Goal: Task Accomplishment & Management: Use online tool/utility

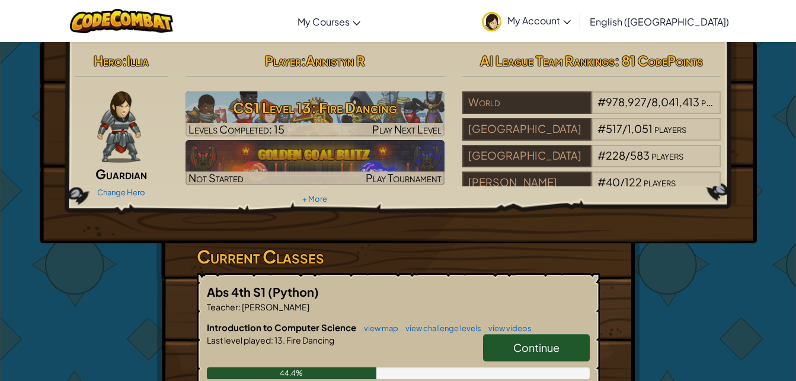
click at [301, 104] on h3 "CS1 Level 13: Fire Dancing" at bounding box center [315, 107] width 259 height 27
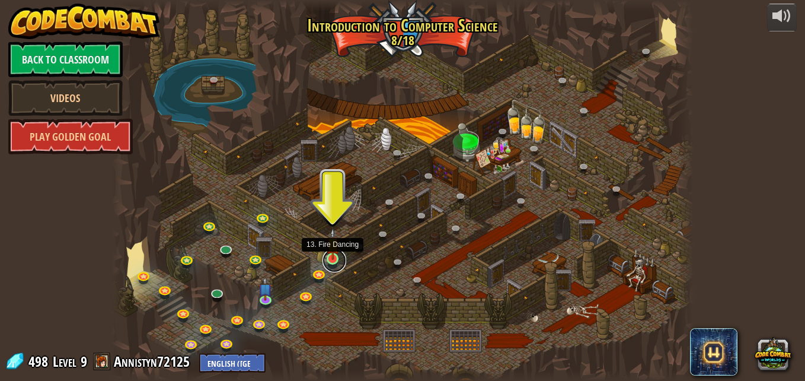
click at [333, 260] on link at bounding box center [335, 260] width 24 height 24
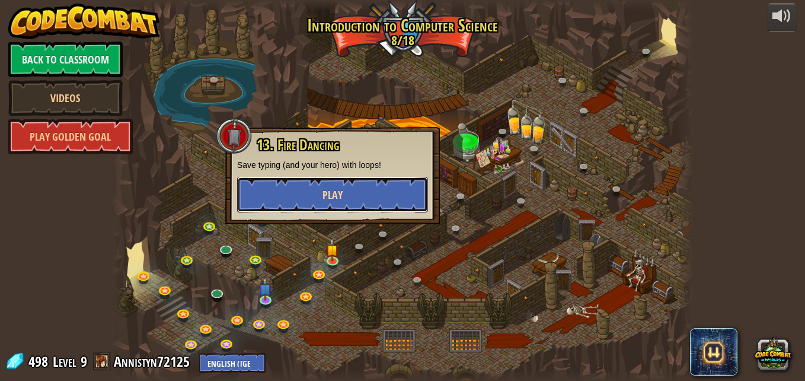
click at [307, 189] on button "Play" at bounding box center [332, 195] width 191 height 36
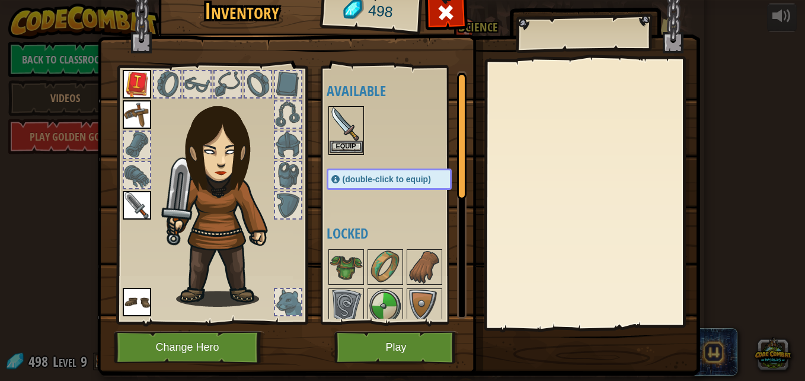
click at [339, 139] on img at bounding box center [346, 123] width 33 height 33
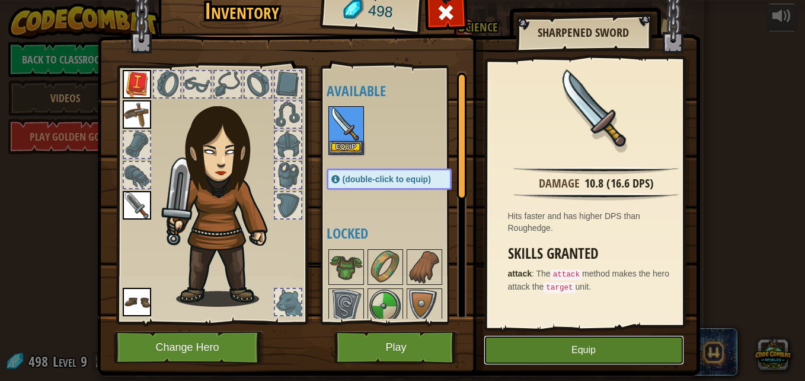
click at [568, 342] on button "Equip" at bounding box center [584, 350] width 200 height 30
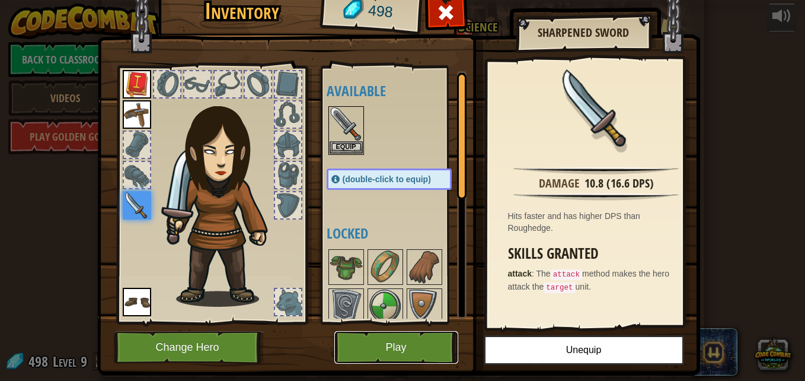
click at [423, 343] on button "Play" at bounding box center [396, 347] width 124 height 33
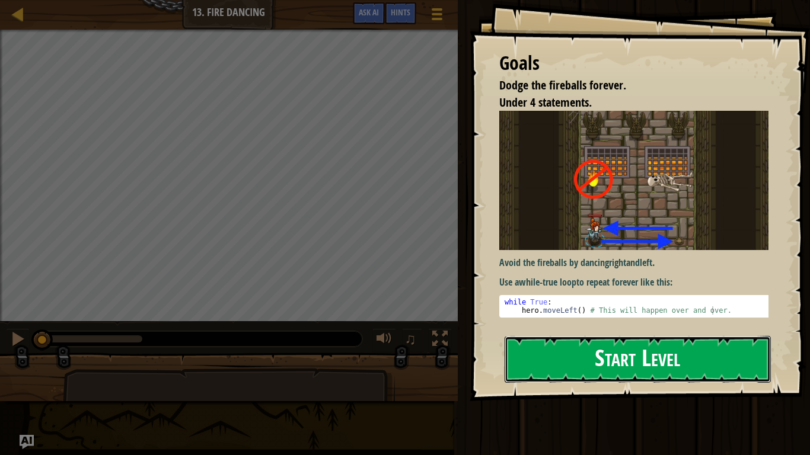
click at [595, 363] on button "Start Level" at bounding box center [638, 359] width 266 height 47
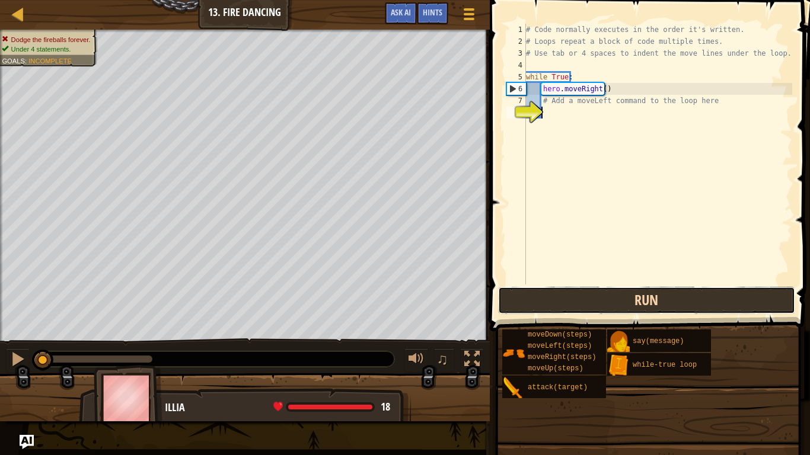
click at [659, 297] on button "Run" at bounding box center [646, 300] width 297 height 27
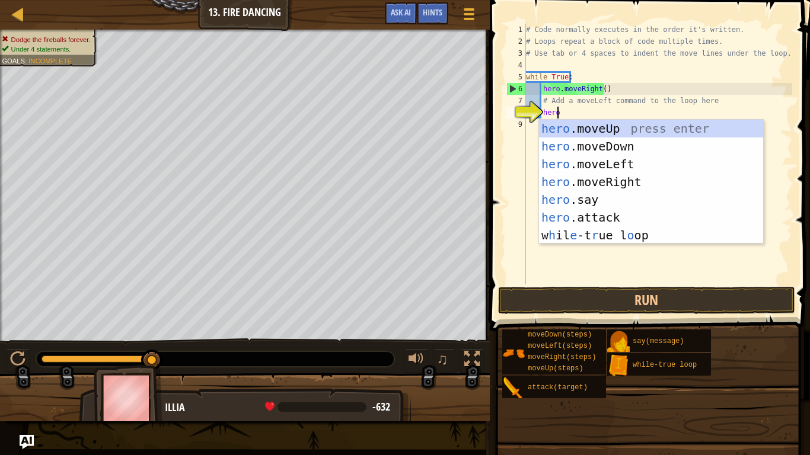
type textarea "hero"
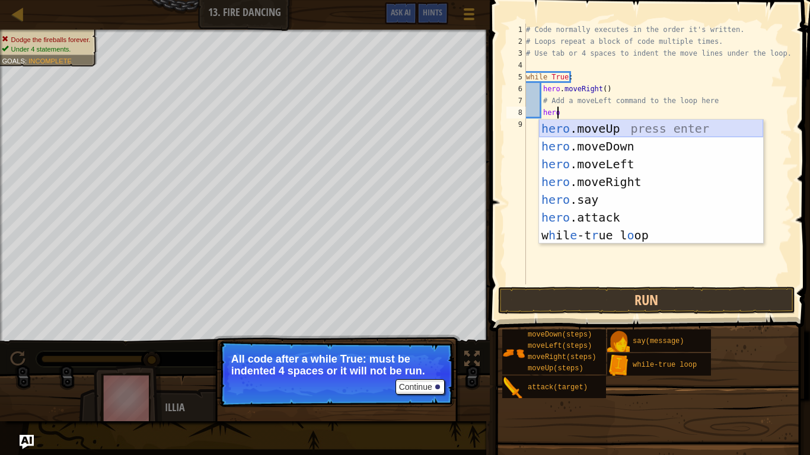
click at [624, 126] on div "hero .moveUp press enter hero .moveDown press enter hero .moveLeft press enter …" at bounding box center [651, 200] width 224 height 160
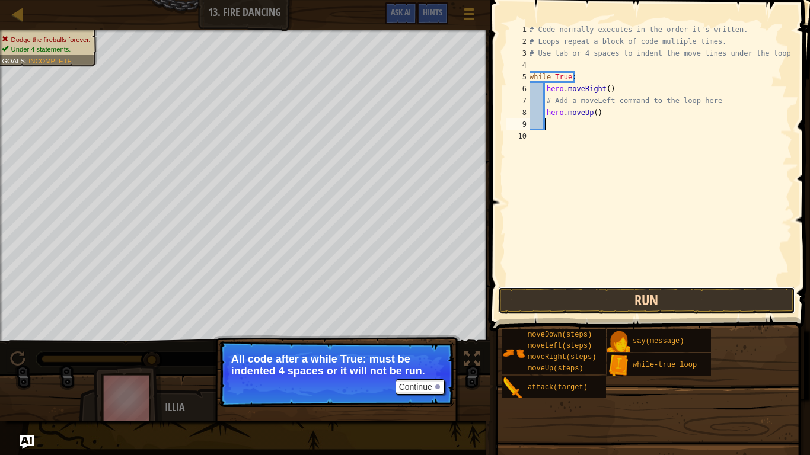
click at [634, 304] on button "Run" at bounding box center [646, 300] width 297 height 27
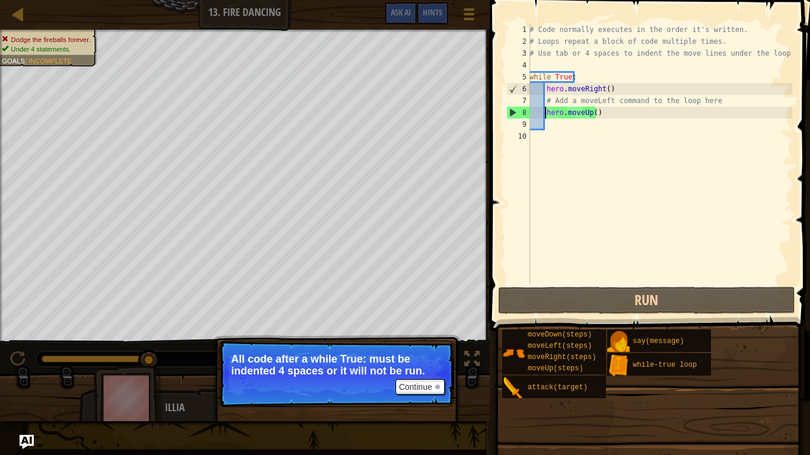
click at [545, 113] on div "# Code normally executes in the order it's written. # Loops repeat a block of c…" at bounding box center [659, 166] width 265 height 285
type textarea "hero.moveUp()"
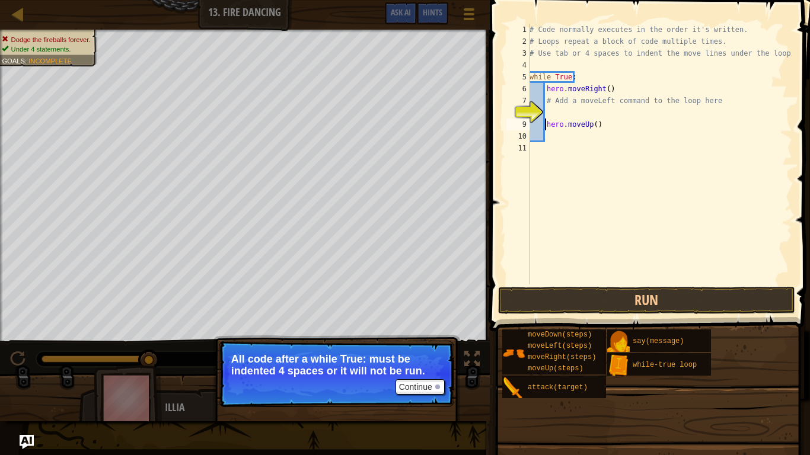
click at [562, 119] on div "# Code normally executes in the order it's written. # Loops repeat a block of c…" at bounding box center [659, 166] width 265 height 285
click at [561, 114] on div "# Code normally executes in the order it's written. # Loops repeat a block of c…" at bounding box center [659, 166] width 265 height 285
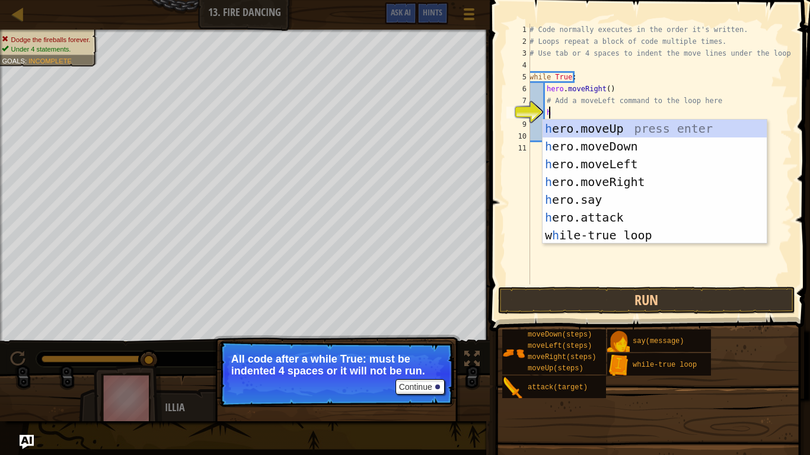
scroll to position [5, 1]
type textarea "her"
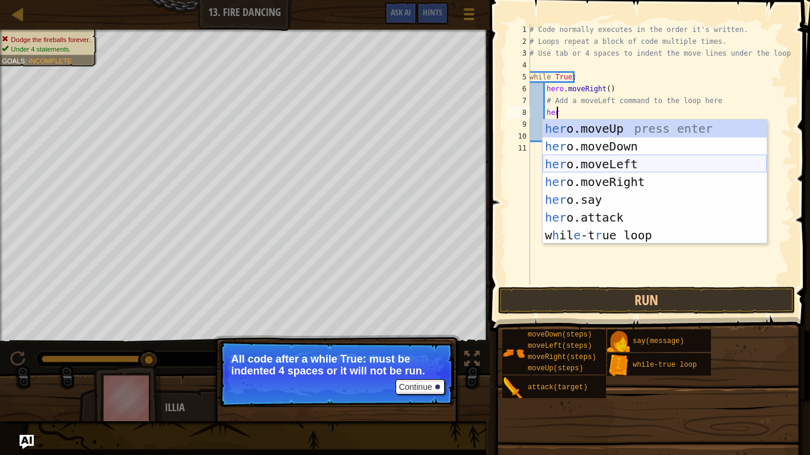
click at [628, 164] on div "her o.moveUp press enter her o.moveDown press enter her o.moveLeft press enter …" at bounding box center [654, 200] width 224 height 160
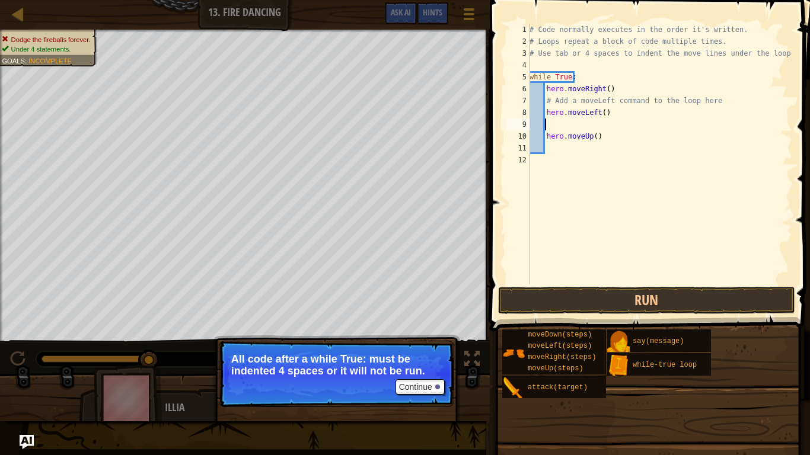
scroll to position [5, 0]
click at [550, 142] on div "# Code normally executes in the order it's written. # Loops repeat a block of c…" at bounding box center [659, 166] width 265 height 285
click at [540, 137] on div "# Code normally executes in the order it's written. # Loops repeat a block of c…" at bounding box center [659, 166] width 265 height 285
click at [546, 138] on div "# Code normally executes in the order it's written. # Loops repeat a block of c…" at bounding box center [659, 166] width 265 height 285
type textarea "hero.moveUp()"
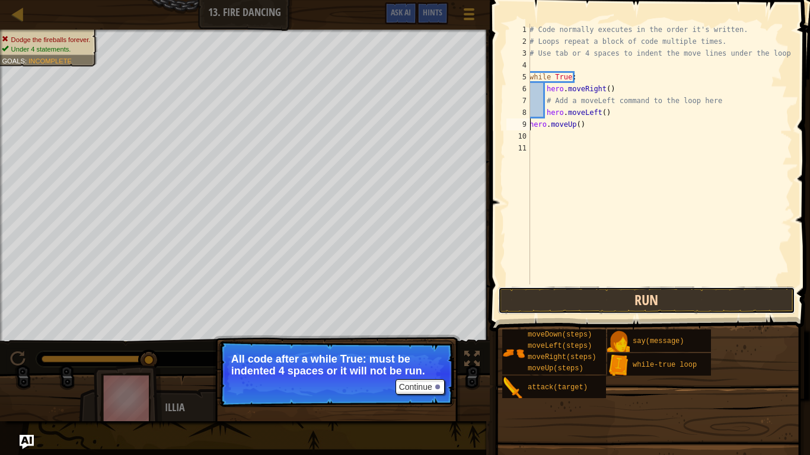
click at [622, 298] on button "Run" at bounding box center [646, 300] width 297 height 27
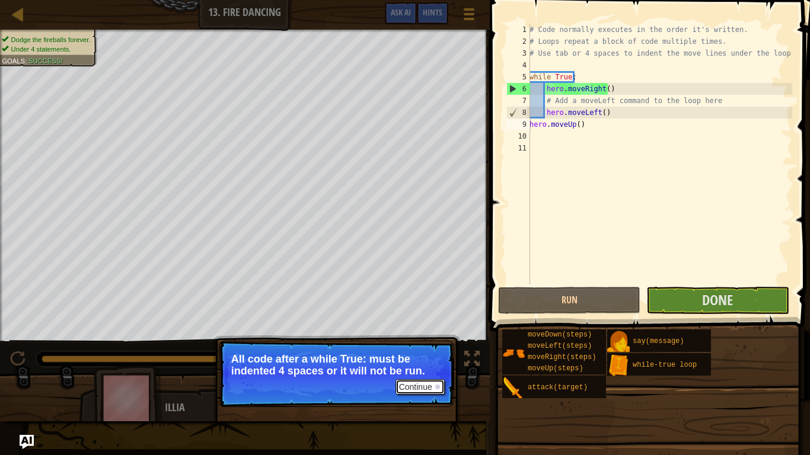
click at [431, 380] on button "Continue" at bounding box center [419, 386] width 49 height 15
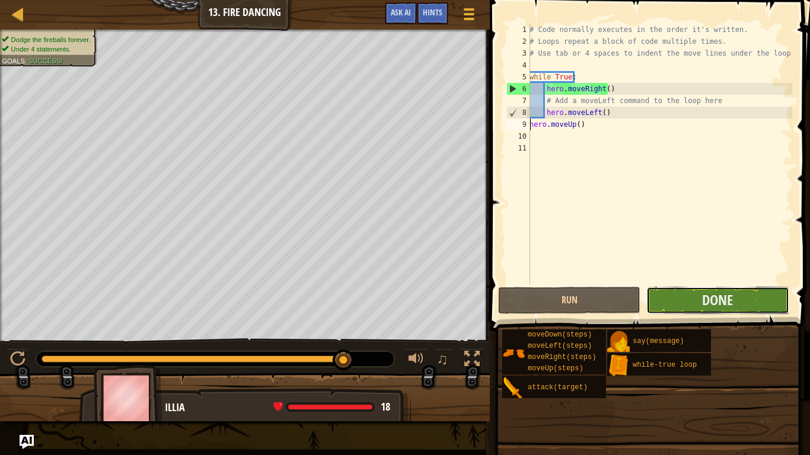
click at [685, 299] on button "Done" at bounding box center [717, 300] width 142 height 27
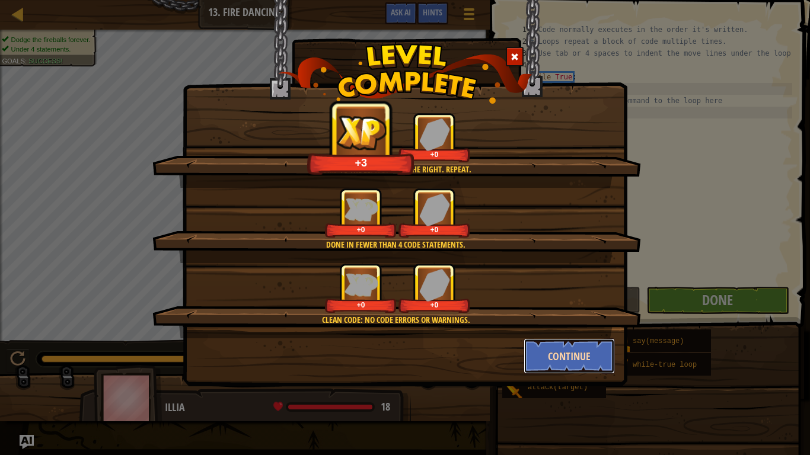
click at [578, 362] on button "Continue" at bounding box center [570, 357] width 92 height 36
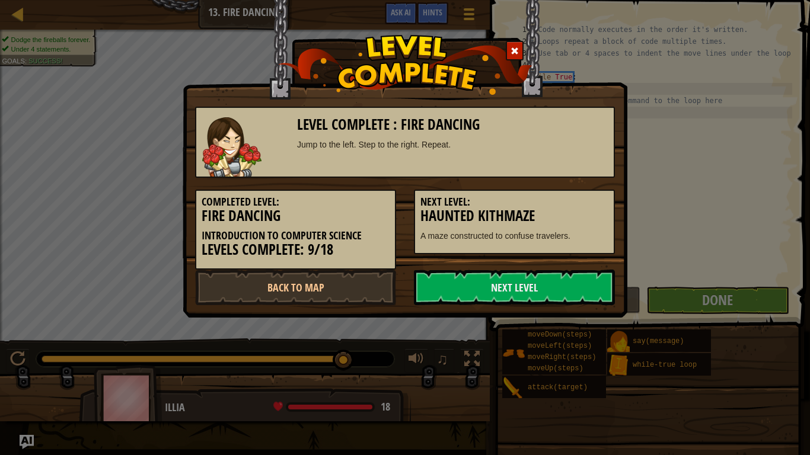
click at [578, 362] on div "Level Complete : Fire Dancing Jump to the left. Step to the right. Repeat. Comp…" at bounding box center [405, 227] width 810 height 455
click at [491, 288] on link "Next Level" at bounding box center [514, 288] width 201 height 36
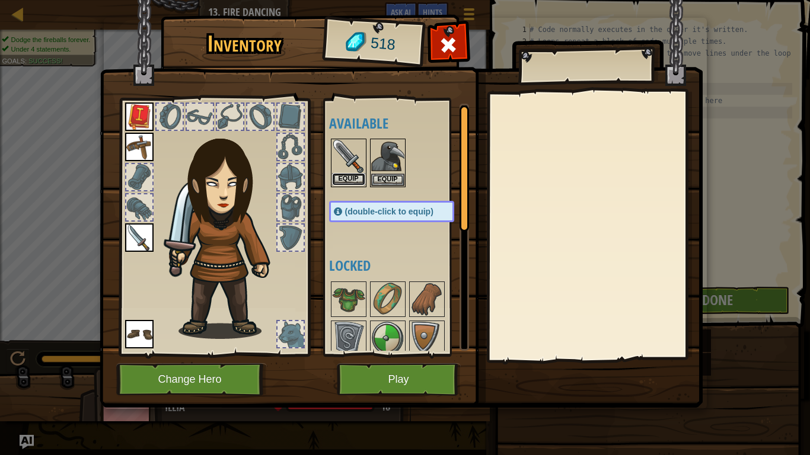
click at [358, 175] on button "Equip" at bounding box center [348, 179] width 33 height 12
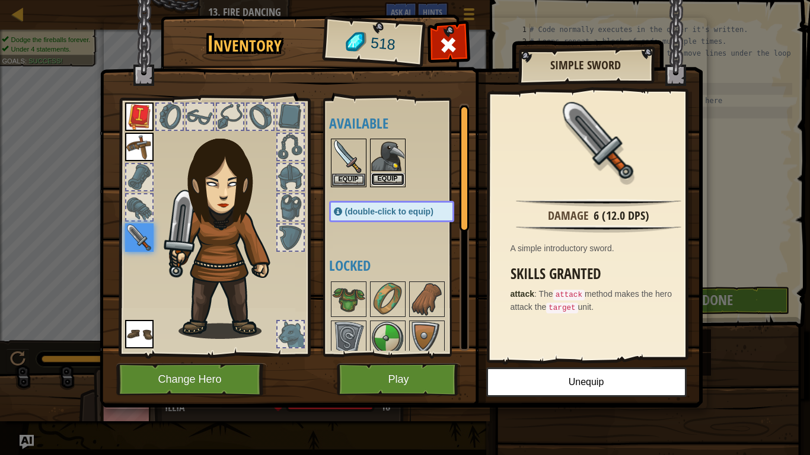
click at [392, 176] on button "Equip" at bounding box center [387, 179] width 33 height 12
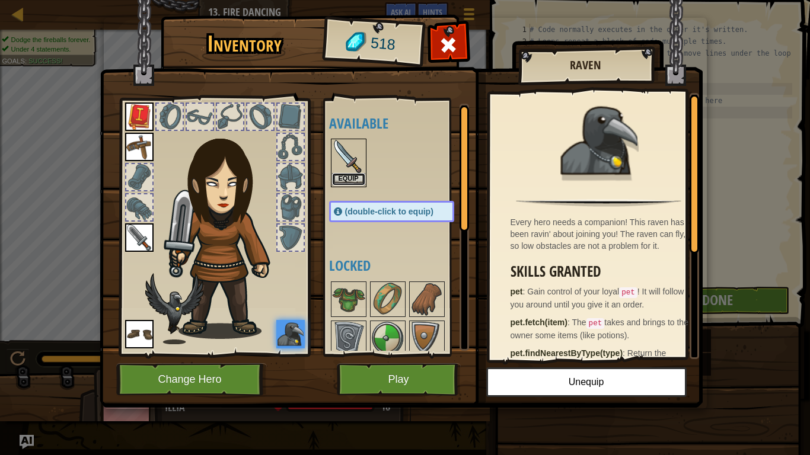
click at [344, 178] on button "Equip" at bounding box center [348, 179] width 33 height 12
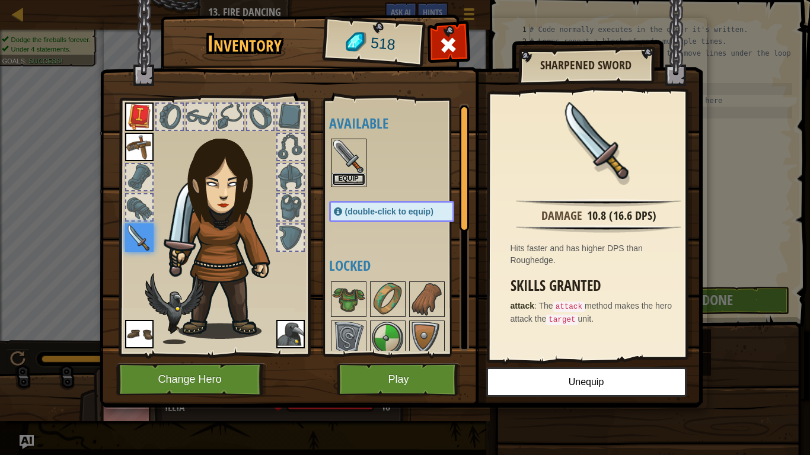
click at [347, 179] on button "Equip" at bounding box center [348, 179] width 33 height 12
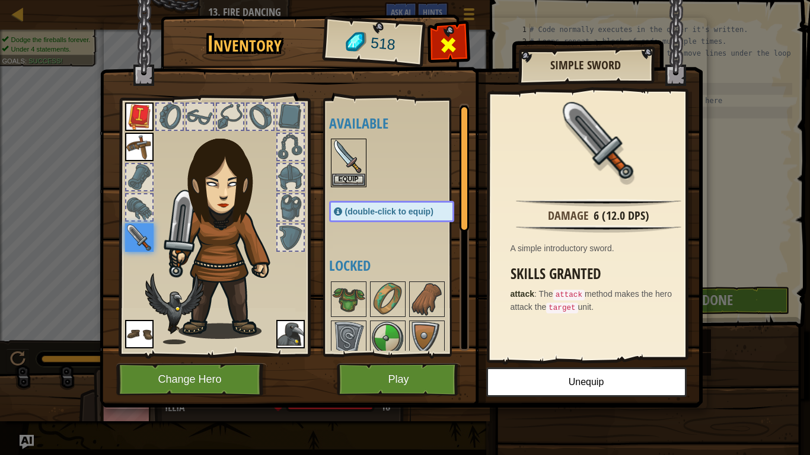
click at [442, 49] on span at bounding box center [448, 45] width 19 height 19
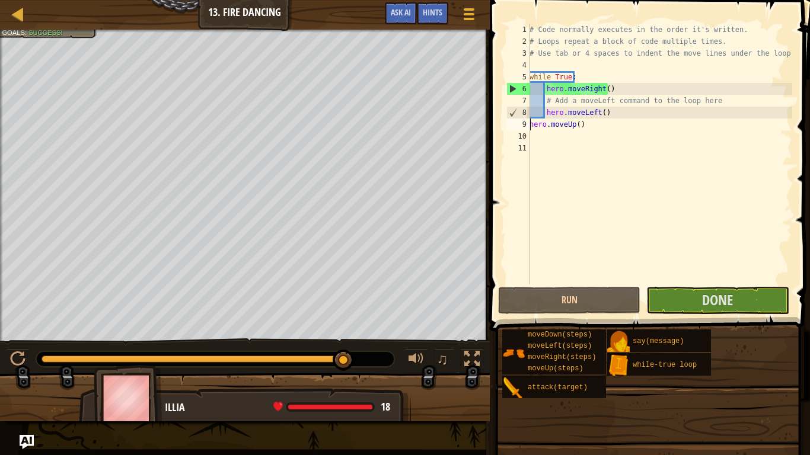
click at [9, 18] on div "Map Introduction to Computer Science 13. Fire Dancing Game Menu Done Hints Ask …" at bounding box center [245, 15] width 490 height 30
click at [26, 15] on link "Map" at bounding box center [27, 15] width 6 height 16
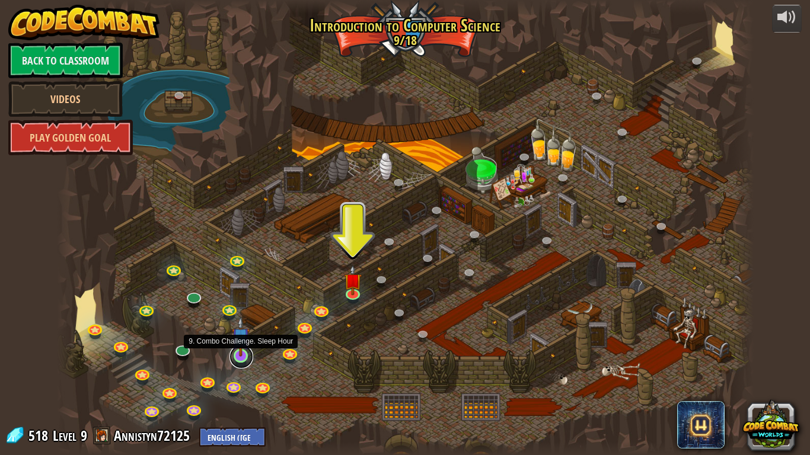
click at [243, 358] on link at bounding box center [241, 357] width 24 height 24
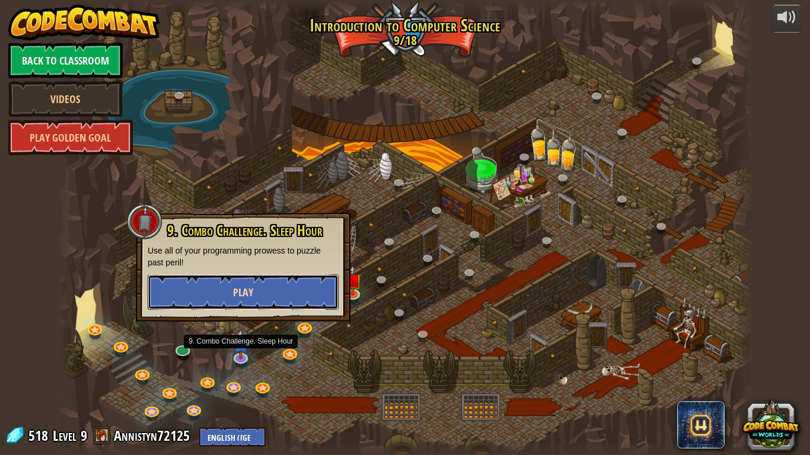
click at [283, 292] on button "Play" at bounding box center [243, 293] width 191 height 36
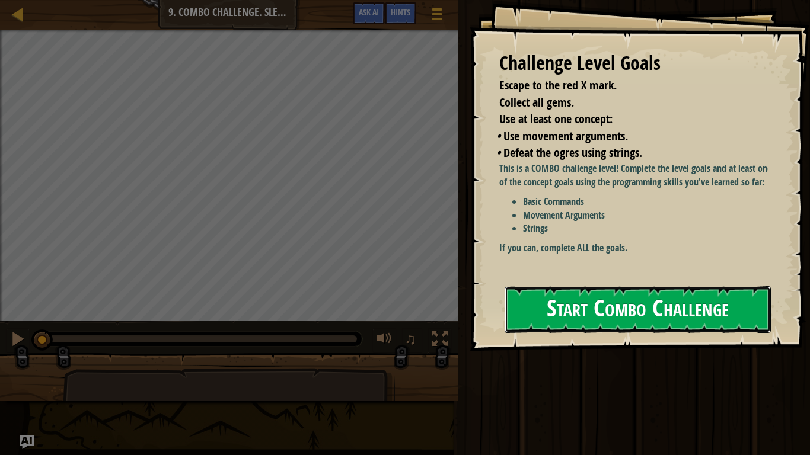
click at [569, 291] on button "Start Combo Challenge" at bounding box center [638, 309] width 266 height 47
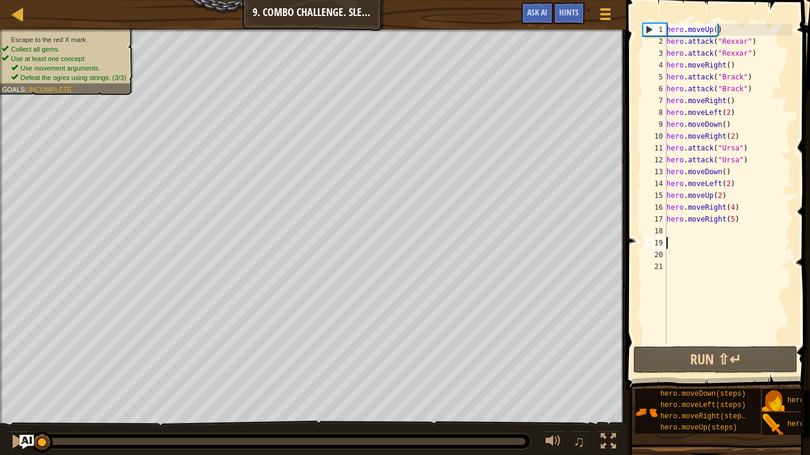
click at [692, 237] on div "hero . moveUp ( ) hero . attack ( "Rexxar" ) hero . attack ( "Rexxar" ) hero . …" at bounding box center [728, 196] width 128 height 344
click at [735, 221] on div "hero . moveUp ( ) hero . attack ( "Rexxar" ) hero . attack ( "Rexxar" ) hero . …" at bounding box center [728, 196] width 128 height 344
click at [733, 222] on div "hero . moveUp ( ) hero . attack ( "Rexxar" ) hero . attack ( "Rexxar" ) hero . …" at bounding box center [728, 196] width 128 height 344
click at [729, 222] on div "hero . moveUp ( ) hero . attack ( "Rexxar" ) hero . attack ( "Rexxar" ) hero . …" at bounding box center [728, 196] width 128 height 344
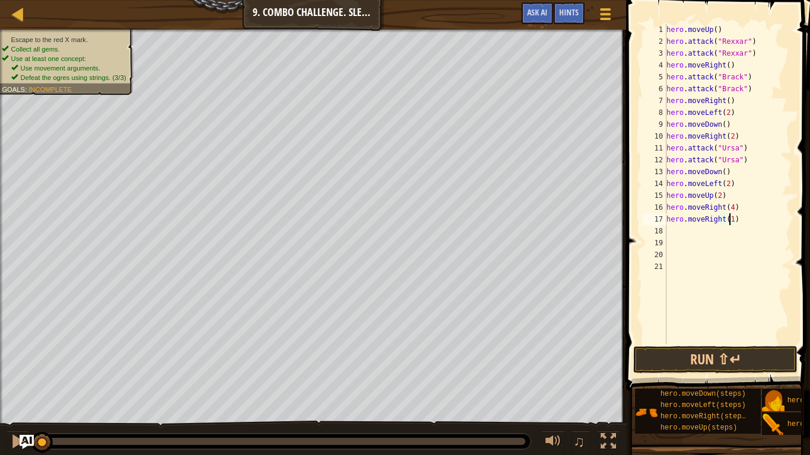
scroll to position [5, 5]
click at [704, 366] on button "Run ⇧↵" at bounding box center [715, 359] width 164 height 27
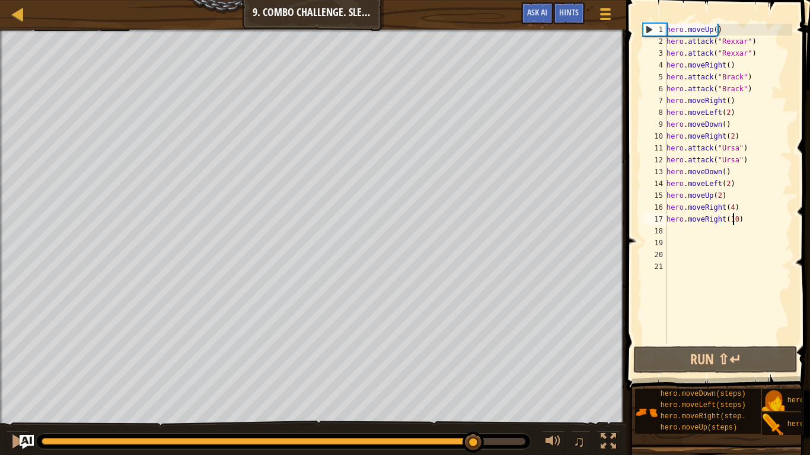
click at [474, 380] on div at bounding box center [284, 441] width 484 height 7
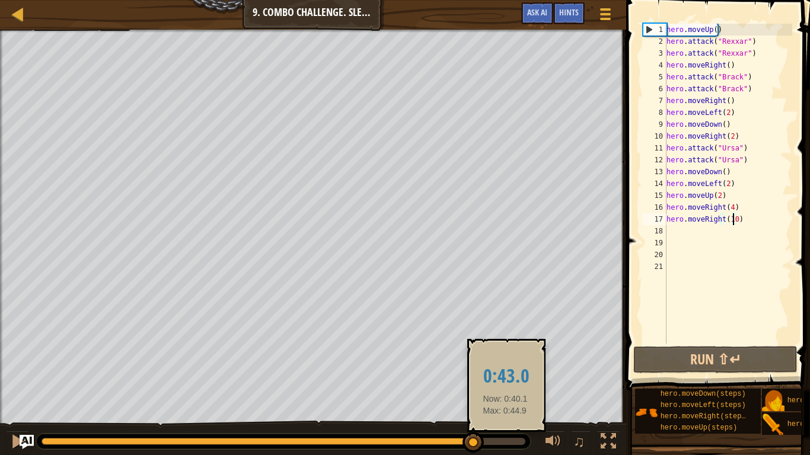
click at [502, 380] on div at bounding box center [284, 441] width 484 height 7
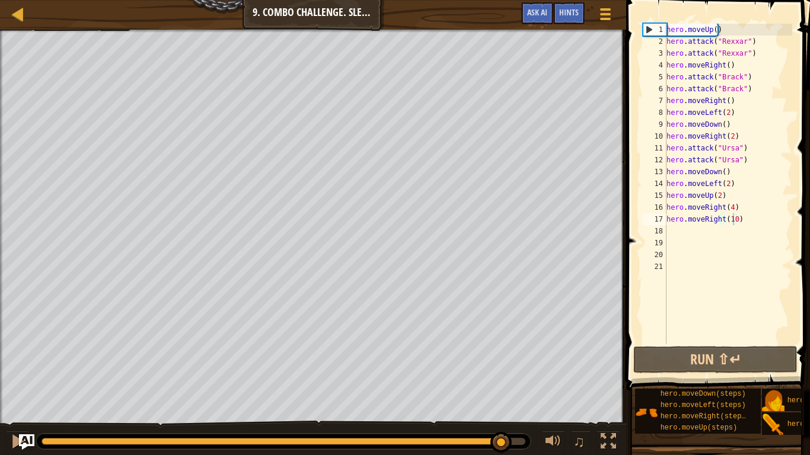
click at [20, 380] on img "Ask AI" at bounding box center [26, 442] width 15 height 15
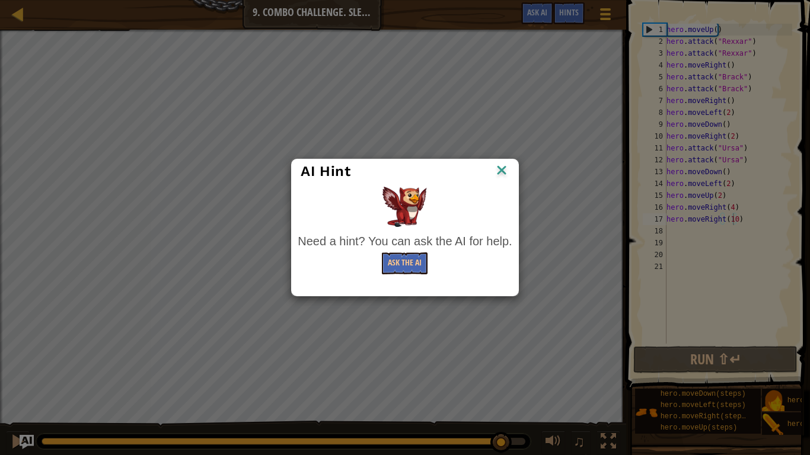
click at [432, 253] on div "Ask the AI" at bounding box center [405, 264] width 214 height 22
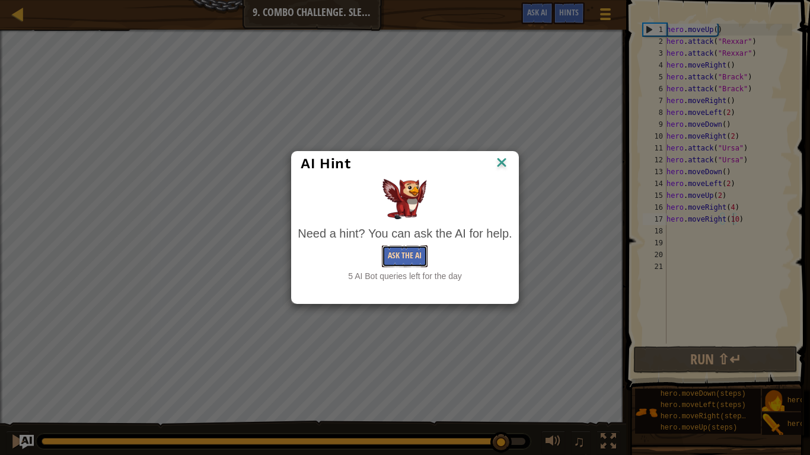
click at [420, 257] on button "Ask the AI" at bounding box center [405, 256] width 46 height 22
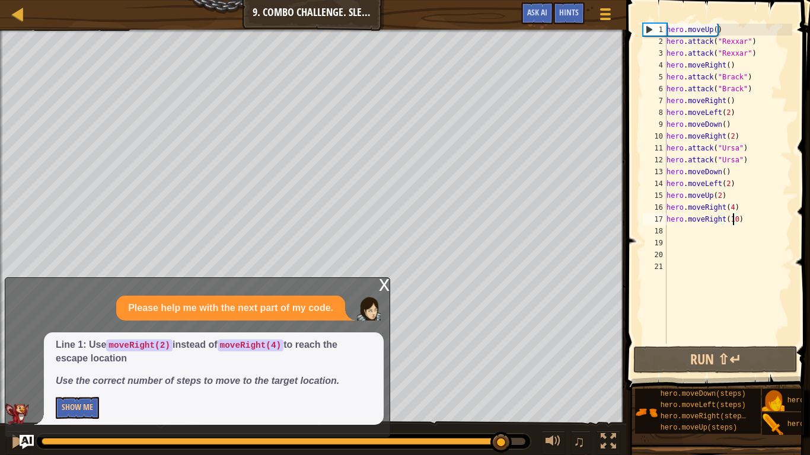
click at [729, 212] on div "hero . moveUp ( ) hero . attack ( "Rexxar" ) hero . attack ( "Rexxar" ) hero . …" at bounding box center [728, 196] width 128 height 344
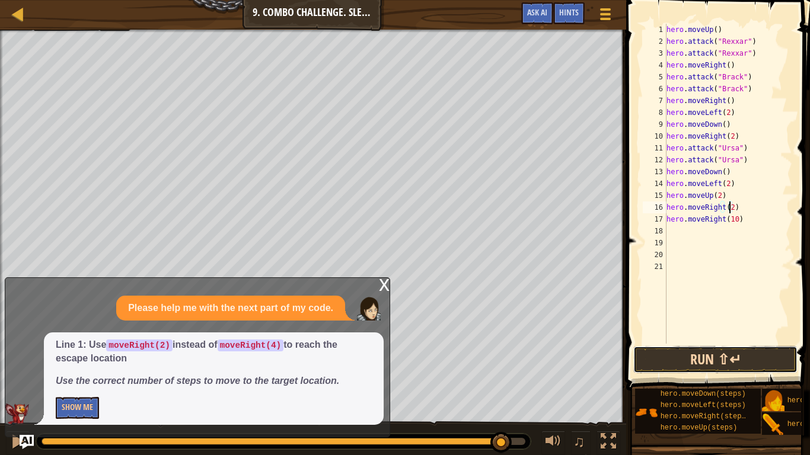
click at [691, 359] on button "Run ⇧↵" at bounding box center [715, 359] width 164 height 27
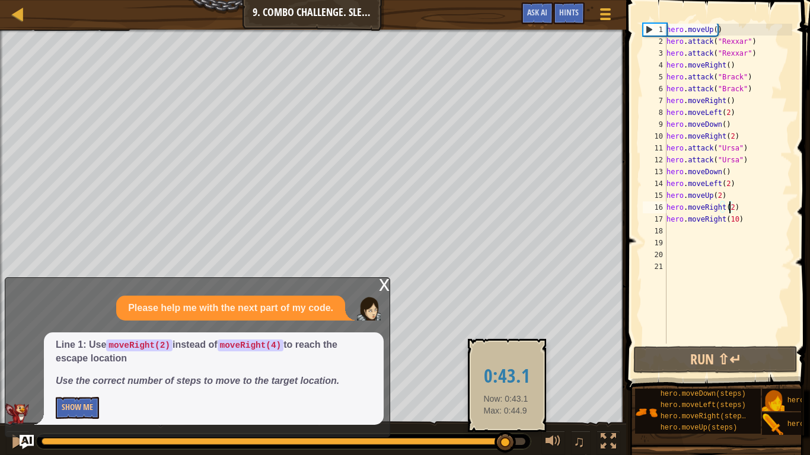
drag, startPoint x: 146, startPoint y: 439, endPoint x: 505, endPoint y: 449, distance: 358.8
click at [505, 380] on div at bounding box center [504, 442] width 21 height 21
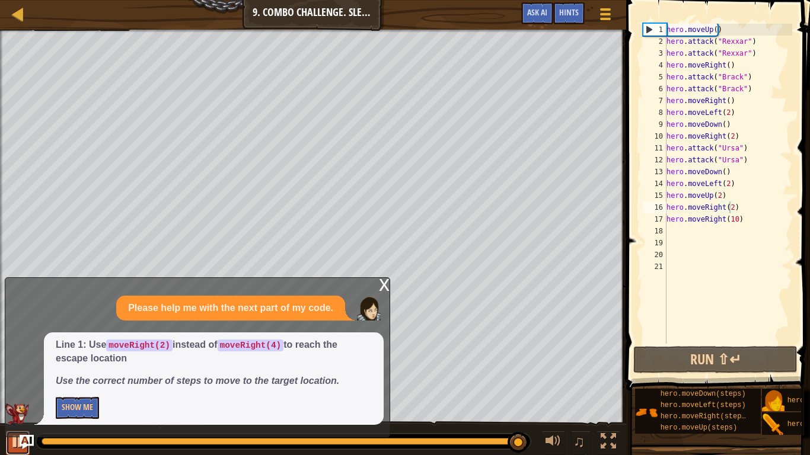
click at [18, 380] on div at bounding box center [17, 441] width 15 height 15
click at [741, 225] on div "hero . moveUp ( ) hero . attack ( "Rexxar" ) hero . attack ( "Rexxar" ) hero . …" at bounding box center [728, 196] width 128 height 344
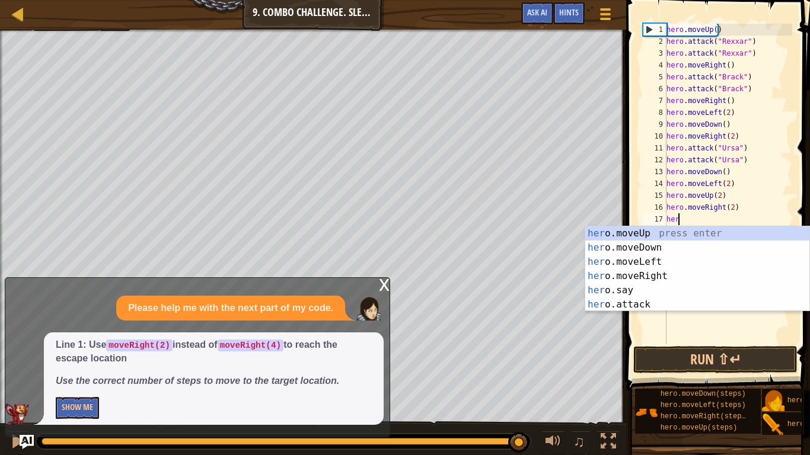
scroll to position [5, 0]
type textarea "h"
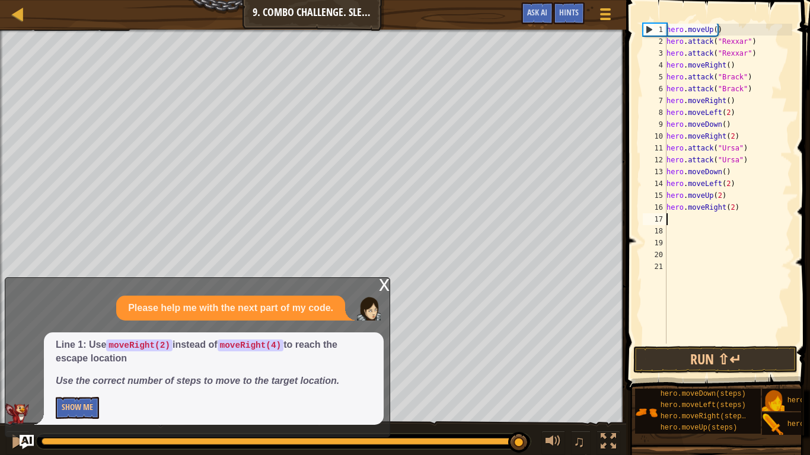
type textarea "hero.moveRight(2)"
click at [716, 351] on button "Run ⇧↵" at bounding box center [715, 359] width 164 height 27
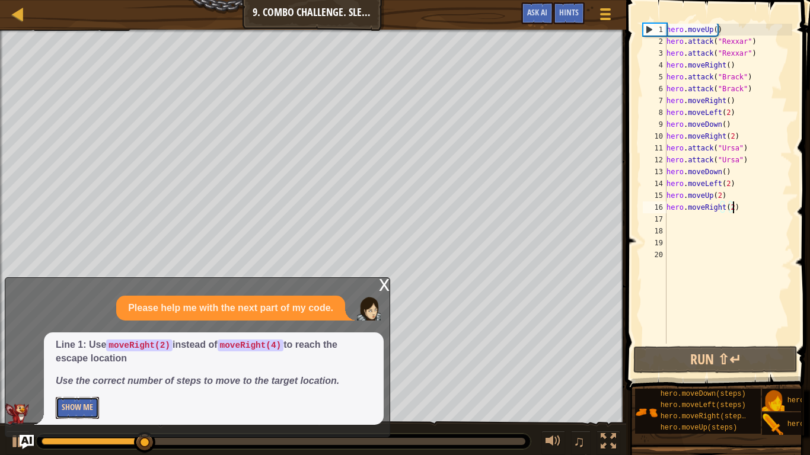
click at [69, 380] on button "Show Me" at bounding box center [77, 408] width 43 height 22
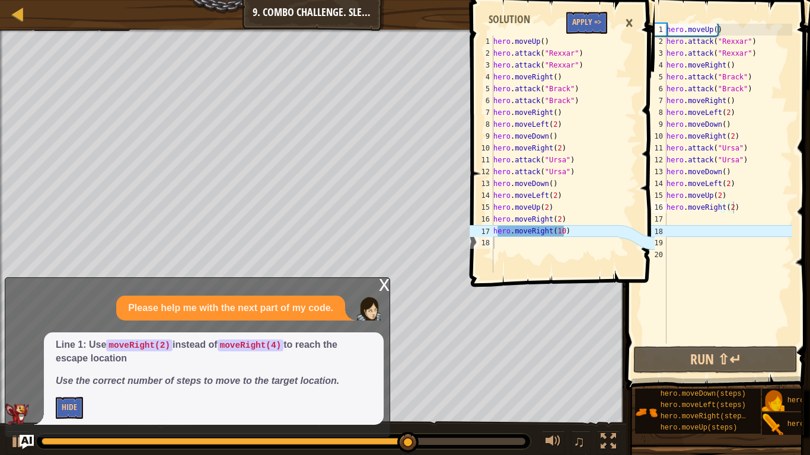
click at [692, 222] on div "hero . moveUp ( ) hero . attack ( "Rexxar" ) hero . attack ( "Rexxar" ) hero . …" at bounding box center [728, 196] width 128 height 344
click at [75, 380] on button "Hide" at bounding box center [69, 408] width 27 height 22
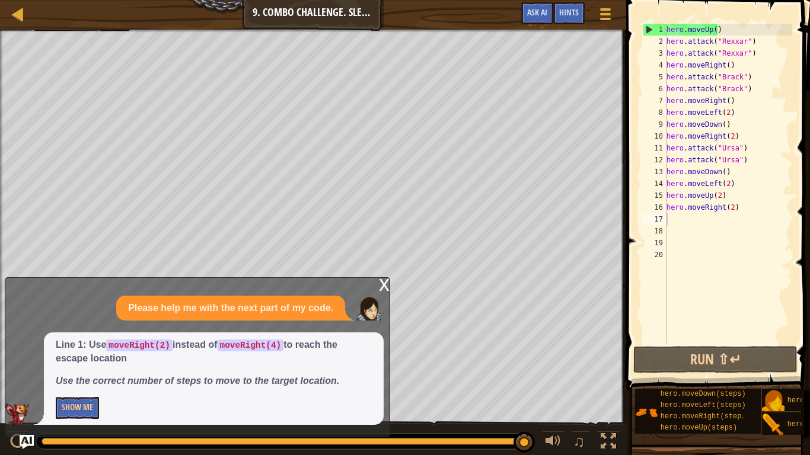
click at [269, 380] on em "Use the correct number of steps to move to the target location." at bounding box center [197, 381] width 283 height 10
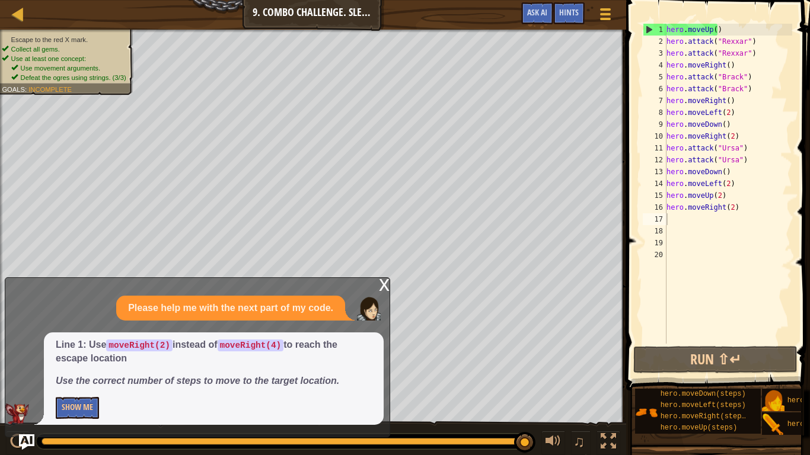
click at [25, 380] on img "Ask AI" at bounding box center [26, 442] width 15 height 15
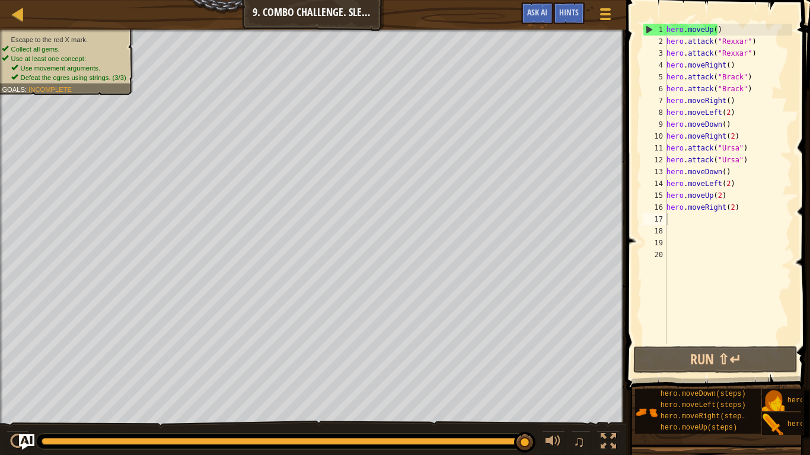
click at [28, 380] on img "Ask AI" at bounding box center [26, 442] width 15 height 15
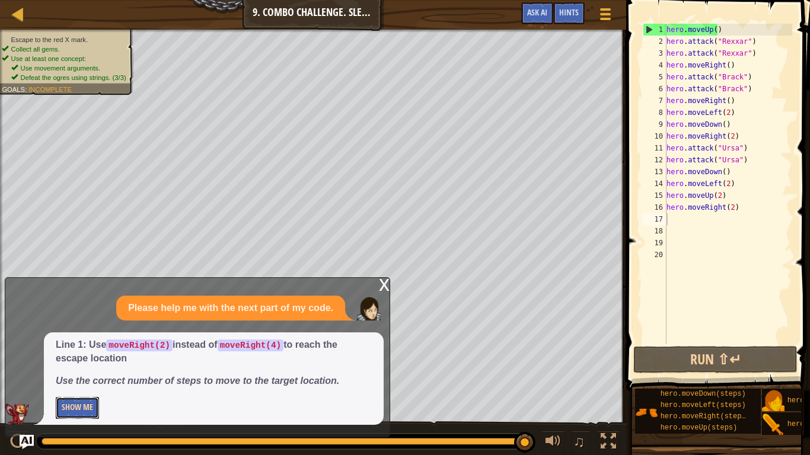
click at [78, 380] on button "Show Me" at bounding box center [77, 408] width 43 height 22
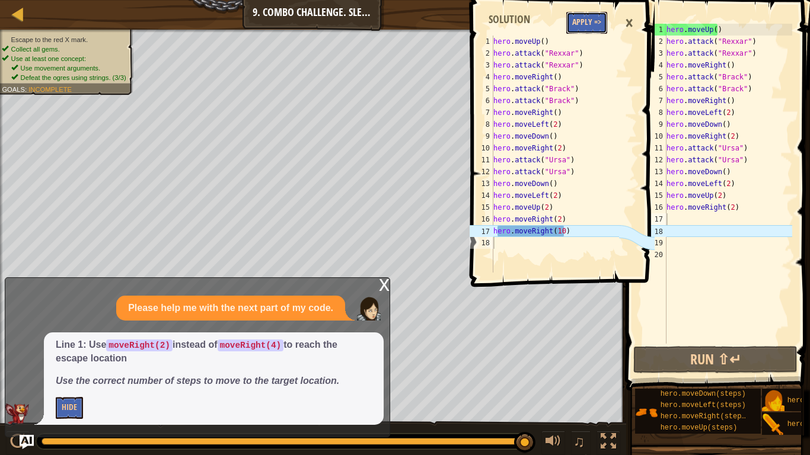
click at [599, 19] on button "Apply =>" at bounding box center [586, 23] width 41 height 22
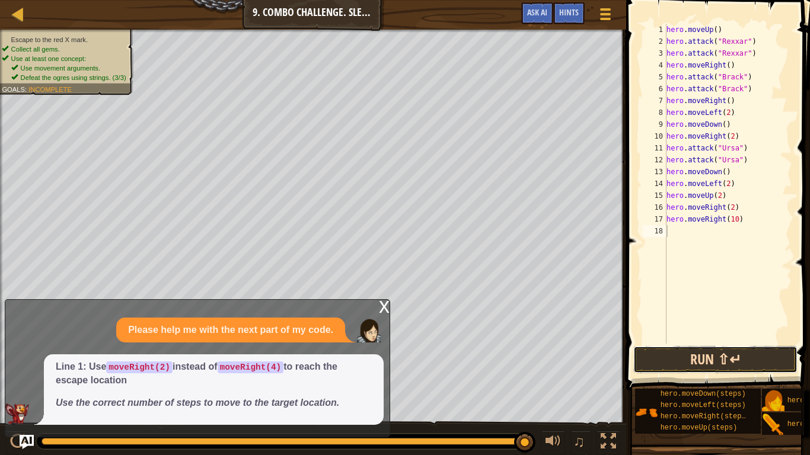
click at [707, 357] on button "Run ⇧↵" at bounding box center [715, 359] width 164 height 27
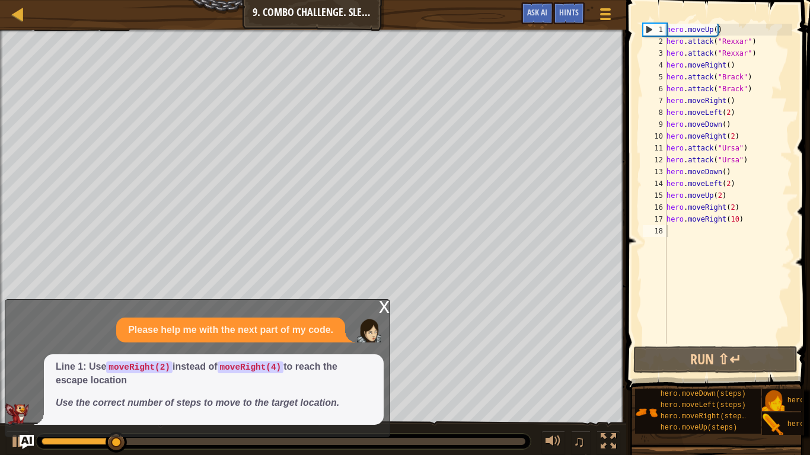
click at [511, 380] on div "♫" at bounding box center [313, 439] width 626 height 36
click at [508, 380] on div at bounding box center [283, 441] width 494 height 15
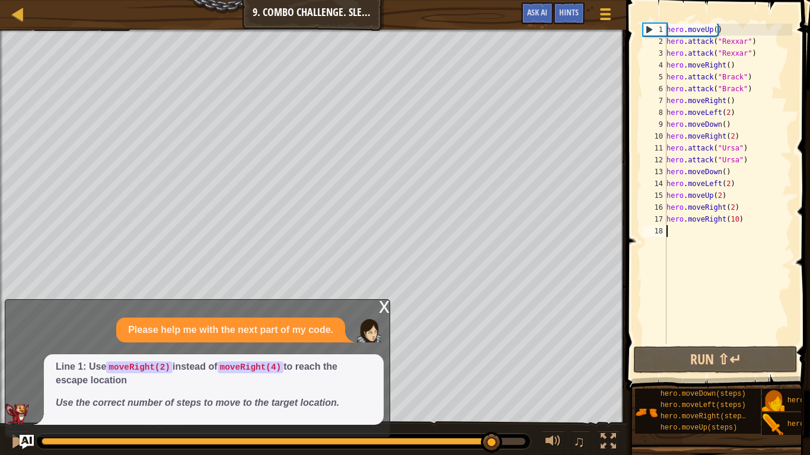
click at [493, 380] on div at bounding box center [284, 441] width 484 height 7
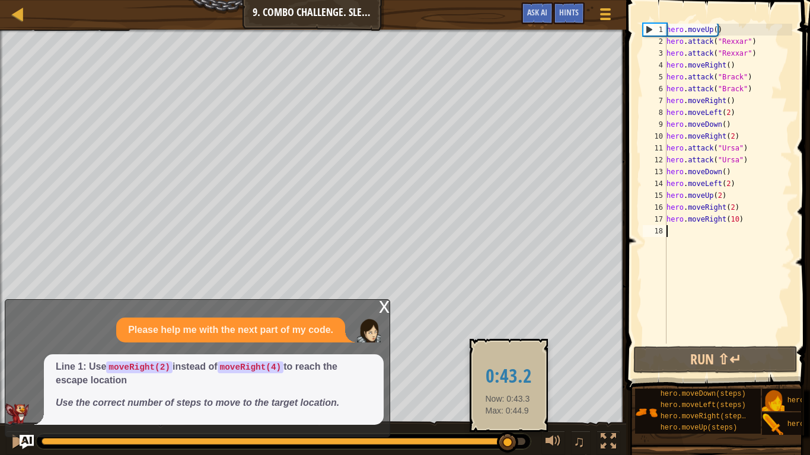
drag, startPoint x: 493, startPoint y: 438, endPoint x: 505, endPoint y: 439, distance: 12.5
click at [505, 380] on div at bounding box center [507, 442] width 21 height 21
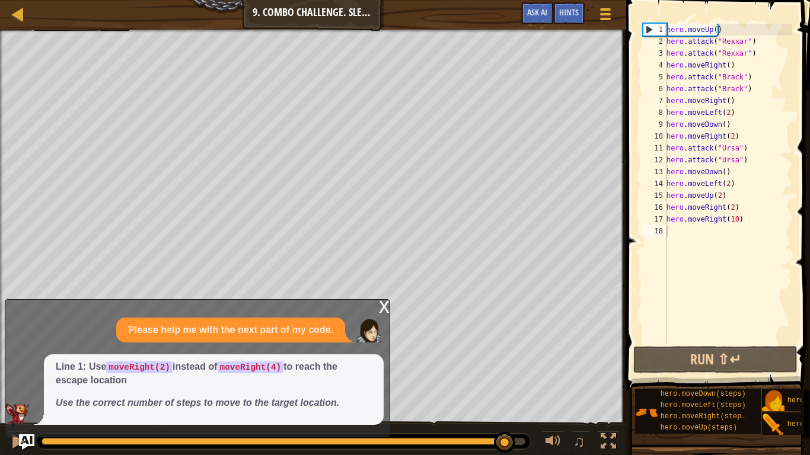
click at [20, 380] on img "Ask AI" at bounding box center [26, 442] width 15 height 15
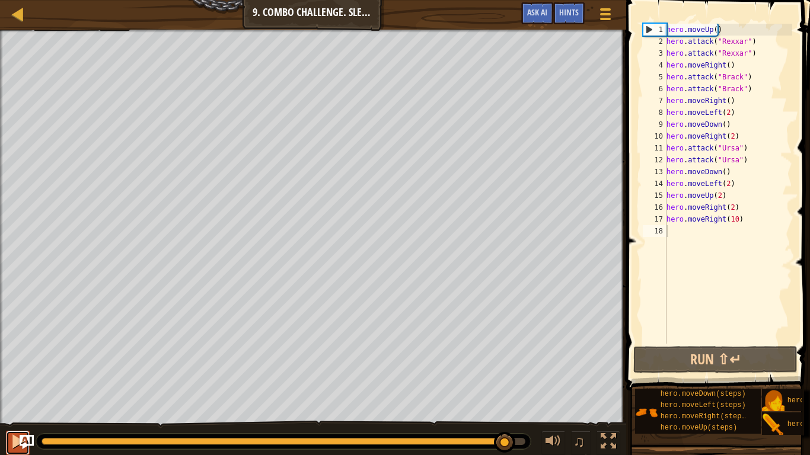
click at [14, 380] on div at bounding box center [17, 441] width 15 height 15
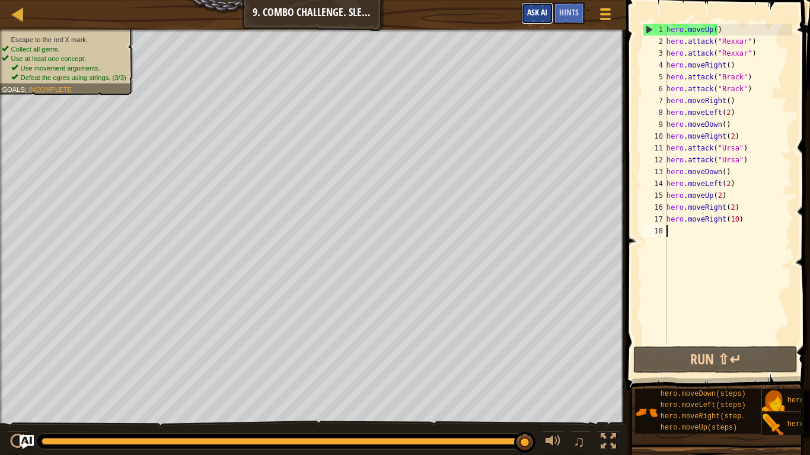
click at [535, 9] on span "Ask AI" at bounding box center [537, 12] width 20 height 11
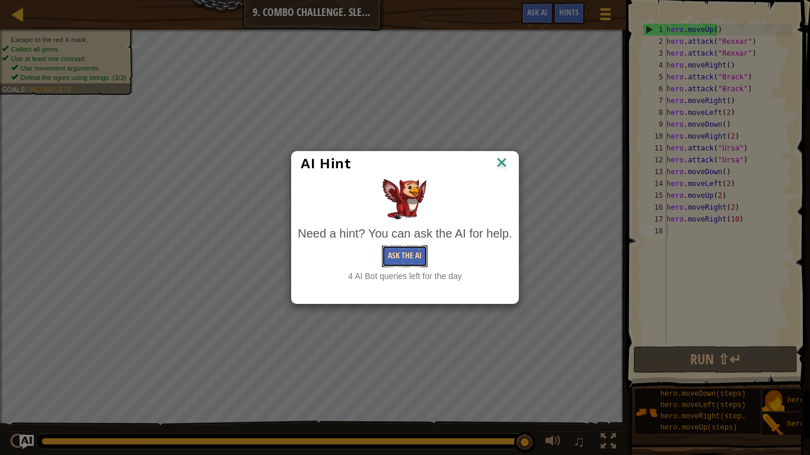
click at [390, 261] on button "Ask the AI" at bounding box center [405, 256] width 46 height 22
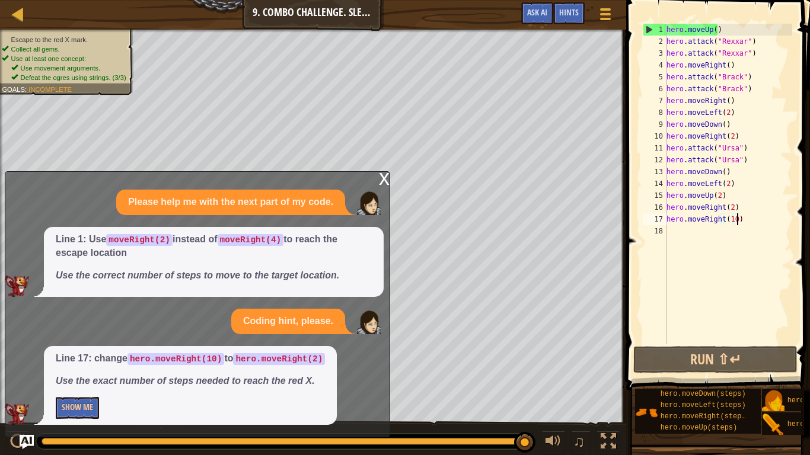
click at [735, 222] on div "hero . moveUp ( ) hero . attack ( "Rexxar" ) hero . attack ( "Rexxar" ) hero . …" at bounding box center [728, 196] width 128 height 344
click at [734, 222] on div "hero . moveUp ( ) hero . attack ( "Rexxar" ) hero . attack ( "Rexxar" ) hero . …" at bounding box center [728, 196] width 128 height 344
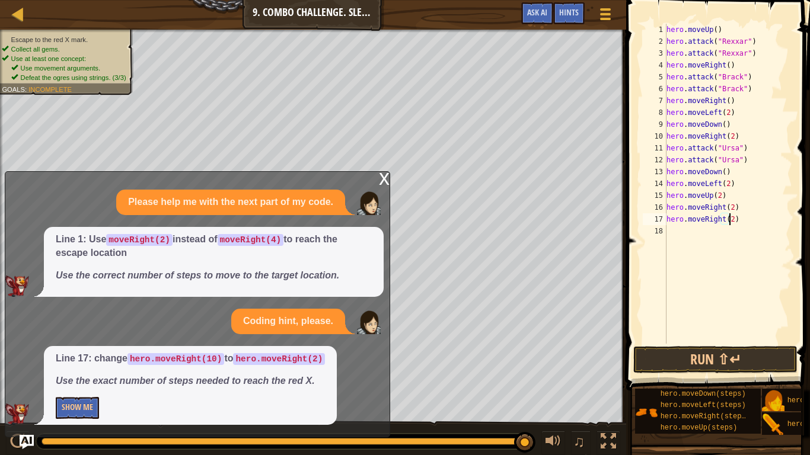
scroll to position [5, 5]
click at [687, 362] on button "Run ⇧↵" at bounding box center [715, 359] width 164 height 27
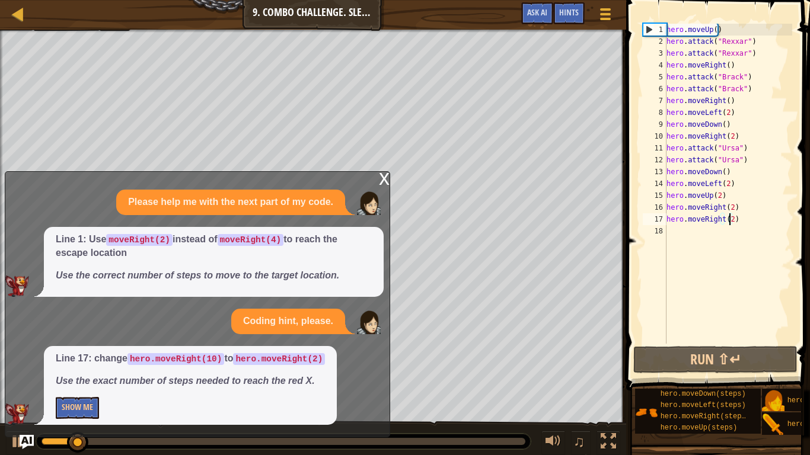
click at [481, 380] on div at bounding box center [283, 441] width 494 height 15
click at [487, 380] on div at bounding box center [283, 441] width 494 height 15
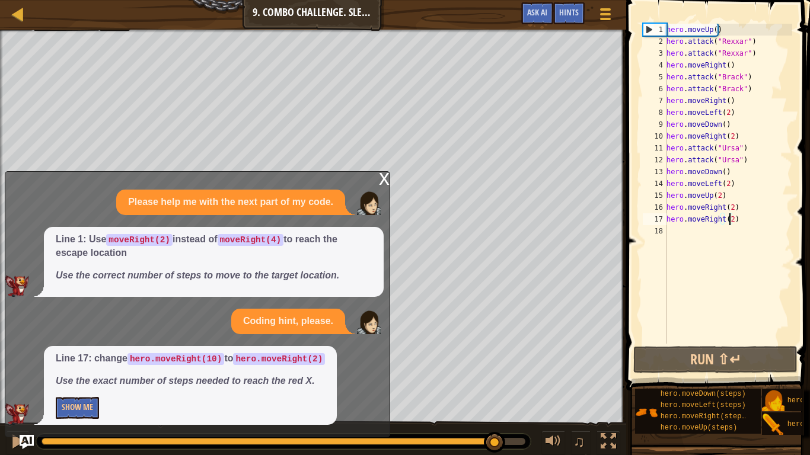
click at [495, 380] on div at bounding box center [284, 441] width 484 height 7
click at [12, 380] on div at bounding box center [17, 441] width 15 height 15
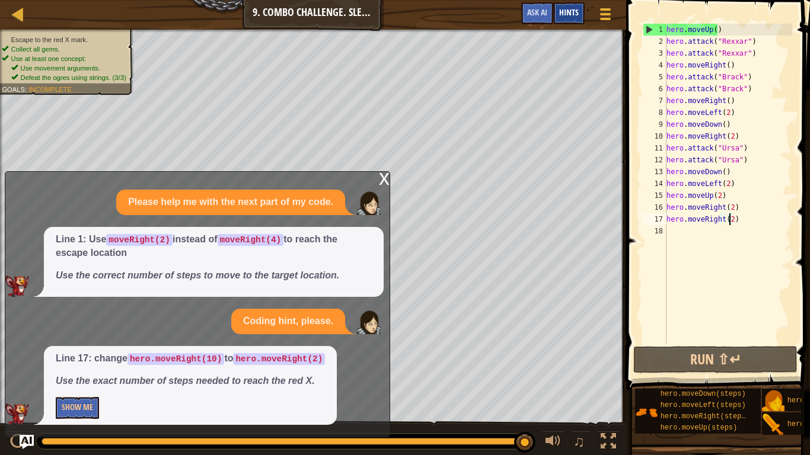
click at [567, 18] on div "Hints" at bounding box center [568, 13] width 31 height 22
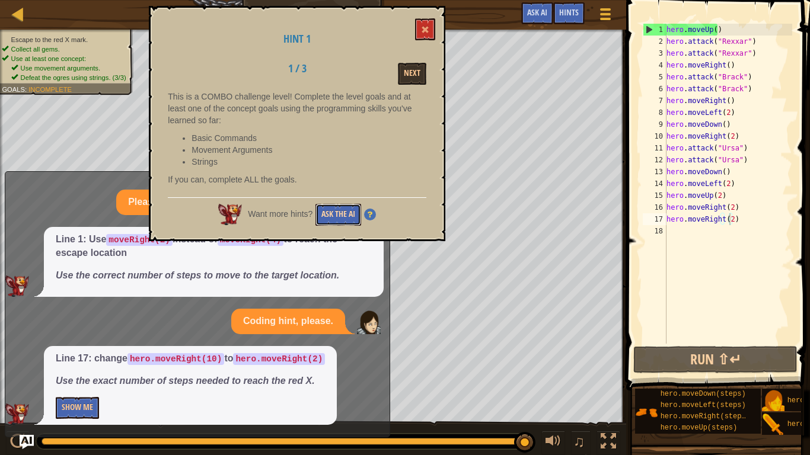
click at [331, 216] on button "Ask the AI" at bounding box center [338, 215] width 46 height 22
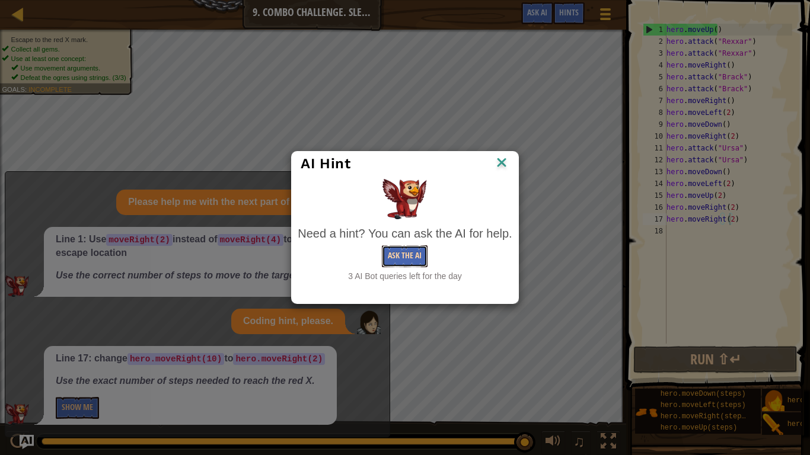
click at [415, 253] on button "Ask the AI" at bounding box center [405, 256] width 46 height 22
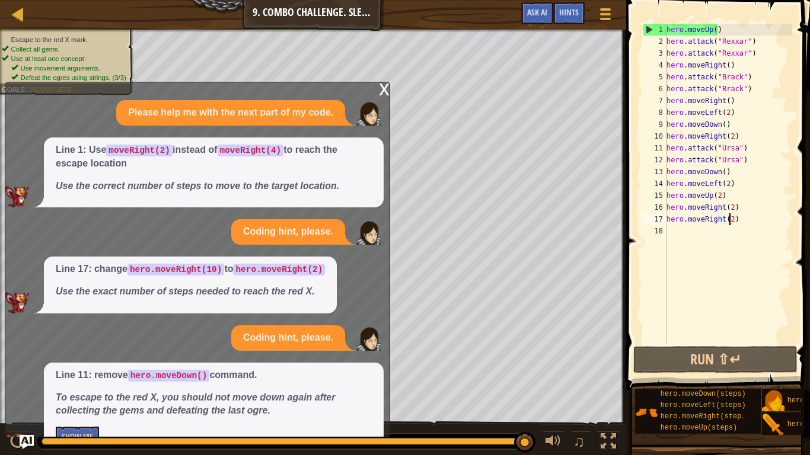
scroll to position [30, 0]
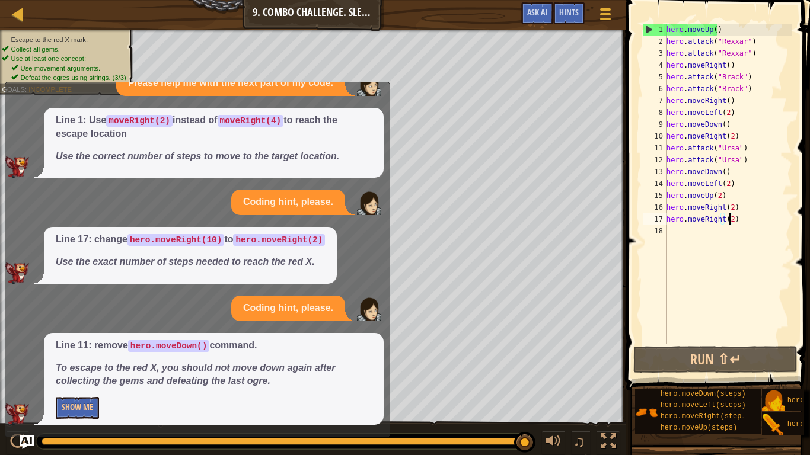
click at [738, 173] on div "hero . moveUp ( ) hero . attack ( "Rexxar" ) hero . attack ( "Rexxar" ) hero . …" at bounding box center [728, 196] width 128 height 344
type textarea "hero.moveDown()"
click at [178, 368] on em "To escape to the red X, you should not move down again after collecting the gem…" at bounding box center [195, 375] width 279 height 24
click at [92, 380] on button "Show Me" at bounding box center [77, 408] width 43 height 22
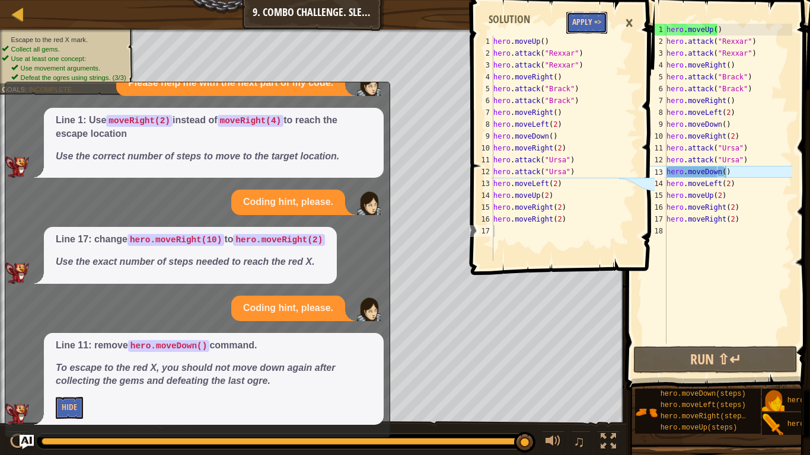
click at [586, 25] on button "Apply =>" at bounding box center [586, 23] width 41 height 22
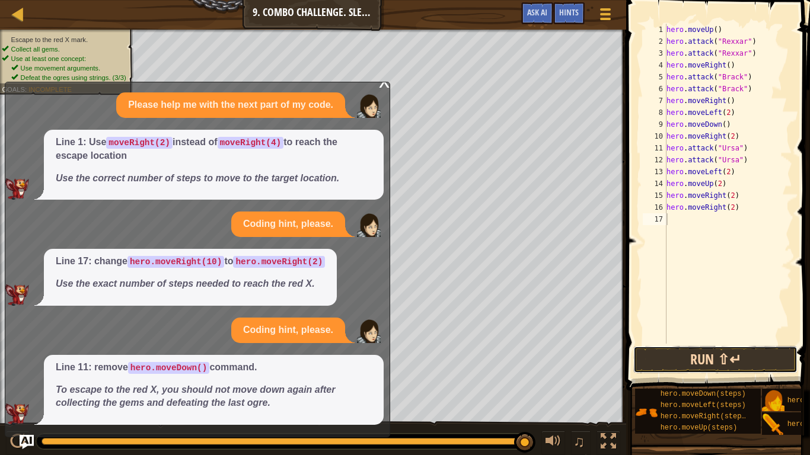
click at [697, 359] on button "Run ⇧↵" at bounding box center [715, 359] width 164 height 27
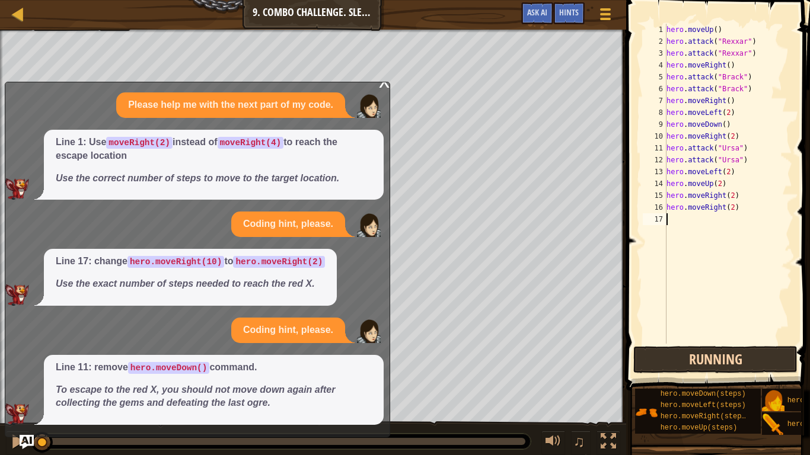
scroll to position [5, 0]
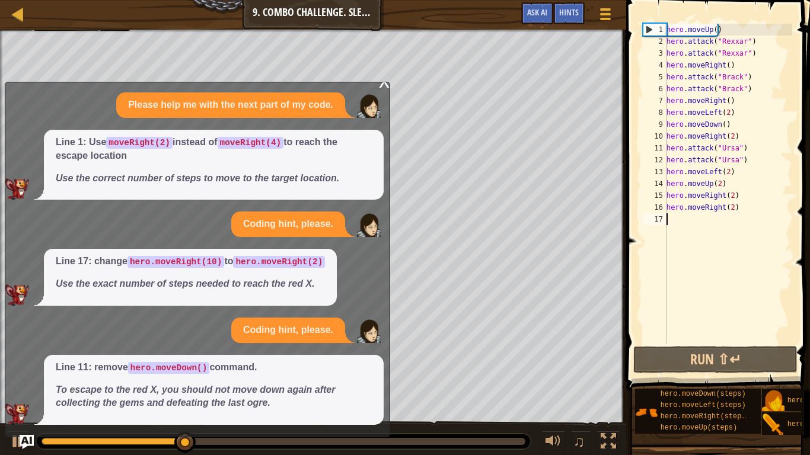
click at [385, 84] on div "x" at bounding box center [384, 81] width 11 height 12
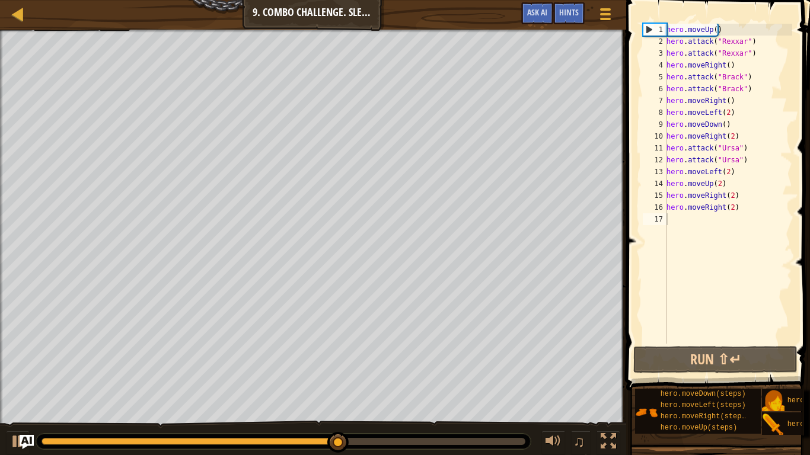
click at [742, 198] on div "hero . moveUp ( ) hero . attack ( "Rexxar" ) hero . attack ( "Rexxar" ) hero . …" at bounding box center [728, 196] width 128 height 344
click at [743, 210] on div "hero . moveUp ( ) hero . attack ( "Rexxar" ) hero . attack ( "Rexxar" ) hero . …" at bounding box center [728, 196] width 128 height 344
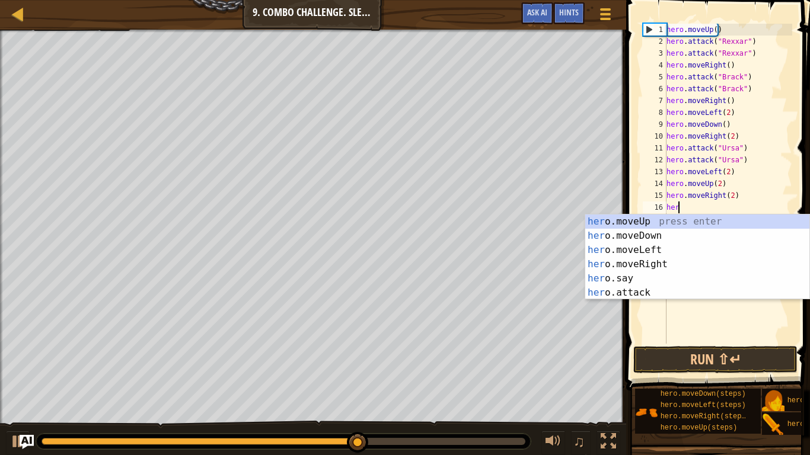
type textarea "h"
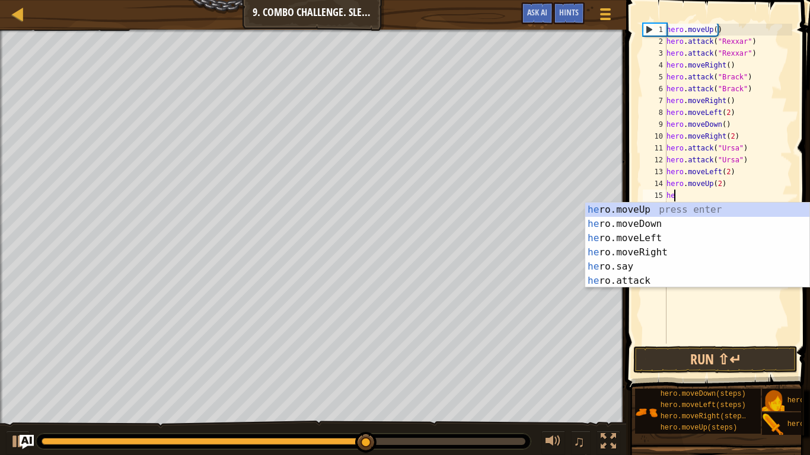
type textarea "h"
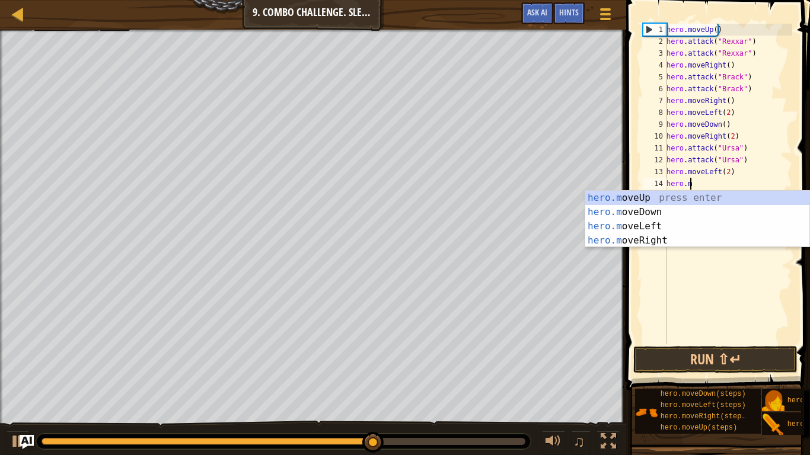
type textarea "h"
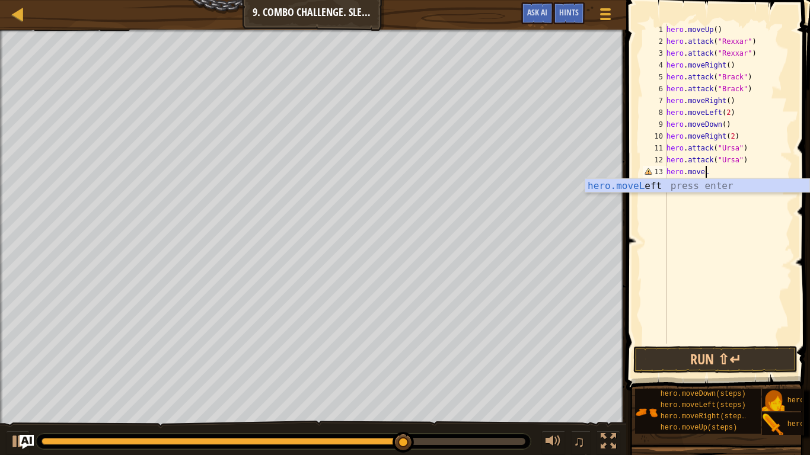
type textarea "hero.move"
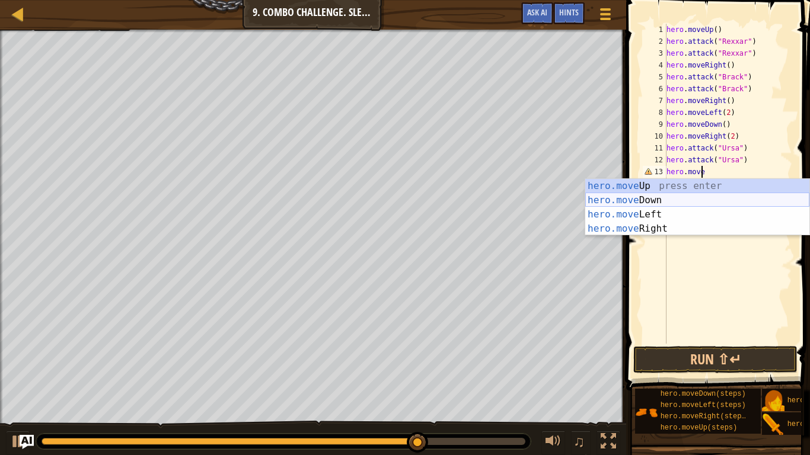
click at [695, 197] on div "hero.move Up press enter hero.move Down press enter hero.move Left press enter …" at bounding box center [697, 221] width 224 height 85
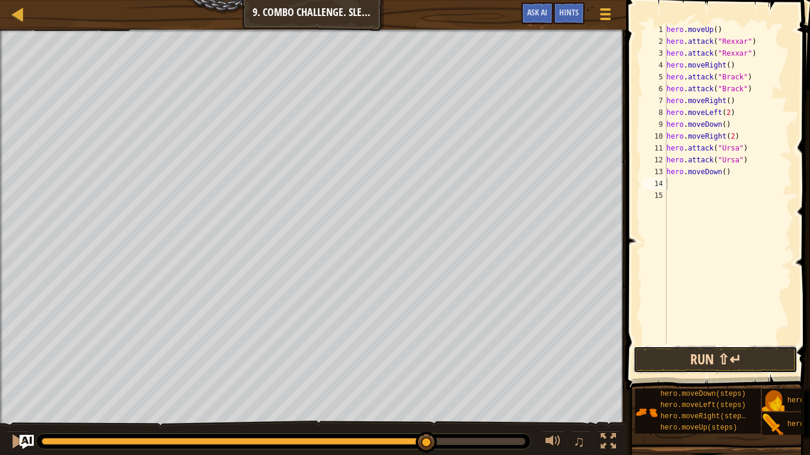
click at [707, 361] on button "Run ⇧↵" at bounding box center [715, 359] width 164 height 27
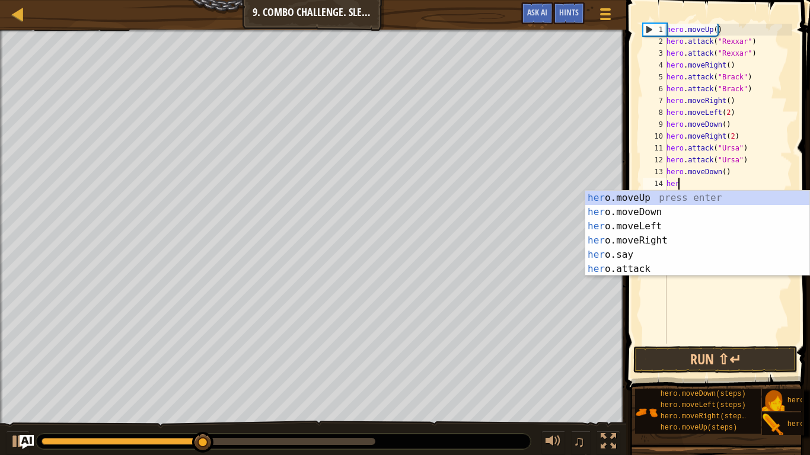
type textarea "hero"
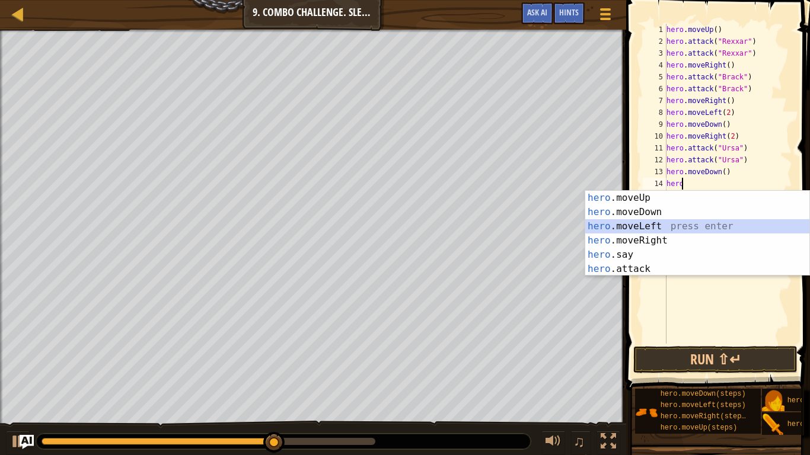
click at [673, 224] on div "hero .moveUp press enter hero .moveDown press enter hero .moveLeft press enter …" at bounding box center [697, 248] width 224 height 114
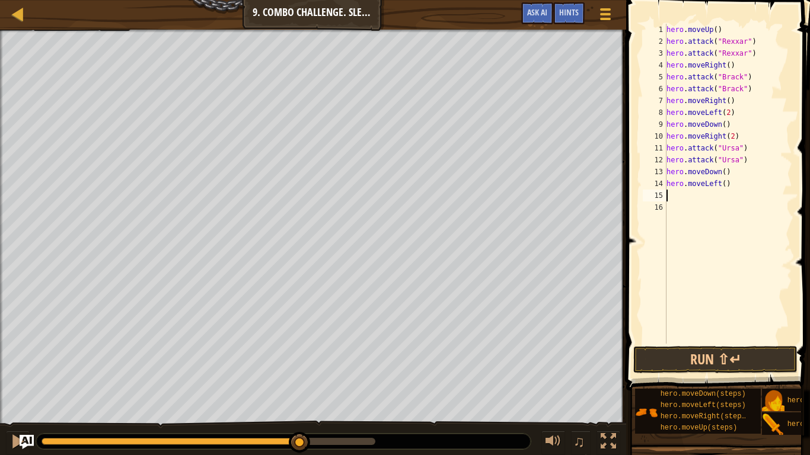
click at [722, 184] on div "hero . moveUp ( ) hero . attack ( "Rexxar" ) hero . attack ( "Rexxar" ) hero . …" at bounding box center [728, 196] width 128 height 344
type textarea "hero.moveLeft(2)"
click at [708, 362] on button "Run ⇧↵" at bounding box center [715, 359] width 164 height 27
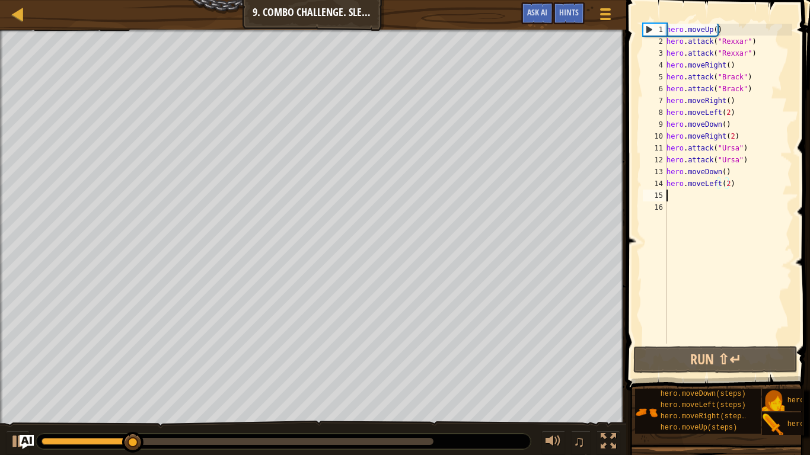
click at [707, 195] on div "hero . moveUp ( ) hero . attack ( "Rexxar" ) hero . attack ( "Rexxar" ) hero . …" at bounding box center [728, 196] width 128 height 344
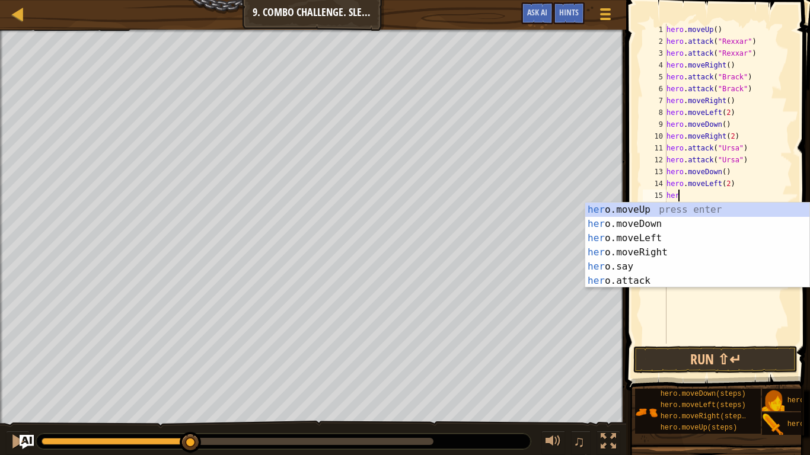
scroll to position [5, 1]
type textarea "hero"
click at [659, 209] on div "hero .moveUp press enter hero .moveDown press enter hero .moveLeft press enter …" at bounding box center [697, 260] width 224 height 114
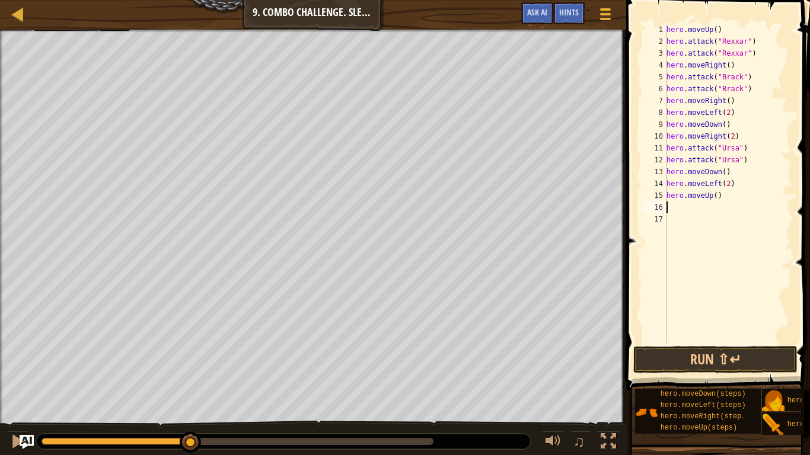
scroll to position [5, 0]
click at [716, 199] on div "hero . moveUp ( ) hero . attack ( "Rexxar" ) hero . attack ( "Rexxar" ) hero . …" at bounding box center [728, 196] width 128 height 344
click at [714, 196] on div "hero . moveUp ( ) hero . attack ( "Rexxar" ) hero . attack ( "Rexxar" ) hero . …" at bounding box center [728, 196] width 128 height 344
type textarea "hero.moveUp(2)"
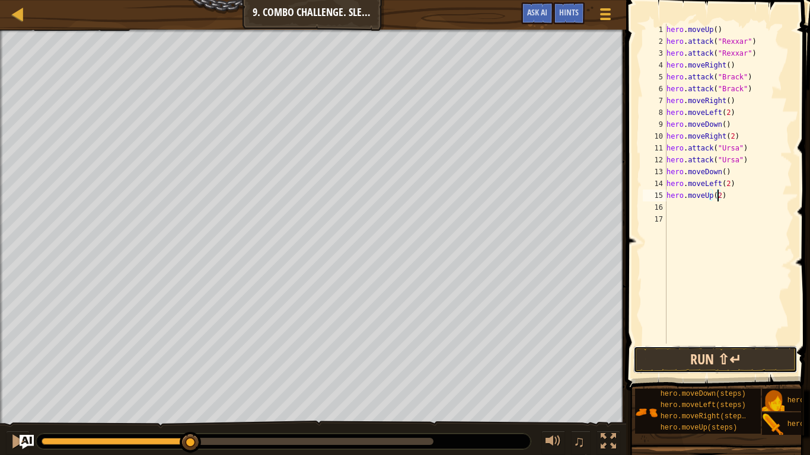
click at [690, 372] on button "Run ⇧↵" at bounding box center [715, 359] width 164 height 27
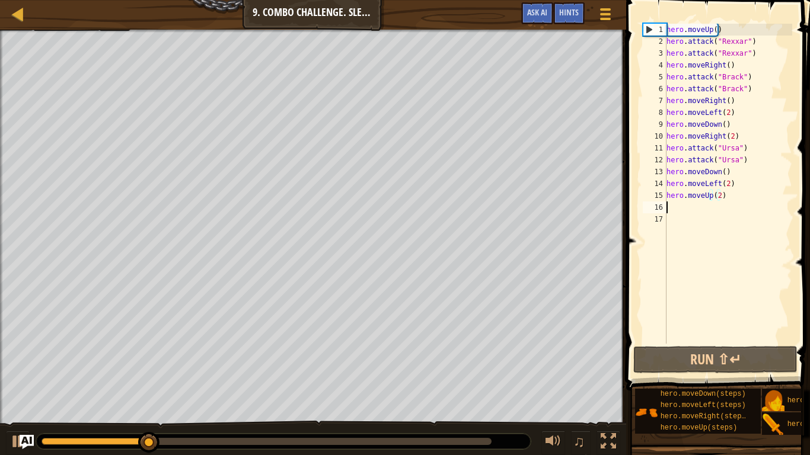
click at [695, 207] on div "hero . moveUp ( ) hero . attack ( "Rexxar" ) hero . attack ( "Rexxar" ) hero . …" at bounding box center [728, 196] width 128 height 344
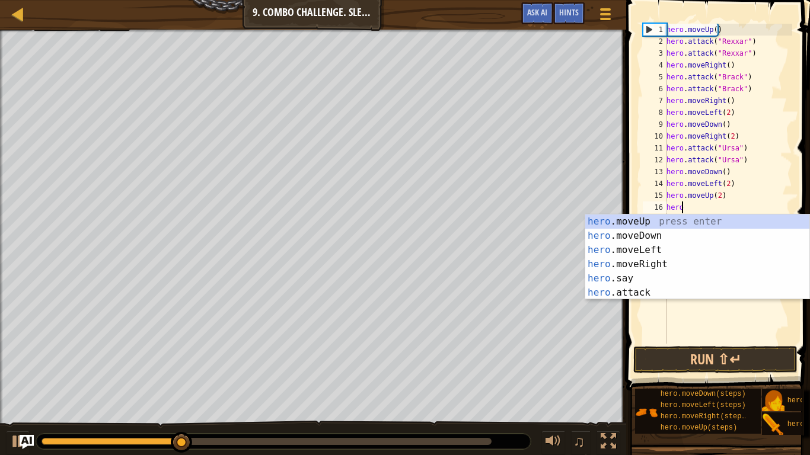
type textarea "hero"
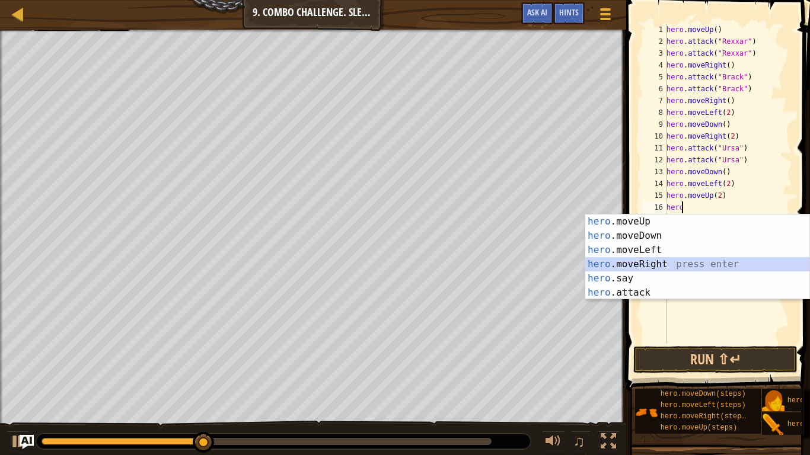
click at [674, 265] on div "hero .moveUp press enter hero .moveDown press enter hero .moveLeft press enter …" at bounding box center [697, 272] width 224 height 114
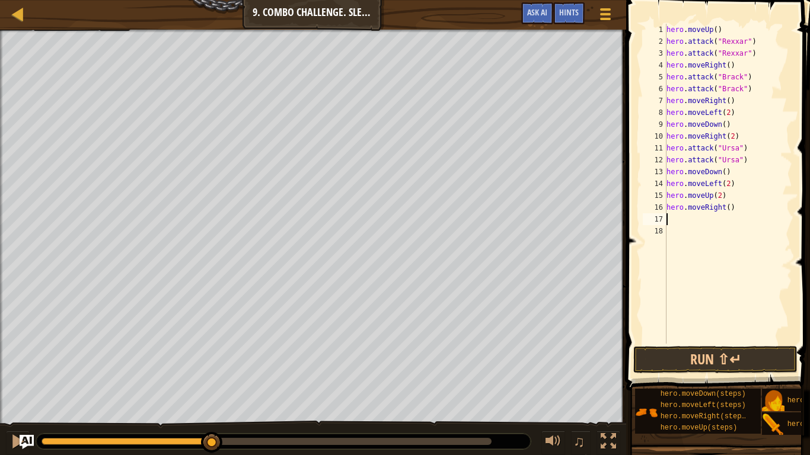
click at [729, 210] on div "hero . moveUp ( ) hero . attack ( "Rexxar" ) hero . attack ( "Rexxar" ) hero . …" at bounding box center [728, 196] width 128 height 344
click at [726, 213] on div "hero . moveUp ( ) hero . attack ( "Rexxar" ) hero . attack ( "Rexxar" ) hero . …" at bounding box center [728, 196] width 128 height 344
type textarea "hero.moveRight(2)"
click at [703, 366] on button "Run ⇧↵" at bounding box center [715, 359] width 164 height 27
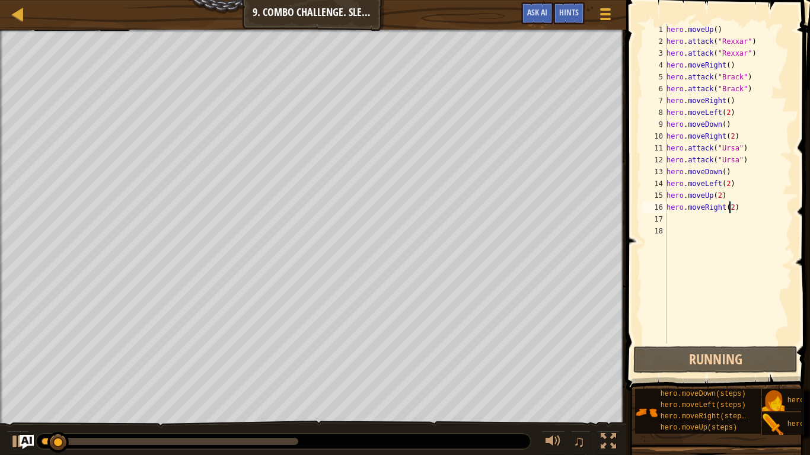
click at [513, 380] on div at bounding box center [283, 441] width 494 height 15
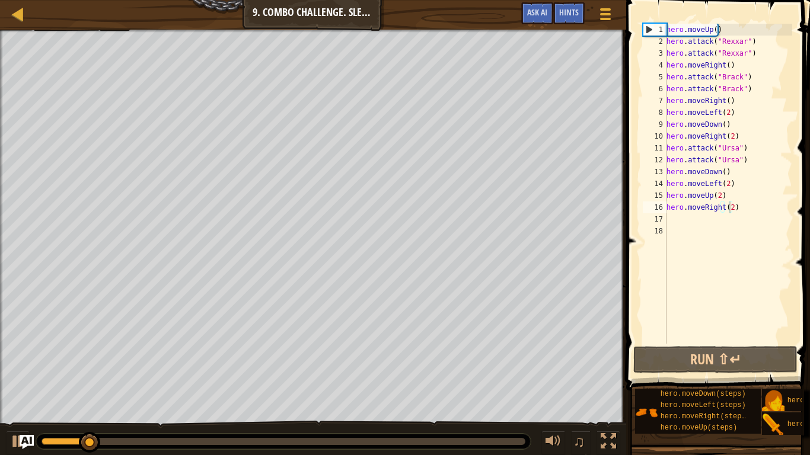
click at [454, 380] on div at bounding box center [283, 441] width 494 height 15
click at [470, 380] on div at bounding box center [283, 441] width 494 height 15
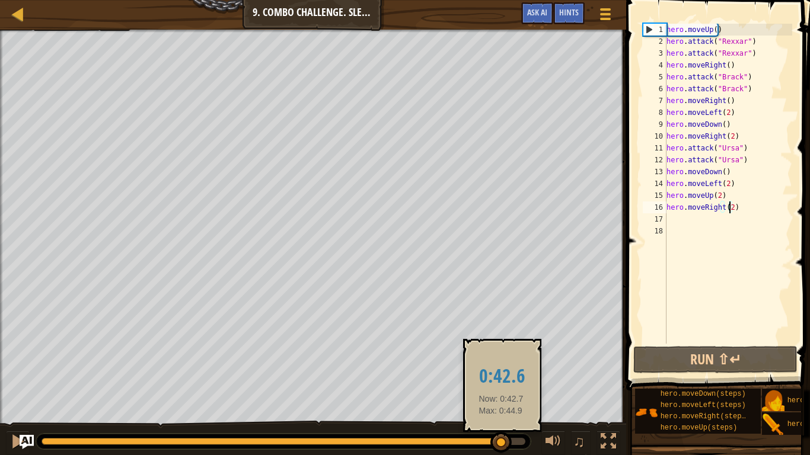
drag, startPoint x: 126, startPoint y: 441, endPoint x: 500, endPoint y: 448, distance: 374.8
click at [500, 380] on div at bounding box center [500, 442] width 21 height 21
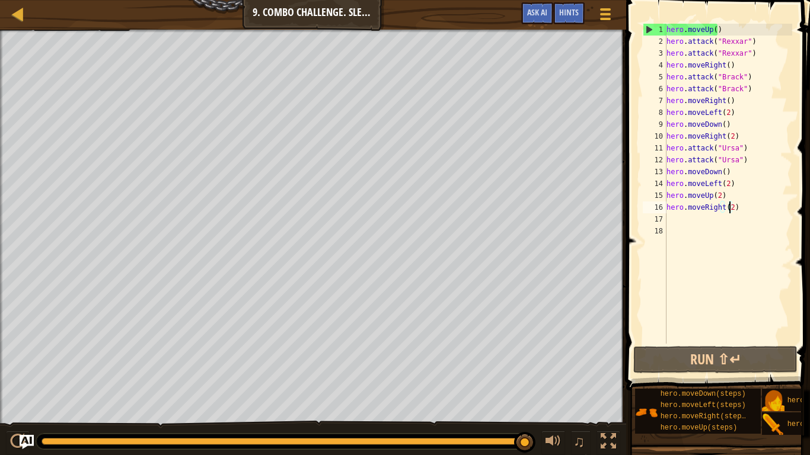
click at [21, 24] on div "Map Introduction to Computer Science 9. Combo Challenge. Sleep Hour Game Menu D…" at bounding box center [313, 15] width 626 height 30
click at [18, 14] on div at bounding box center [18, 14] width 15 height 15
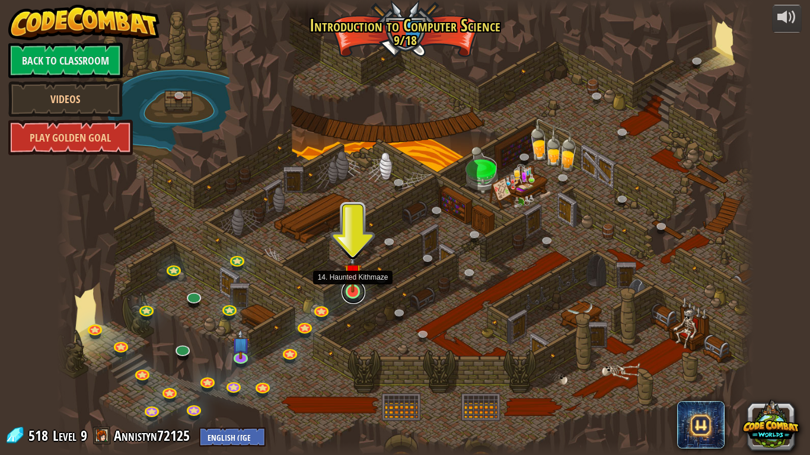
click at [350, 294] on link at bounding box center [353, 292] width 24 height 24
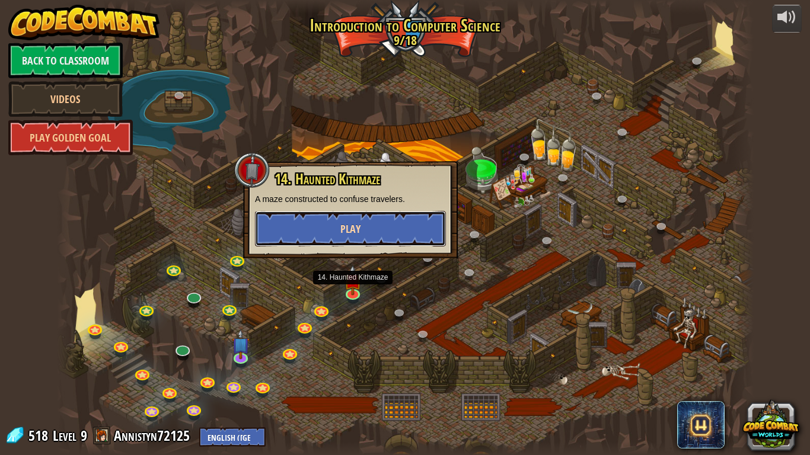
click at [332, 220] on button "Play" at bounding box center [350, 229] width 191 height 36
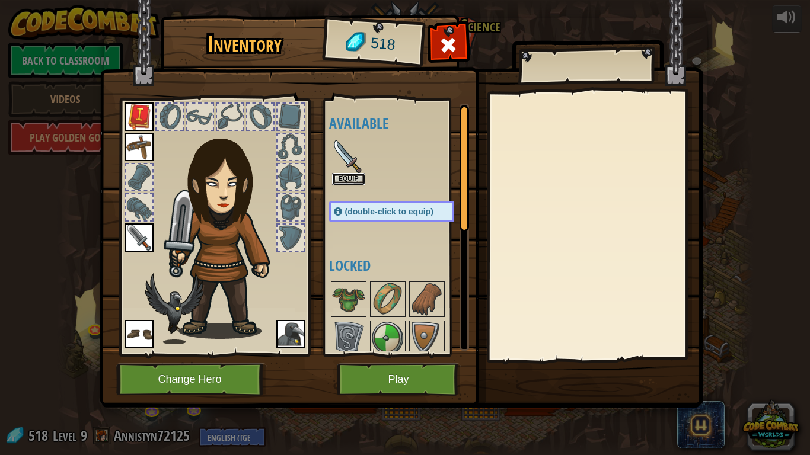
click at [349, 175] on button "Equip" at bounding box center [348, 179] width 33 height 12
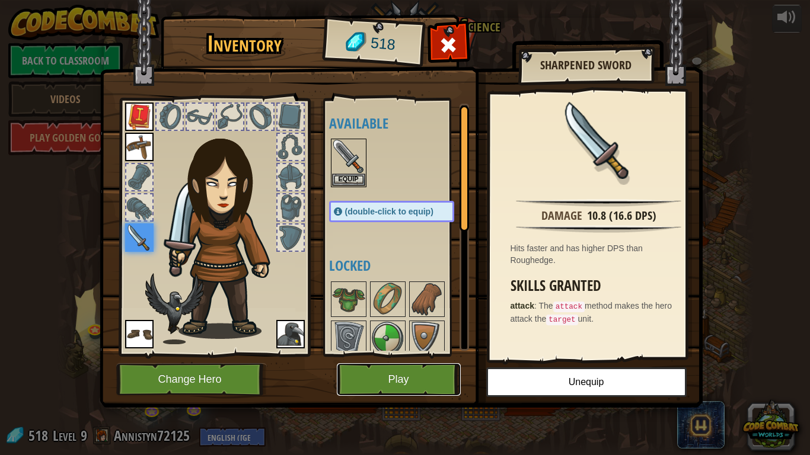
click at [413, 380] on button "Play" at bounding box center [399, 379] width 124 height 33
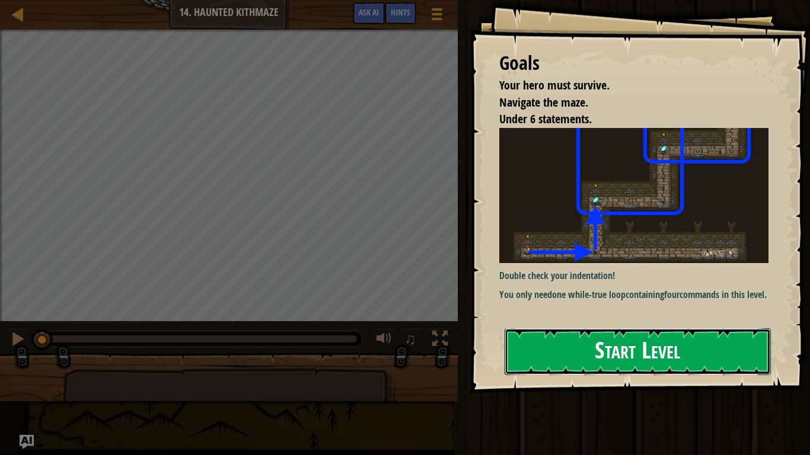
click at [634, 362] on button "Start Level" at bounding box center [638, 351] width 266 height 47
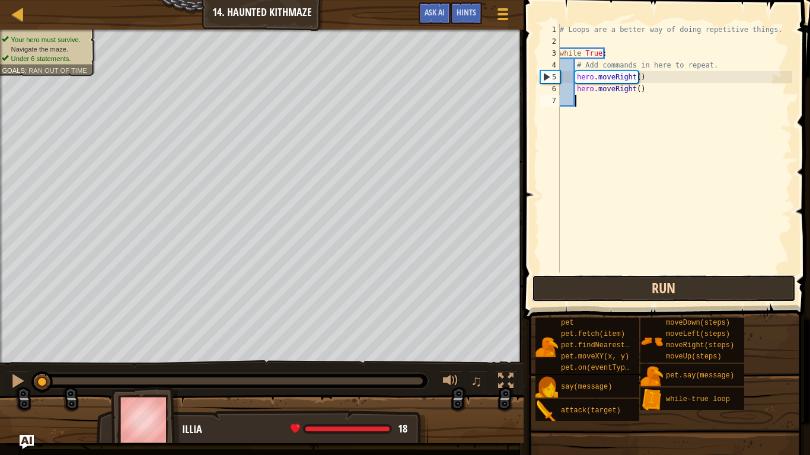
click at [630, 292] on button "Run" at bounding box center [664, 288] width 264 height 27
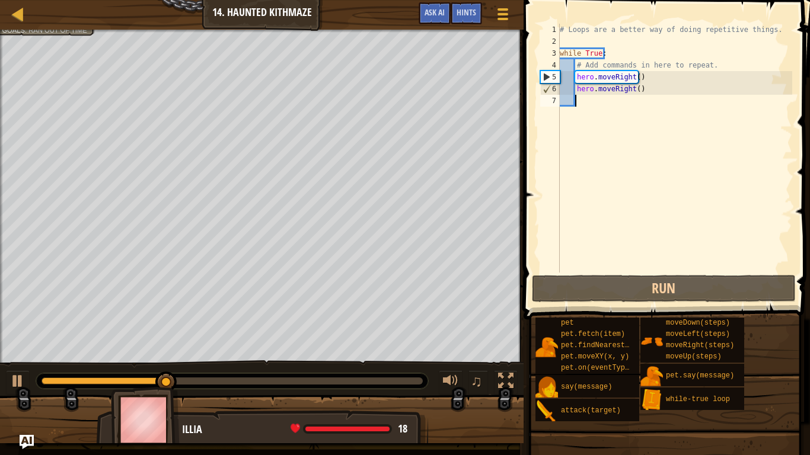
click at [644, 91] on div "# Loops are a better way of doing repetitive things. while True : # Add command…" at bounding box center [674, 160] width 235 height 273
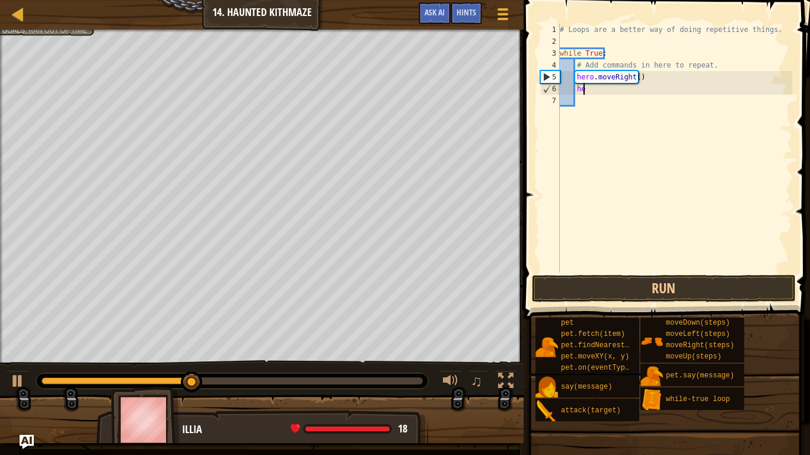
type textarea "h"
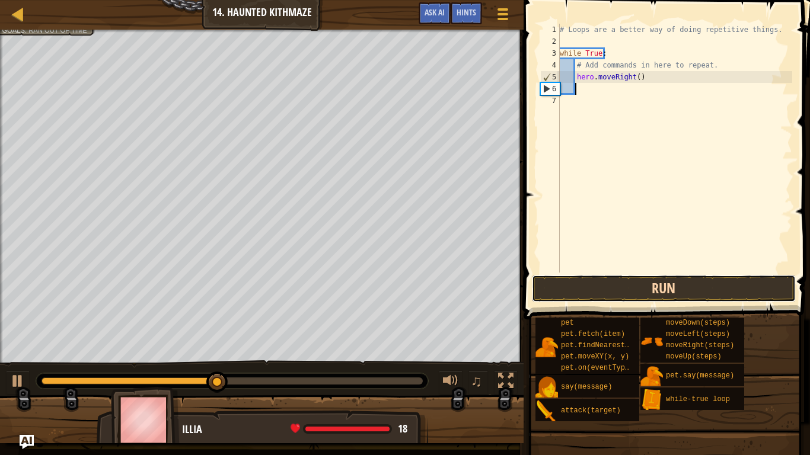
click at [541, 293] on button "Run" at bounding box center [664, 288] width 264 height 27
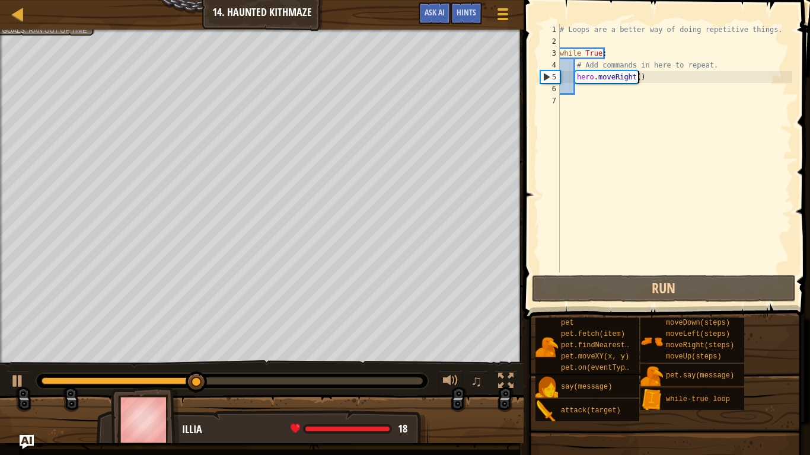
click at [655, 75] on div "# Loops are a better way of doing repetitive things. while True : # Add command…" at bounding box center [674, 160] width 235 height 273
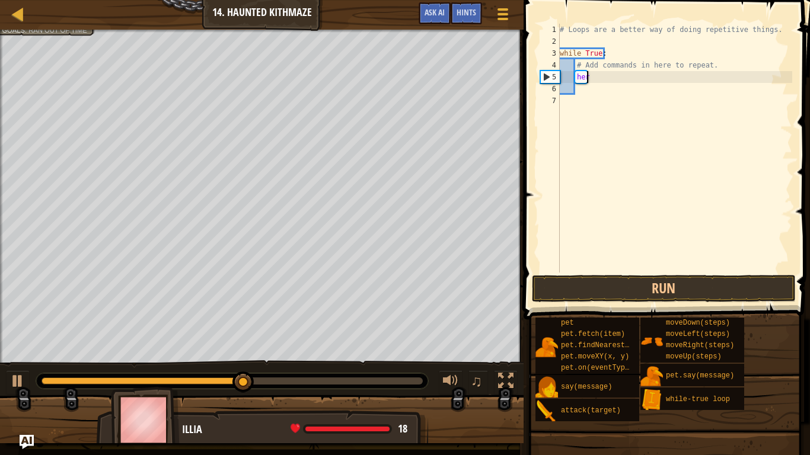
type textarea "h"
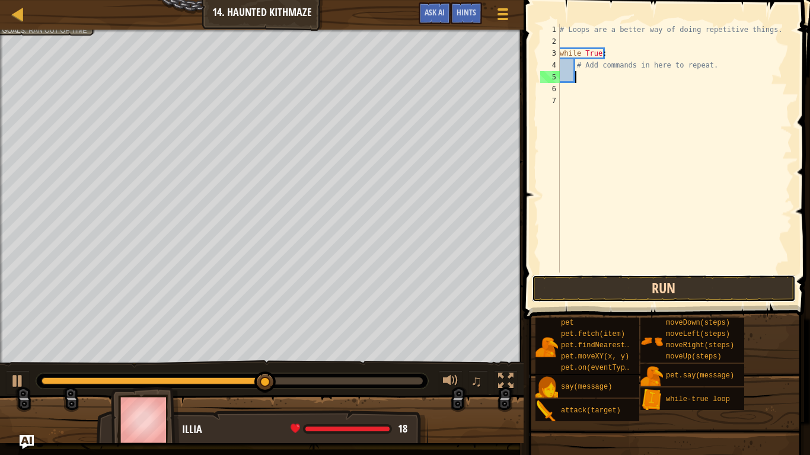
click at [629, 292] on button "Run" at bounding box center [664, 288] width 264 height 27
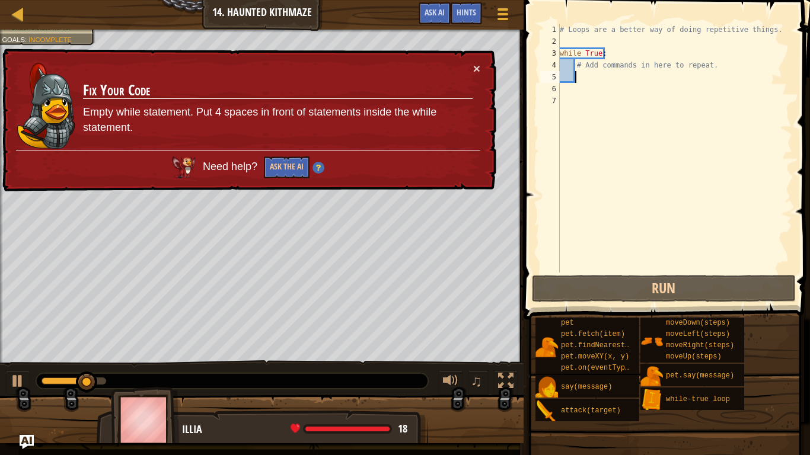
type textarea "g"
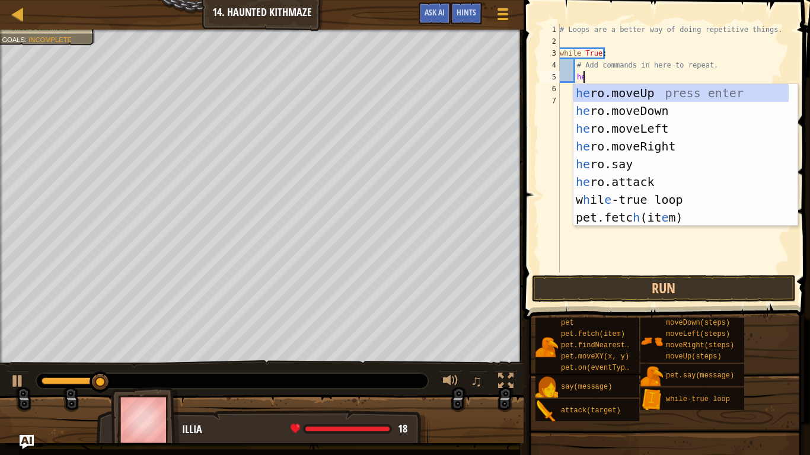
type textarea "hero"
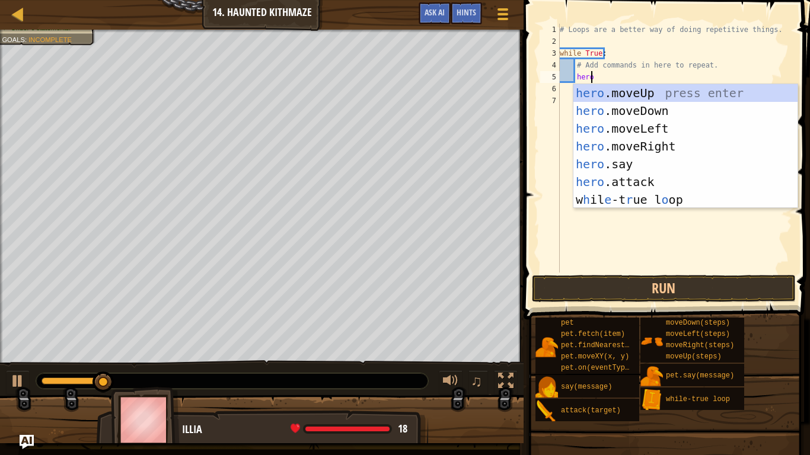
scroll to position [5, 2]
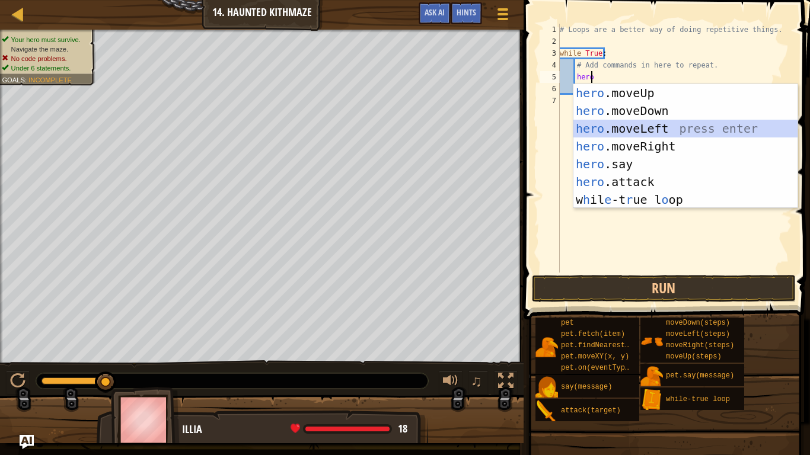
click at [640, 127] on div "hero .moveUp press enter hero .moveDown press enter hero .moveLeft press enter …" at bounding box center [685, 164] width 224 height 160
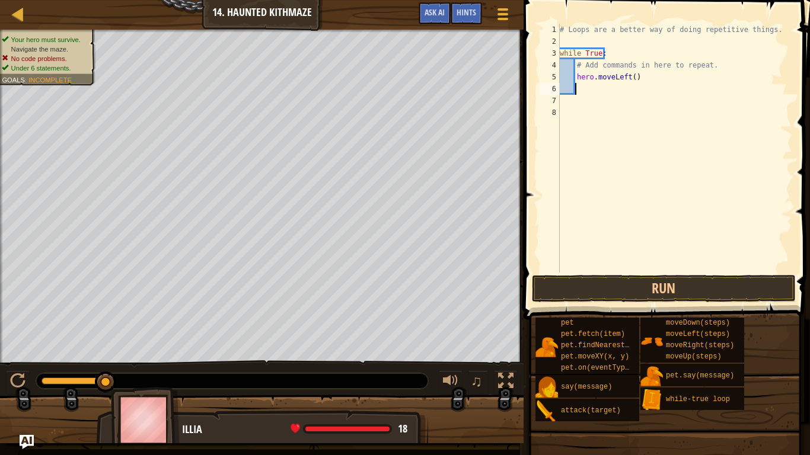
click at [627, 79] on div "# Loops are a better way of doing repetitive things. while True : # Add command…" at bounding box center [674, 160] width 235 height 273
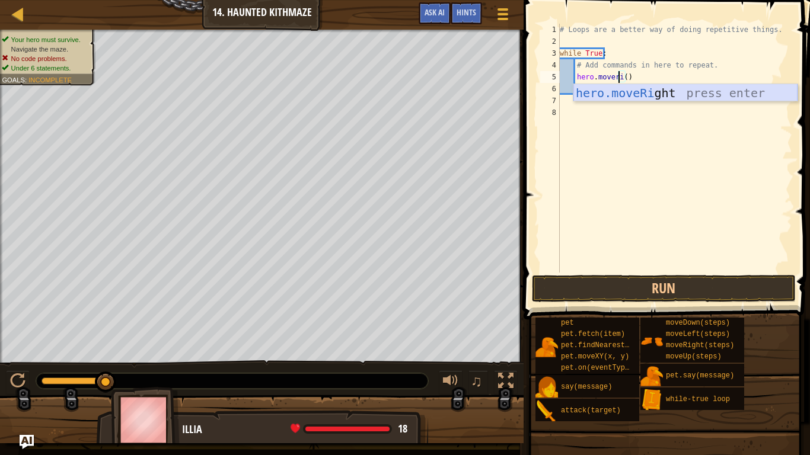
click at [660, 89] on div "hero.moveRi ght press enter" at bounding box center [685, 110] width 224 height 53
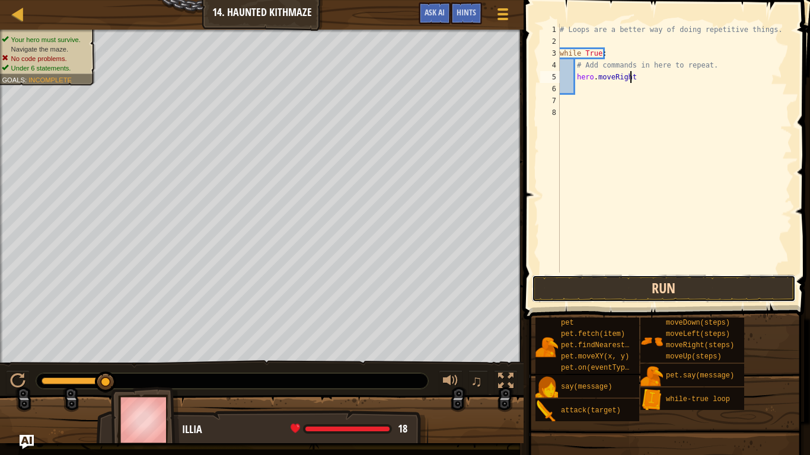
click at [659, 288] on button "Run" at bounding box center [664, 288] width 264 height 27
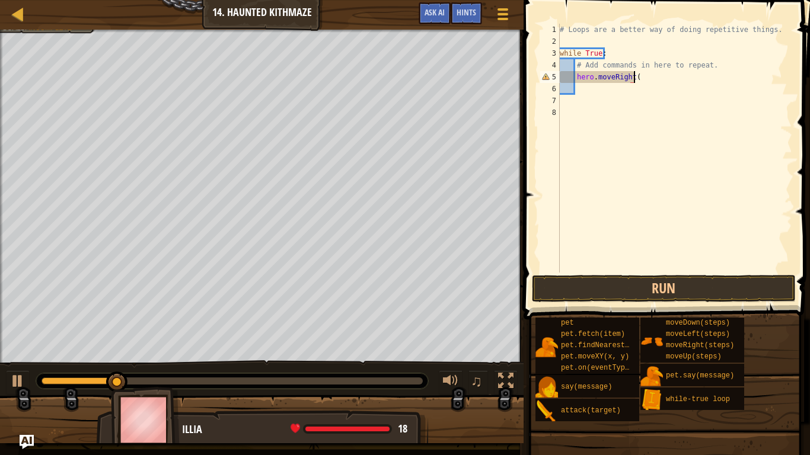
scroll to position [5, 6]
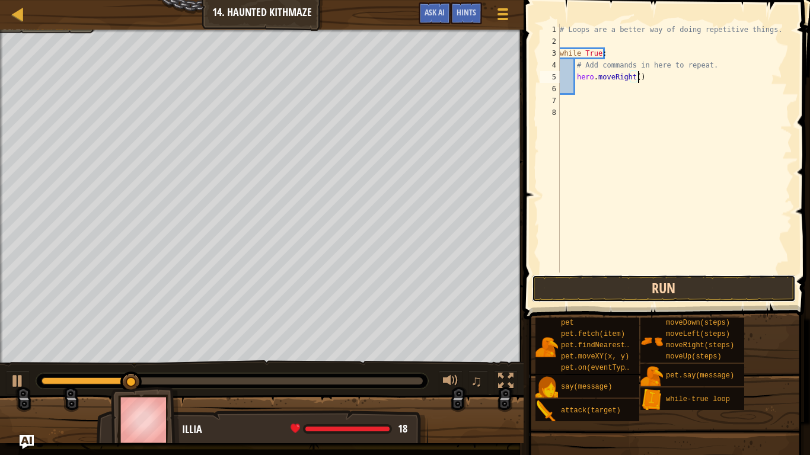
click at [660, 290] on button "Run" at bounding box center [664, 288] width 264 height 27
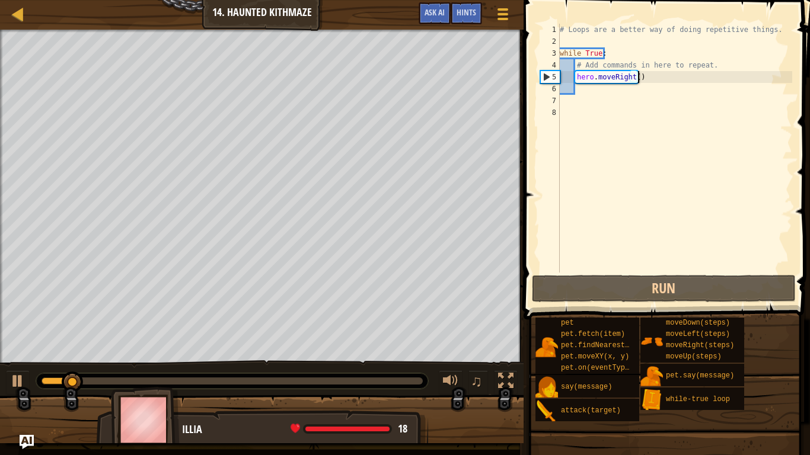
click at [718, 66] on div "# Loops are a better way of doing repetitive things. while True : # Add command…" at bounding box center [674, 160] width 235 height 273
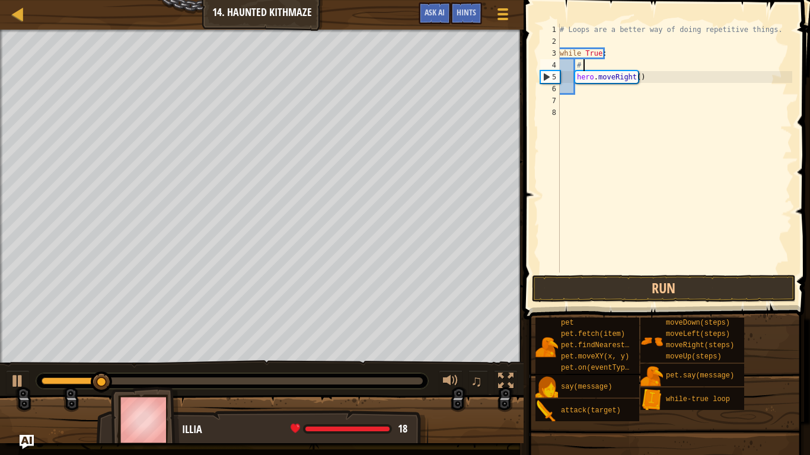
type textarea "#"
click at [590, 98] on div "# Loops are a better way of doing repetitive things. while True : hero . moveRi…" at bounding box center [674, 160] width 235 height 273
click at [591, 91] on div "# Loops are a better way of doing repetitive things. while True : hero . moveRi…" at bounding box center [674, 160] width 235 height 273
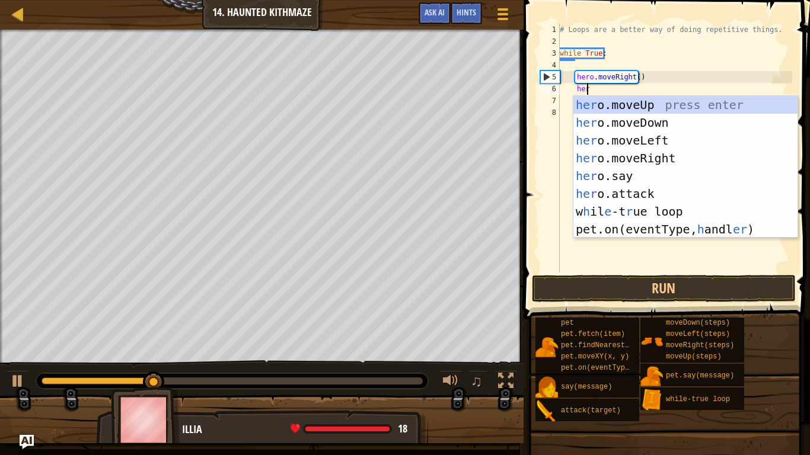
type textarea "hero"
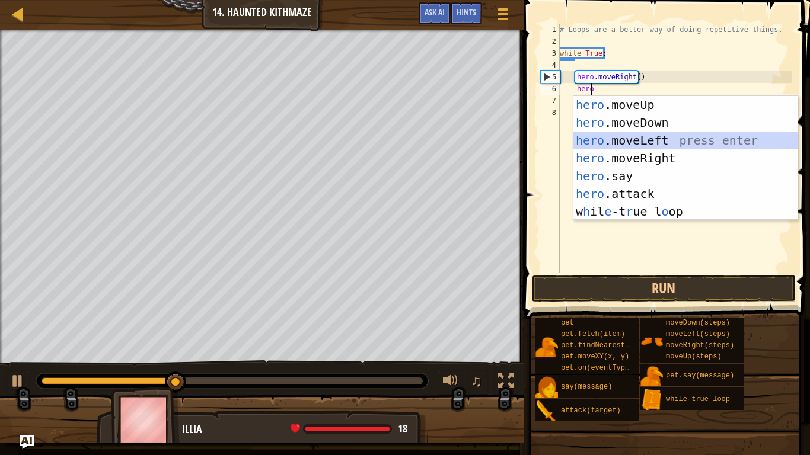
click at [660, 141] on div "hero .moveUp press enter hero .moveDown press enter hero .moveLeft press enter …" at bounding box center [685, 176] width 224 height 160
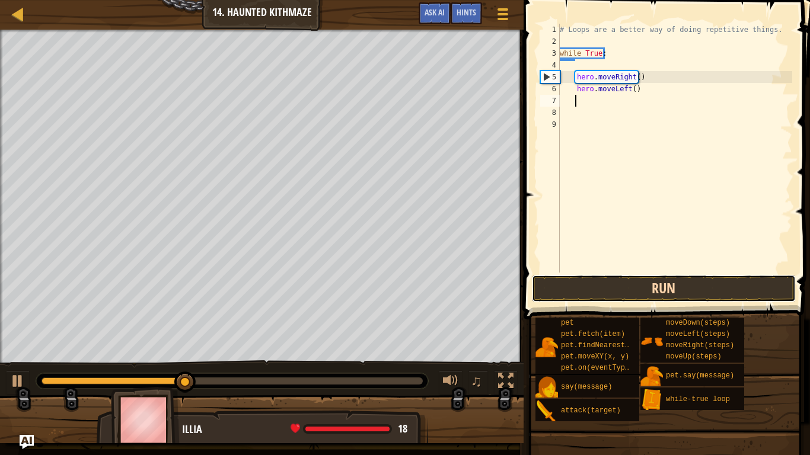
click at [633, 284] on button "Run" at bounding box center [664, 288] width 264 height 27
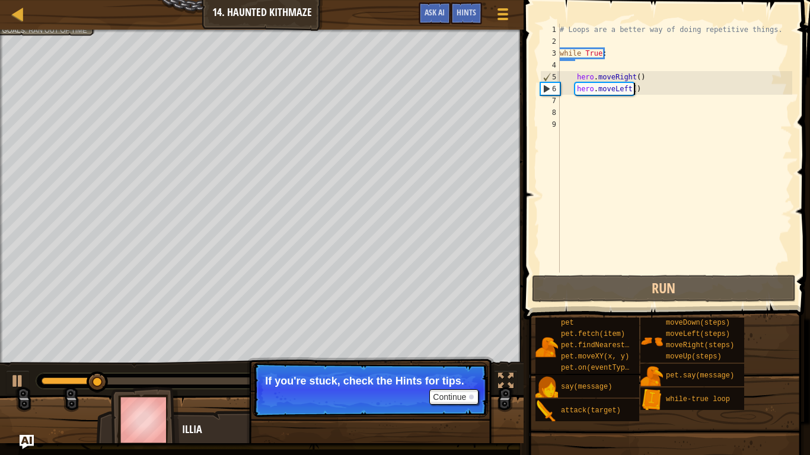
click at [654, 88] on div "# Loops are a better way of doing repetitive things. while True : hero . moveRi…" at bounding box center [674, 160] width 235 height 273
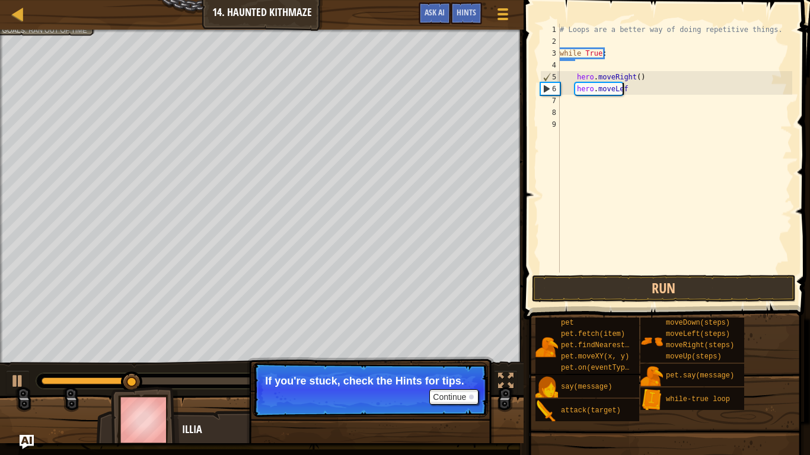
type textarea "h"
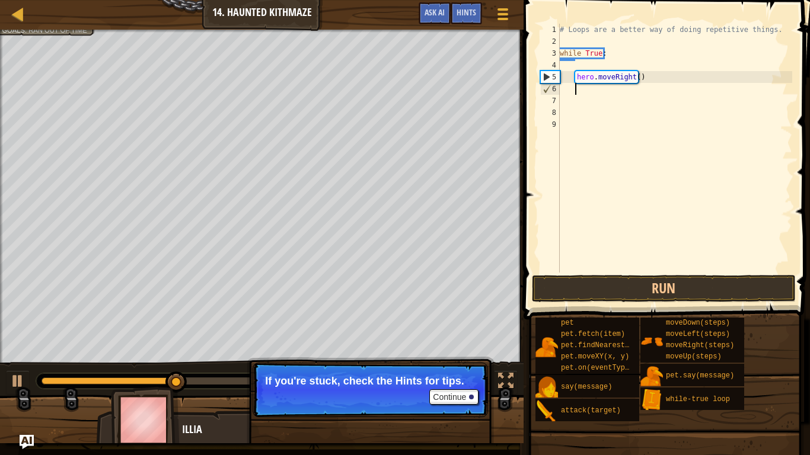
click at [628, 76] on div "# Loops are a better way of doing repetitive things. while True : hero . moveRi…" at bounding box center [674, 160] width 235 height 273
click at [635, 77] on div "# Loops are a better way of doing repetitive things. while True : hero . moveRi…" at bounding box center [674, 160] width 235 height 273
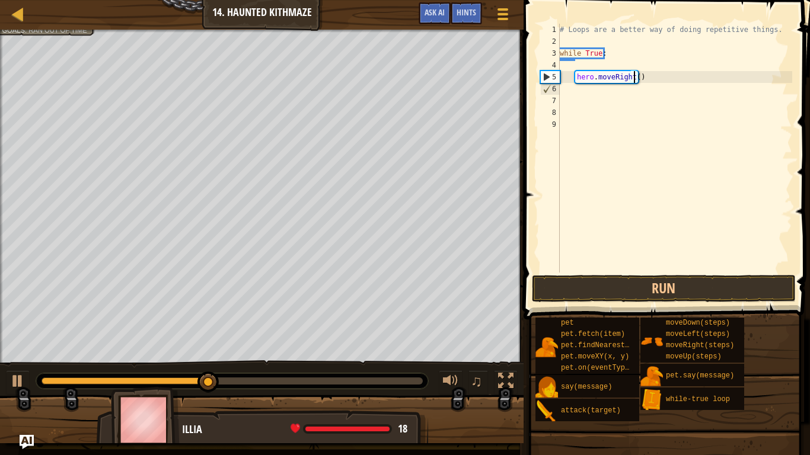
scroll to position [5, 7]
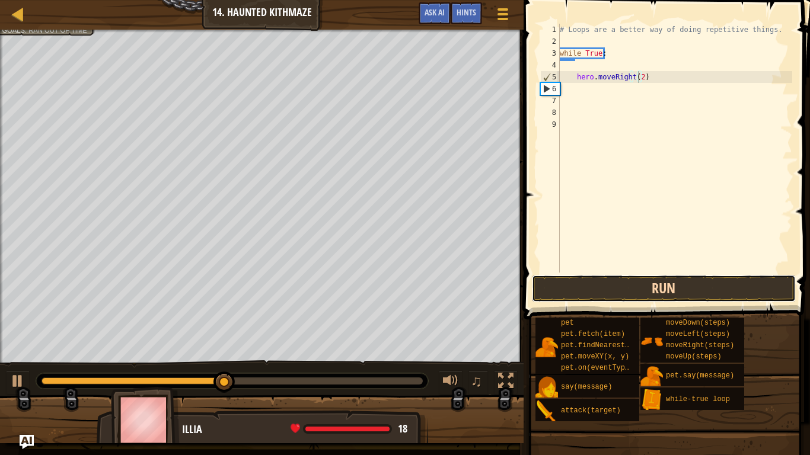
click at [609, 283] on button "Run" at bounding box center [664, 288] width 264 height 27
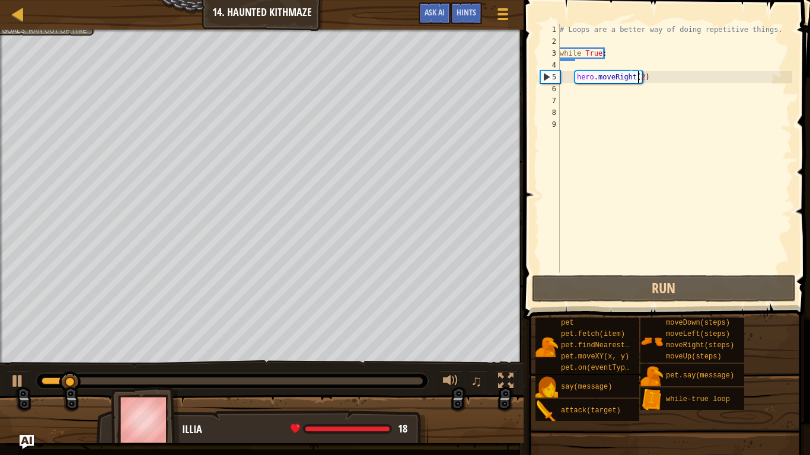
type textarea "hero.moveRight()"
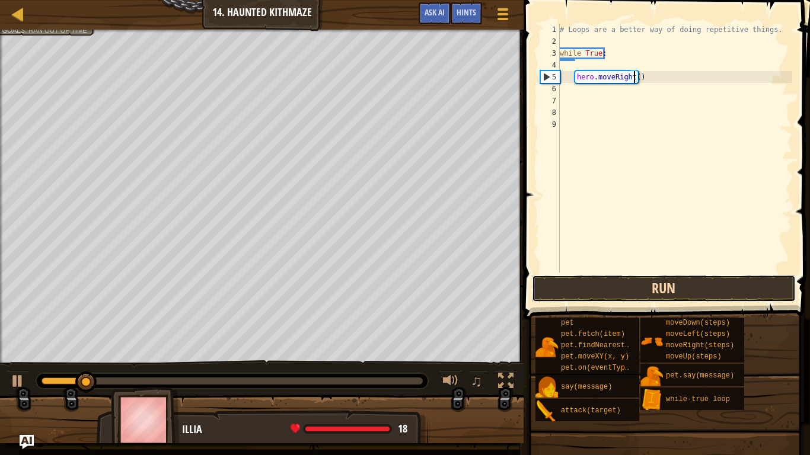
click at [617, 286] on button "Run" at bounding box center [664, 288] width 264 height 27
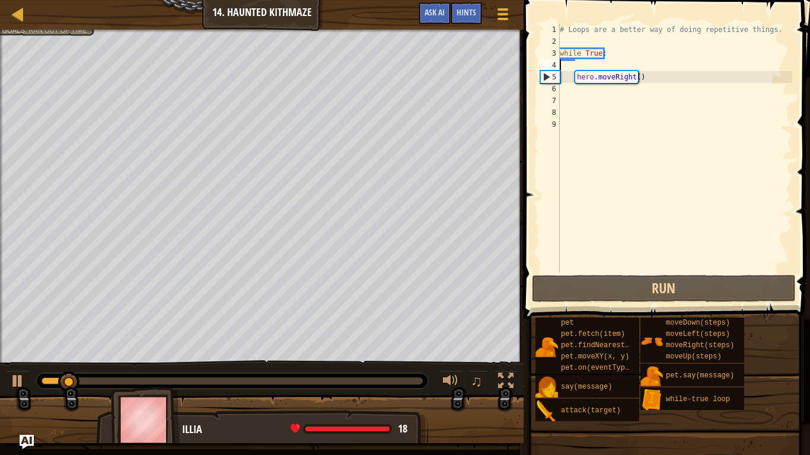
click at [578, 67] on div "# Loops are a better way of doing repetitive things. while True : hero . moveRi…" at bounding box center [674, 160] width 235 height 273
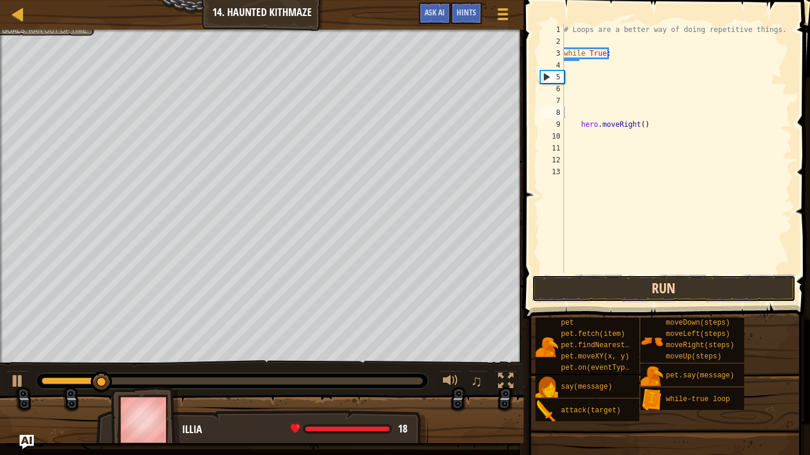
click at [664, 286] on button "Run" at bounding box center [664, 288] width 264 height 27
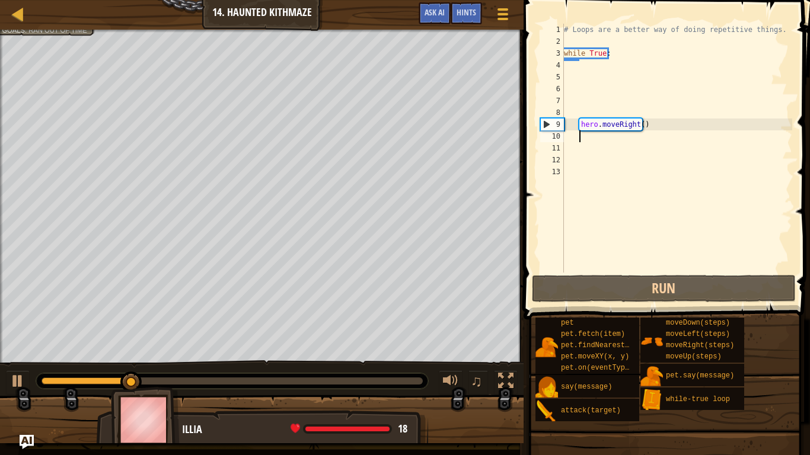
click at [643, 140] on div "# Loops are a better way of doing repetitive things. while True : hero . moveRi…" at bounding box center [676, 160] width 231 height 273
click at [651, 120] on div "# Loops are a better way of doing repetitive things. while True : hero . moveRi…" at bounding box center [676, 160] width 231 height 273
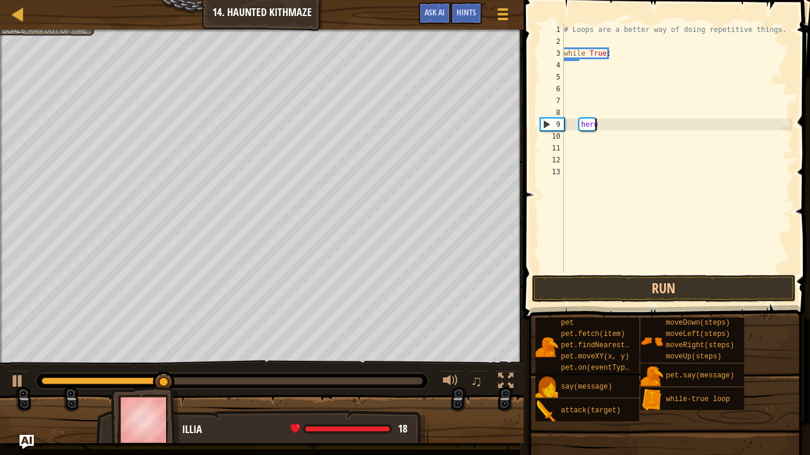
type textarea "h"
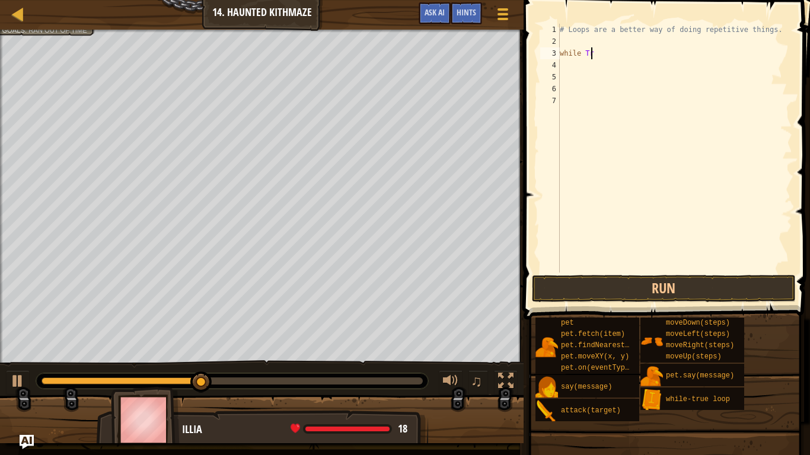
type textarea "w"
click at [629, 84] on div "# Loops are a better way of doing repetitive things." at bounding box center [674, 160] width 235 height 273
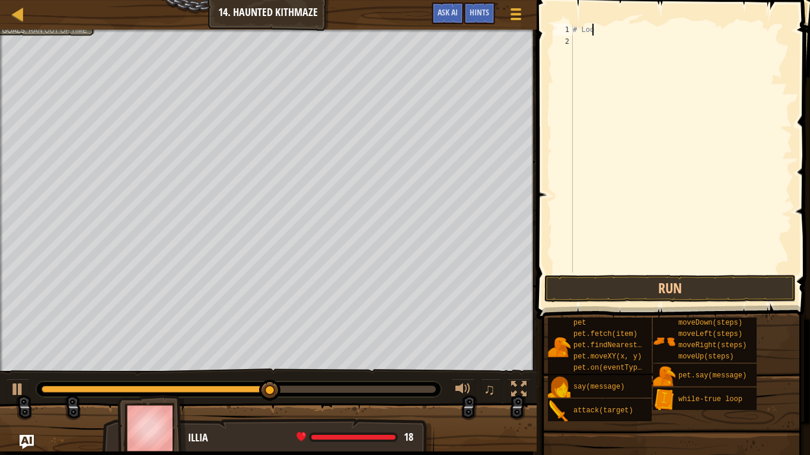
type textarea "#"
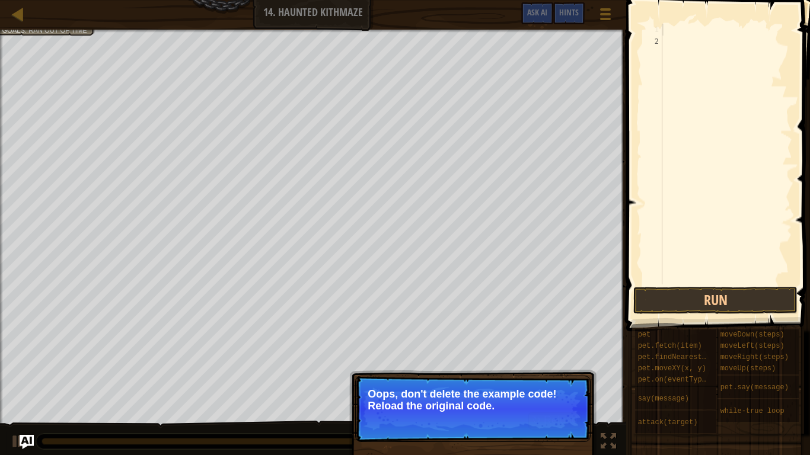
click at [508, 380] on p "↻ Reload Oops, don't delete the example code! Reload the original code." at bounding box center [472, 409] width 235 height 66
click at [553, 380] on button "↻ Reload" at bounding box center [554, 421] width 53 height 18
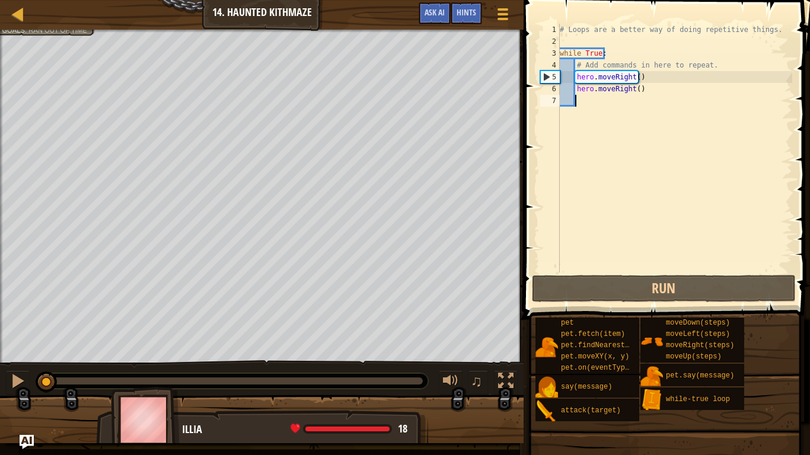
click at [679, 72] on div "# Loops are a better way of doing repetitive things. while True : # Add command…" at bounding box center [674, 160] width 235 height 273
type textarea "hero.moveRight()"
click at [605, 95] on div "# Loops are a better way of doing repetitive things. while True : # Add command…" at bounding box center [674, 160] width 235 height 273
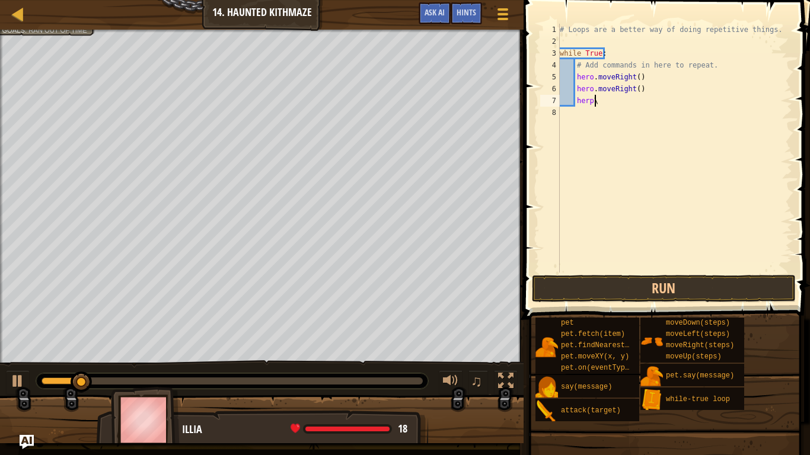
scroll to position [5, 2]
type textarea "hero"
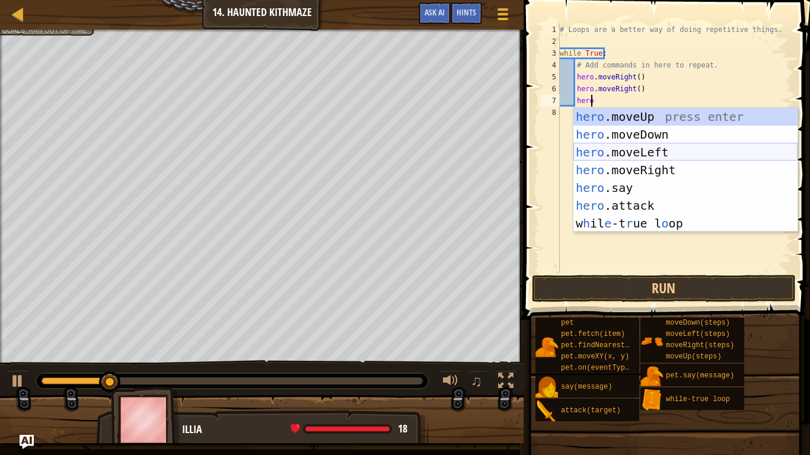
click at [666, 154] on div "hero .moveUp press enter hero .moveDown press enter hero .moveLeft press enter …" at bounding box center [685, 188] width 224 height 160
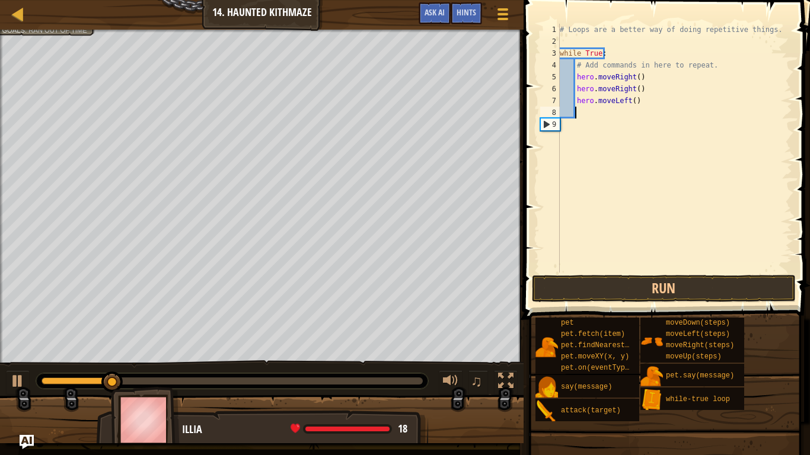
scroll to position [5, 1]
click at [646, 291] on button "Run" at bounding box center [664, 288] width 264 height 27
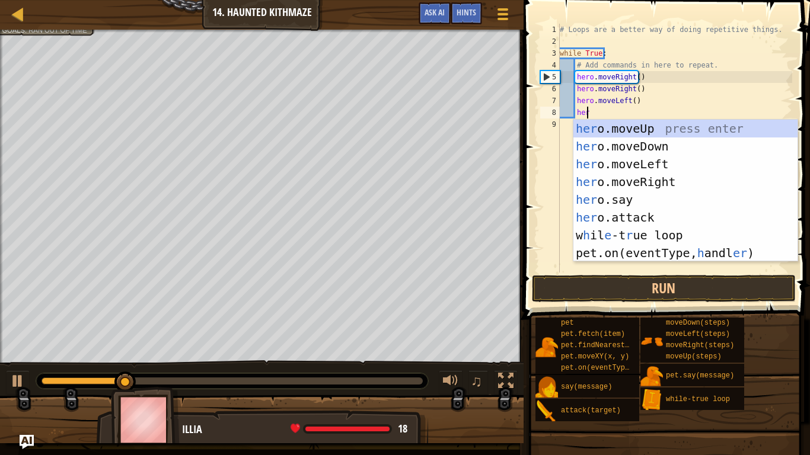
type textarea "hero"
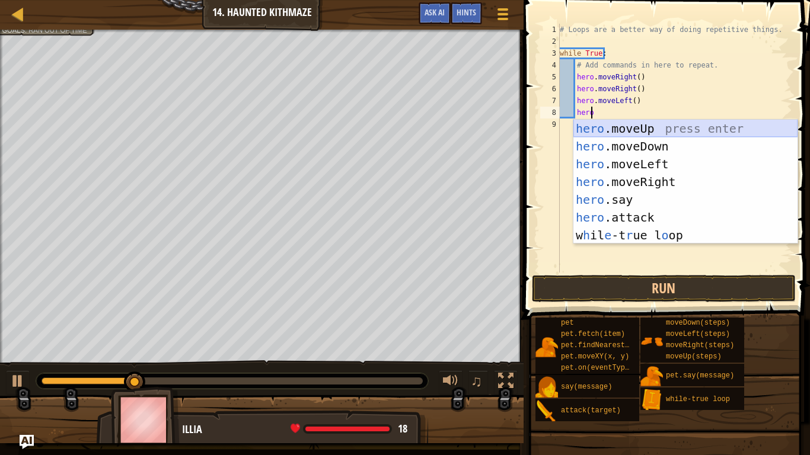
click at [628, 124] on div "hero .moveUp press enter hero .moveDown press enter hero .moveLeft press enter …" at bounding box center [685, 200] width 224 height 160
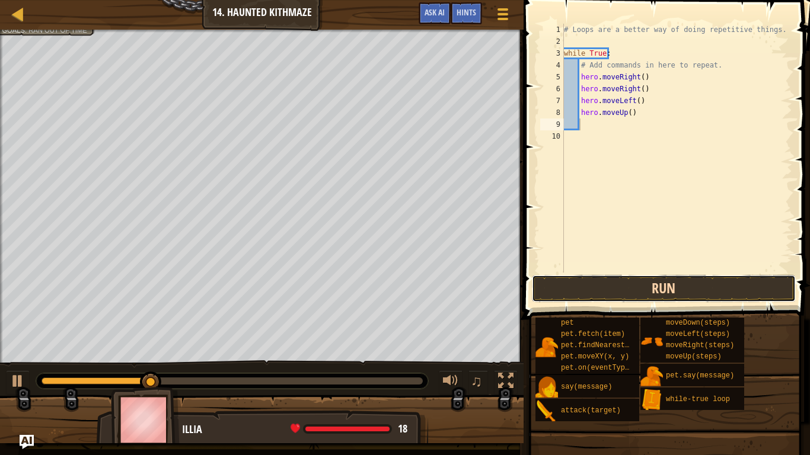
click at [635, 281] on button "Run" at bounding box center [664, 288] width 264 height 27
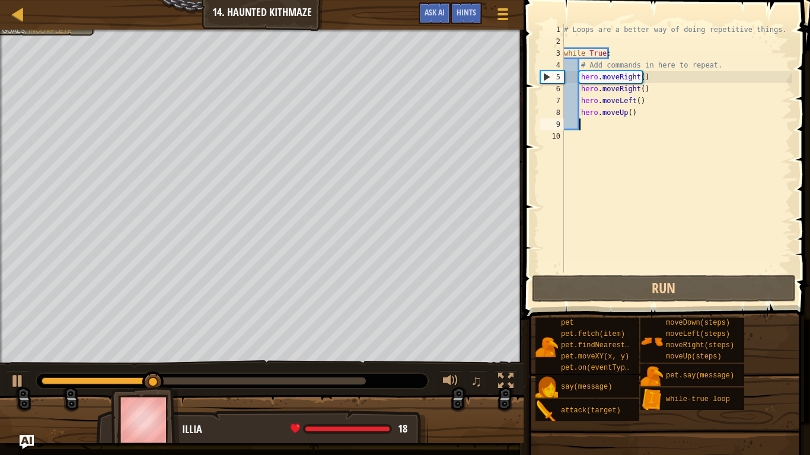
click at [345, 380] on div at bounding box center [232, 381] width 392 height 15
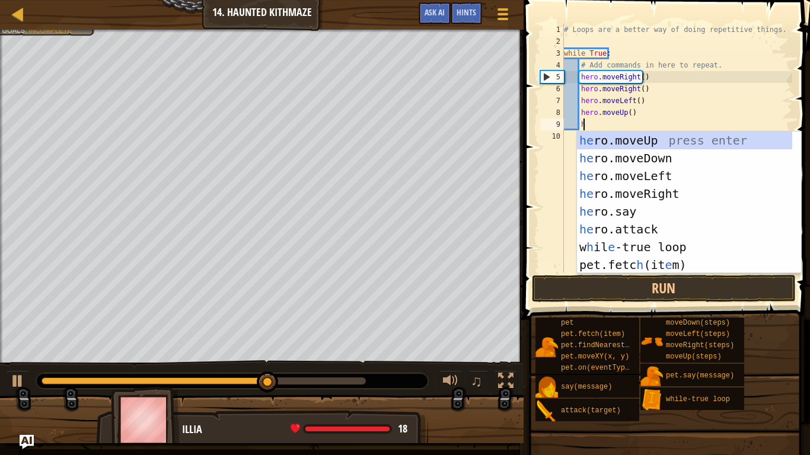
type textarea "h"
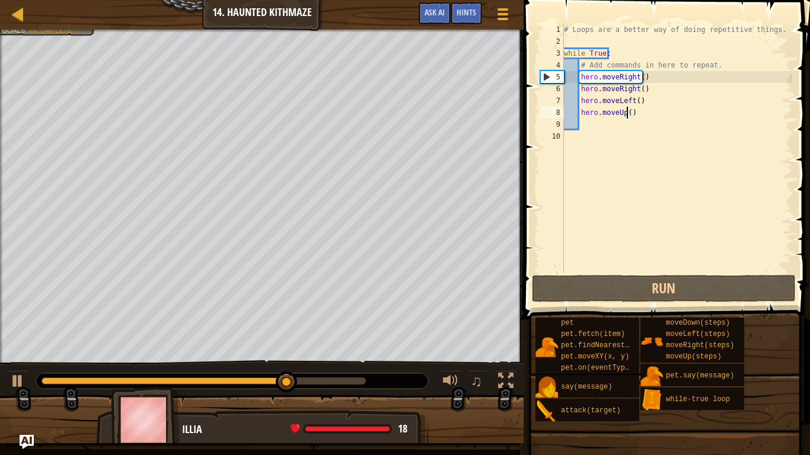
click at [625, 113] on div "# Loops are a better way of doing repetitive things. while True : # Add command…" at bounding box center [676, 160] width 231 height 273
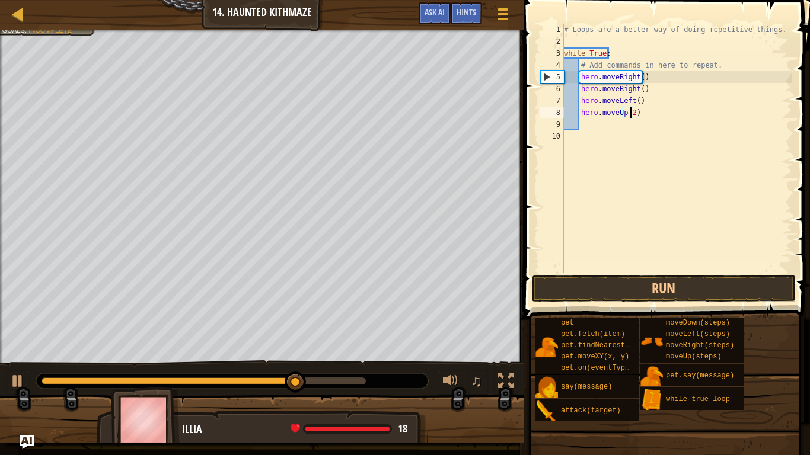
scroll to position [5, 5]
type textarea "hero.moveUp(2)"
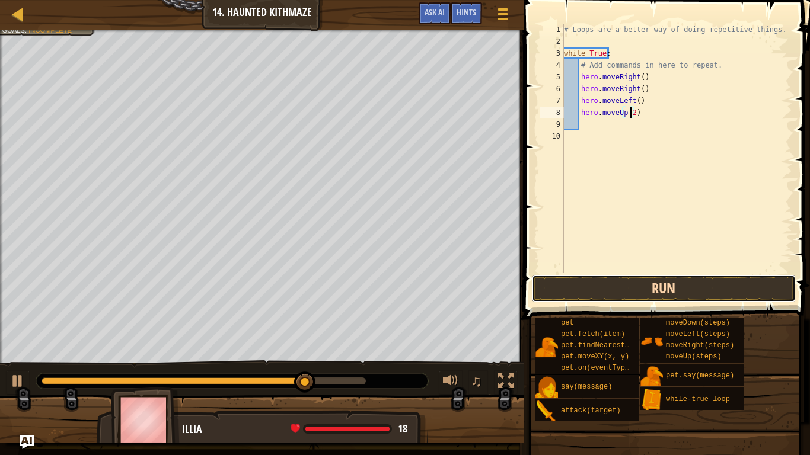
click at [618, 291] on button "Run" at bounding box center [664, 288] width 264 height 27
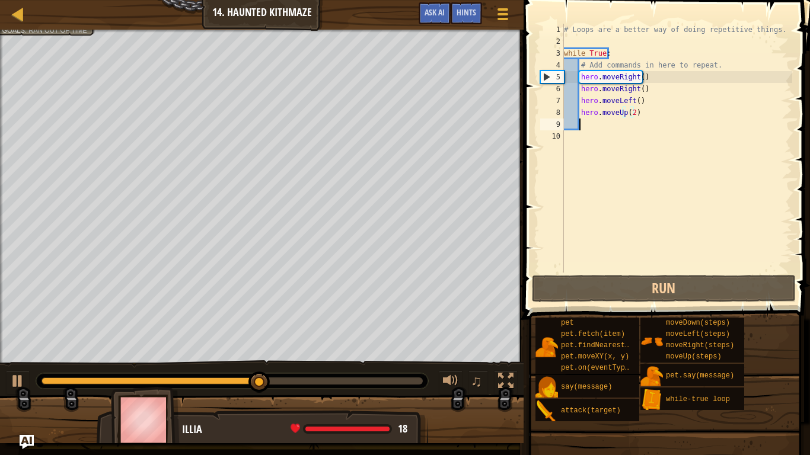
click at [606, 125] on div "# Loops are a better way of doing repetitive things. while True : # Add command…" at bounding box center [676, 160] width 231 height 273
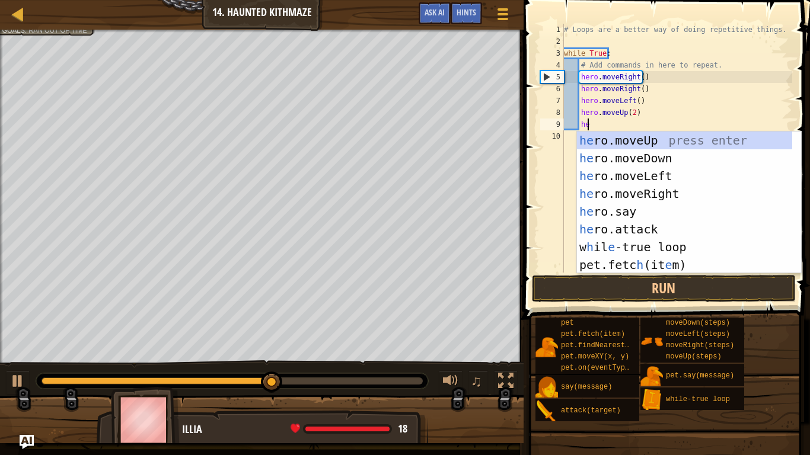
type textarea "hero"
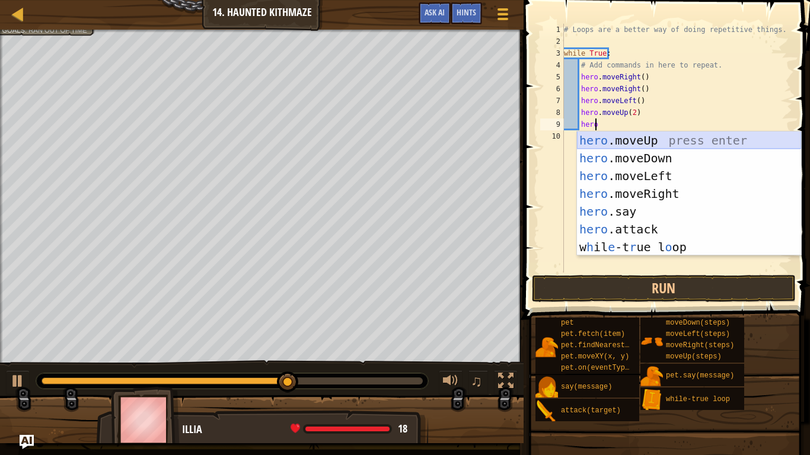
click at [636, 138] on div "hero .moveUp press enter hero .moveDown press enter hero .moveLeft press enter …" at bounding box center [689, 212] width 224 height 160
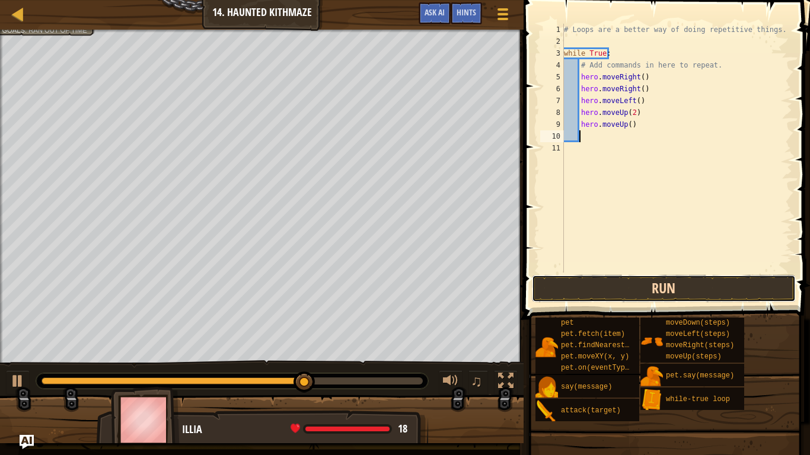
click at [587, 279] on button "Run" at bounding box center [664, 288] width 264 height 27
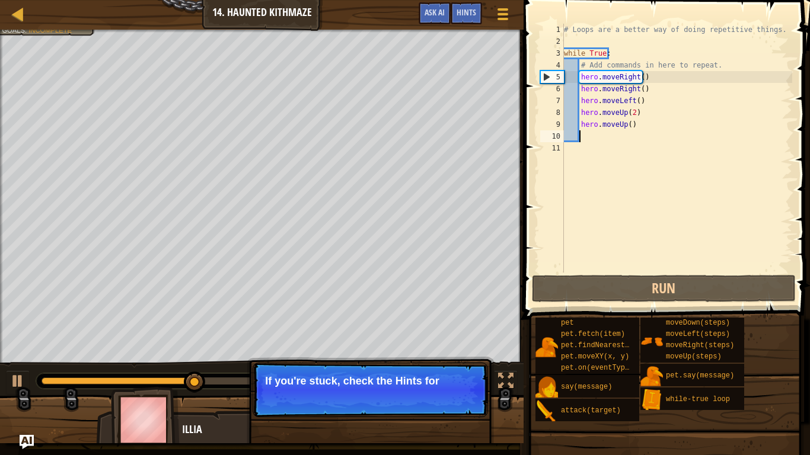
click at [636, 126] on div "# Loops are a better way of doing repetitive things. while True : # Add command…" at bounding box center [676, 160] width 231 height 273
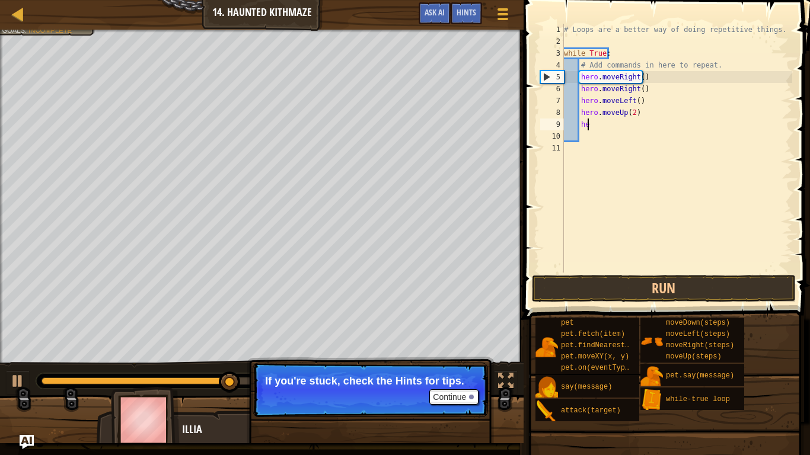
type textarea "h"
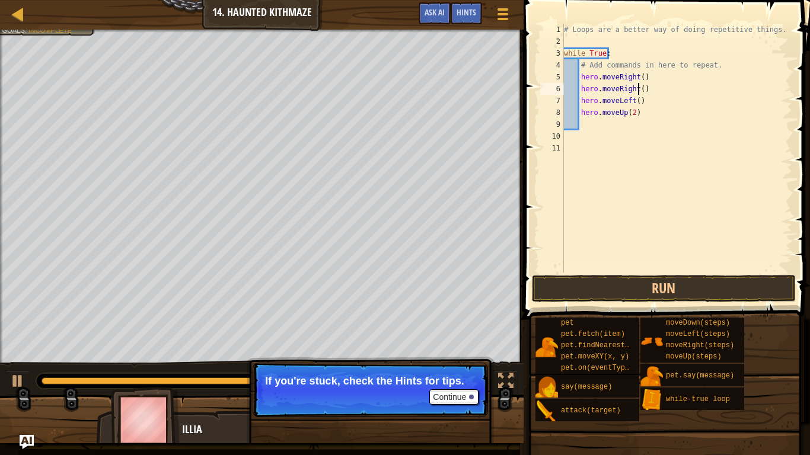
click at [639, 88] on div "# Loops are a better way of doing repetitive things. while True : # Add command…" at bounding box center [676, 160] width 231 height 273
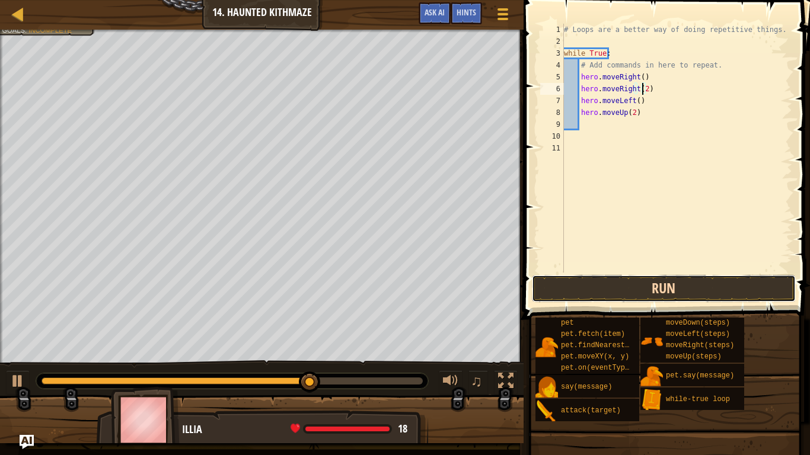
click at [671, 287] on button "Run" at bounding box center [664, 288] width 264 height 27
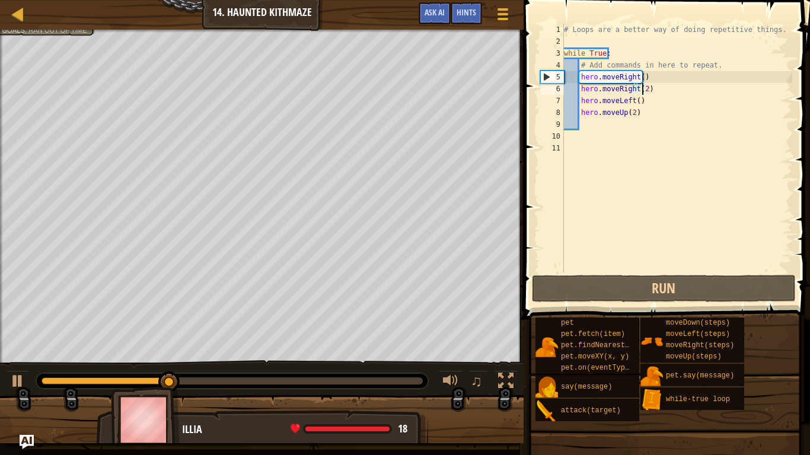
click at [652, 87] on div "# Loops are a better way of doing repetitive things. while True : # Add command…" at bounding box center [676, 160] width 231 height 273
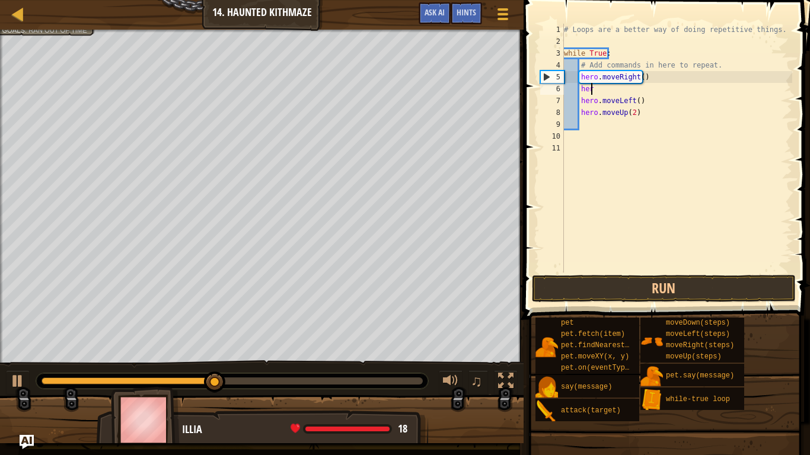
type textarea "h"
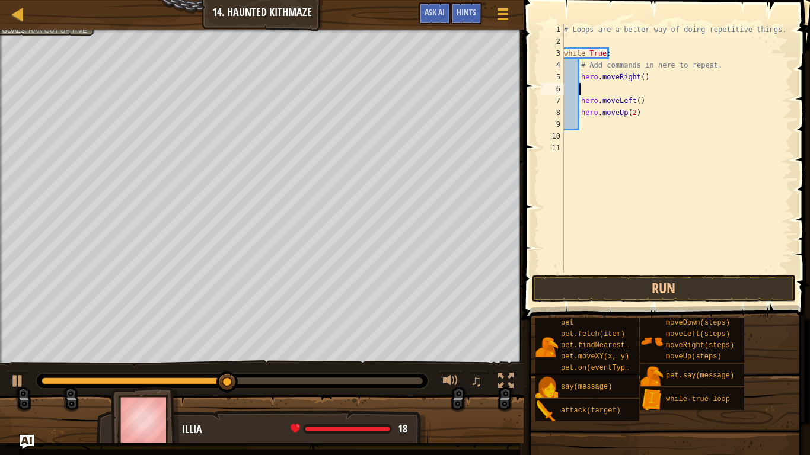
scroll to position [5, 0]
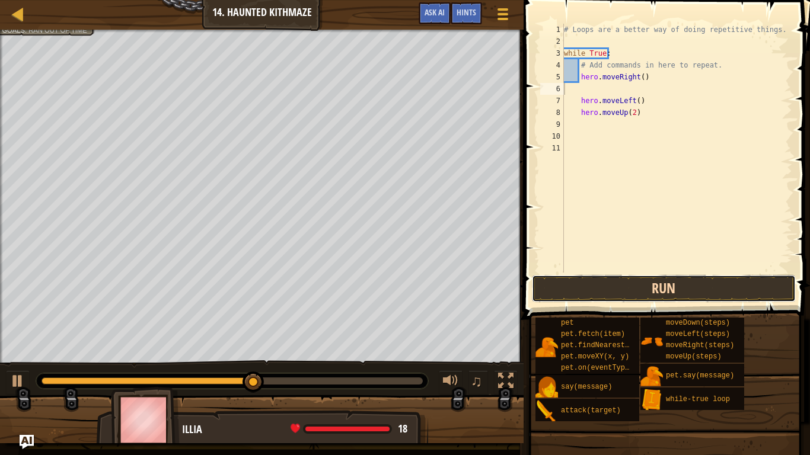
click at [585, 278] on button "Run" at bounding box center [664, 288] width 264 height 27
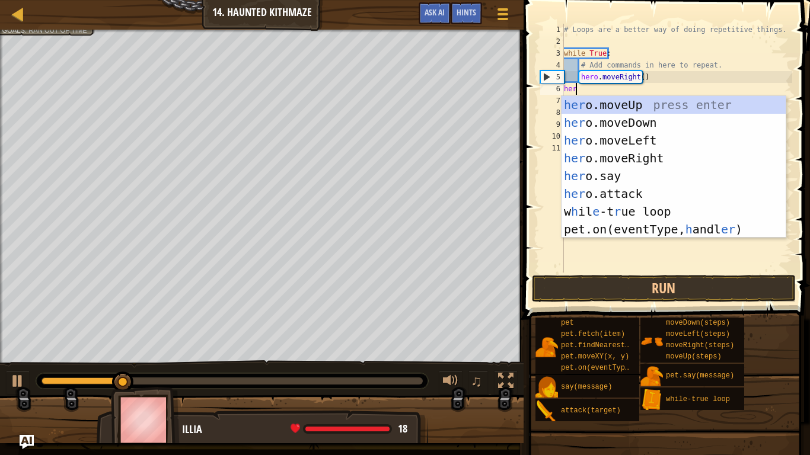
type textarea "hero"
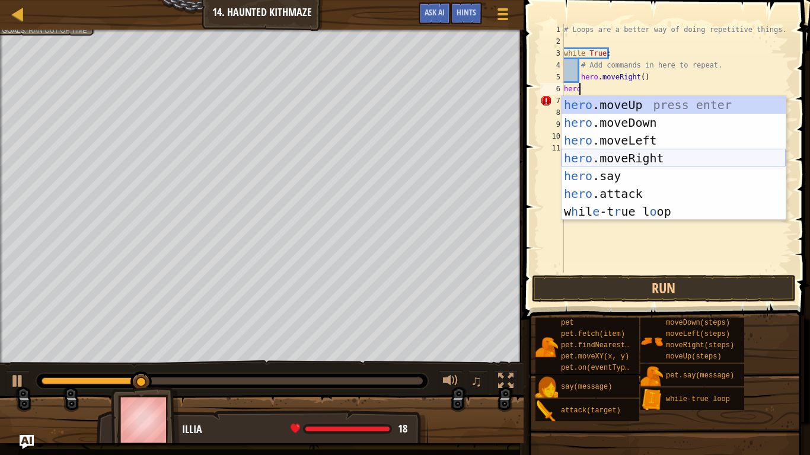
click at [630, 161] on div "hero .moveUp press enter hero .moveDown press enter hero .moveLeft press enter …" at bounding box center [673, 176] width 224 height 160
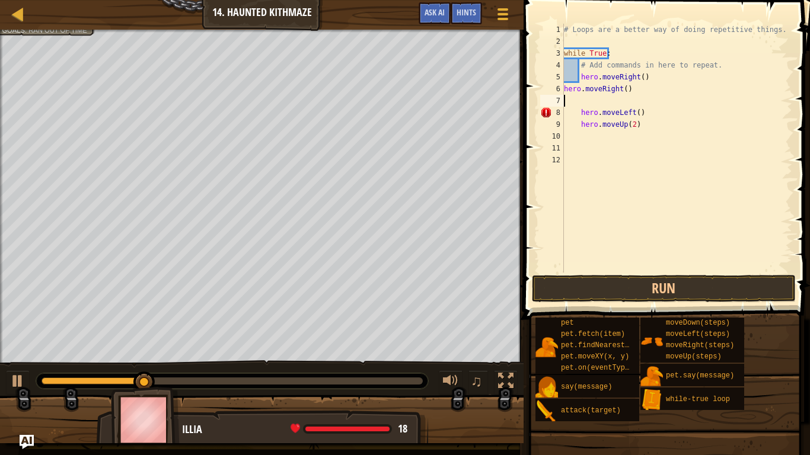
scroll to position [5, 0]
click at [614, 285] on button "Run" at bounding box center [664, 288] width 264 height 27
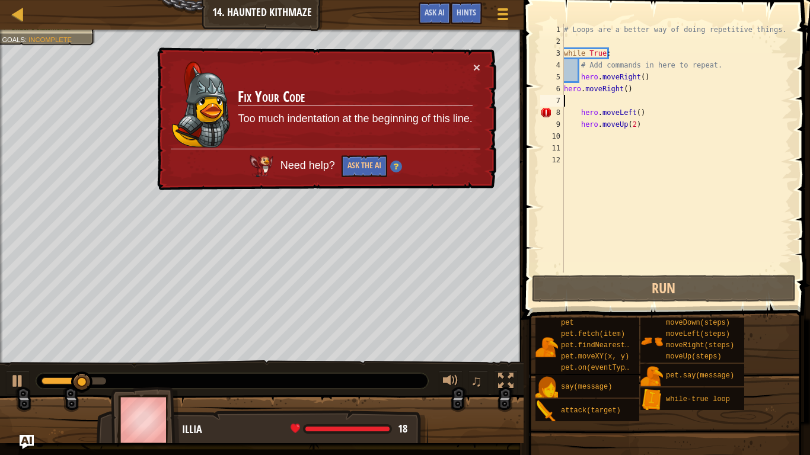
click at [668, 116] on div "# Loops are a better way of doing repetitive things. while True : # Add command…" at bounding box center [676, 160] width 231 height 273
type textarea "hero.moveLeft()"
click at [653, 130] on div "# Loops are a better way of doing repetitive things. while True : # Add command…" at bounding box center [676, 160] width 231 height 273
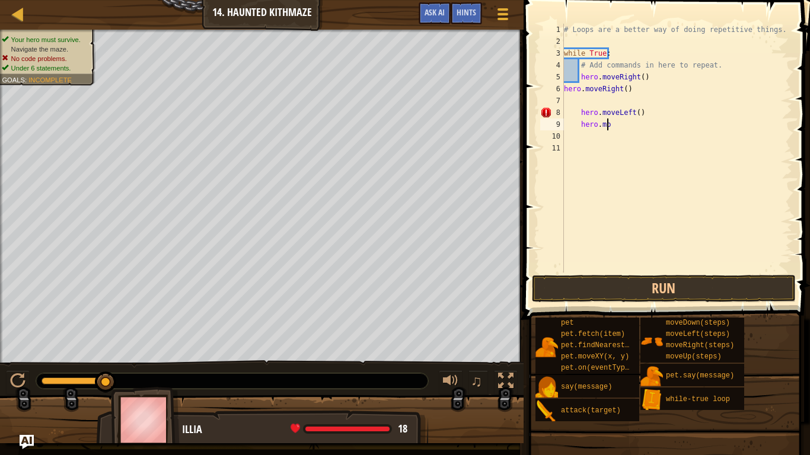
type textarea "h"
click at [432, 11] on span "Ask AI" at bounding box center [434, 12] width 20 height 11
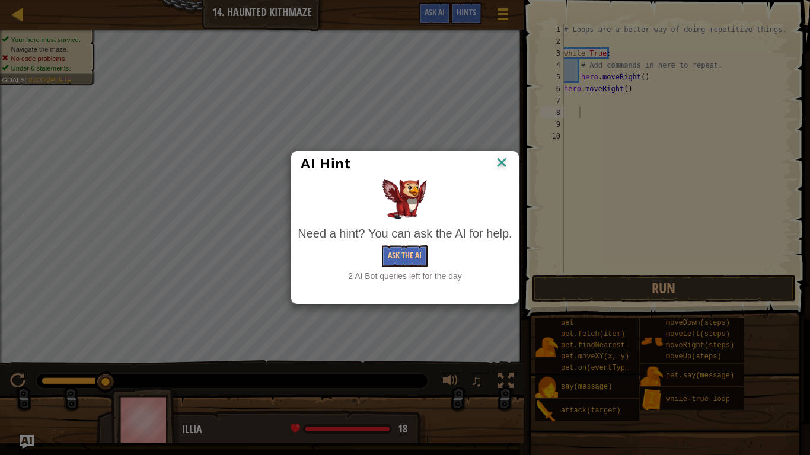
click at [417, 244] on div "Need a hint? You can ask the AI for help. Ask the AI 2 AI Bot queries left for …" at bounding box center [405, 253] width 214 height 57
click at [405, 261] on button "Ask the AI" at bounding box center [405, 256] width 46 height 22
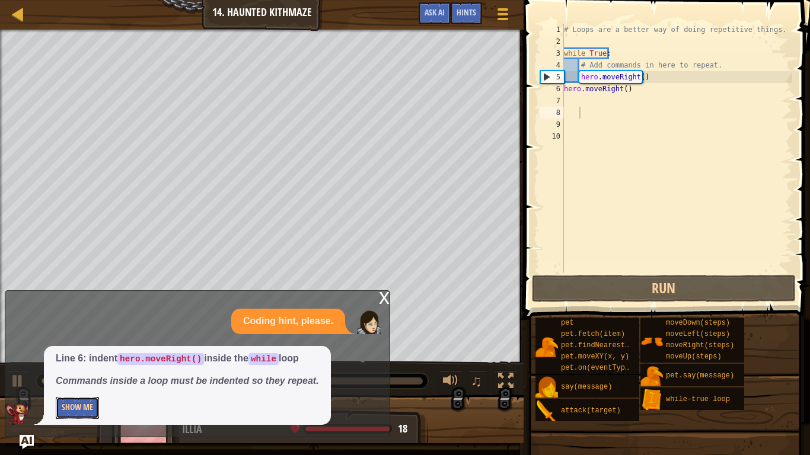
click at [73, 380] on button "Show Me" at bounding box center [77, 408] width 43 height 22
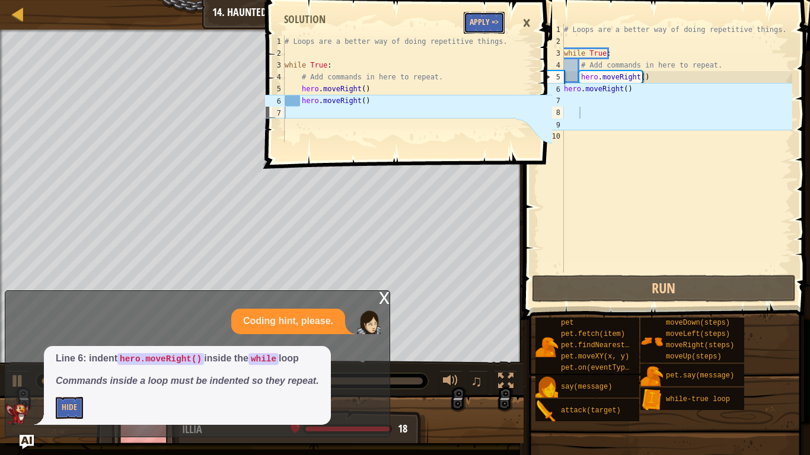
click at [491, 20] on button "Apply =>" at bounding box center [484, 23] width 41 height 22
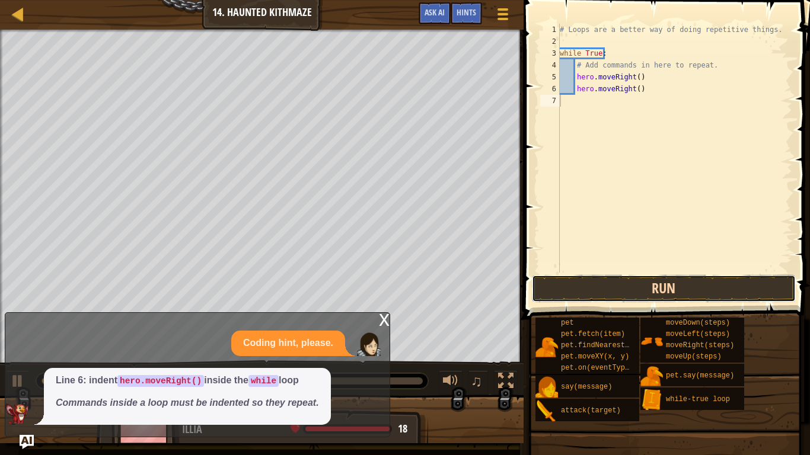
click at [662, 288] on button "Run" at bounding box center [664, 288] width 264 height 27
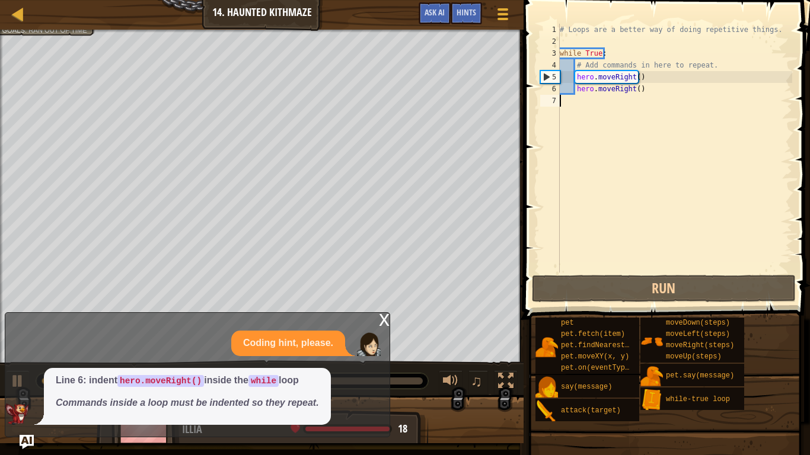
click at [586, 99] on div "# Loops are a better way of doing repetitive things. while True : # Add command…" at bounding box center [674, 160] width 235 height 273
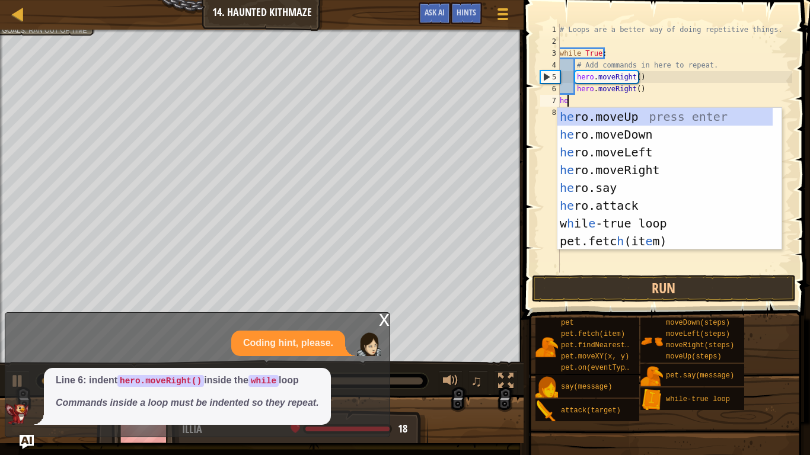
type textarea "hero"
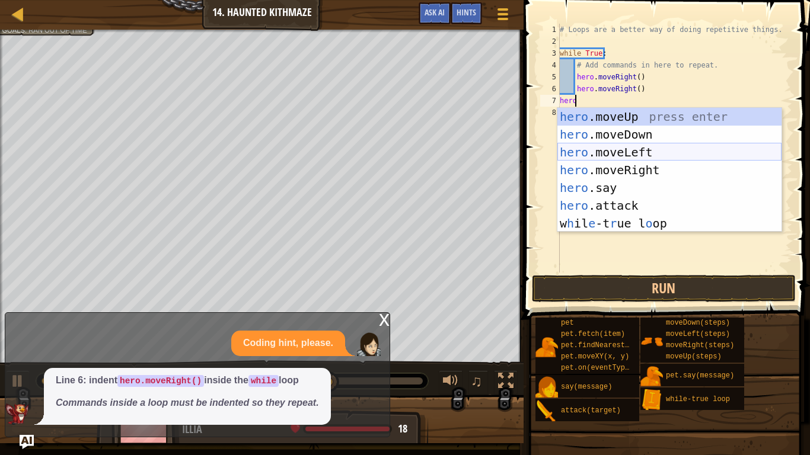
click at [643, 152] on div "hero .moveUp press enter hero .moveDown press enter hero .moveLeft press enter …" at bounding box center [669, 188] width 224 height 160
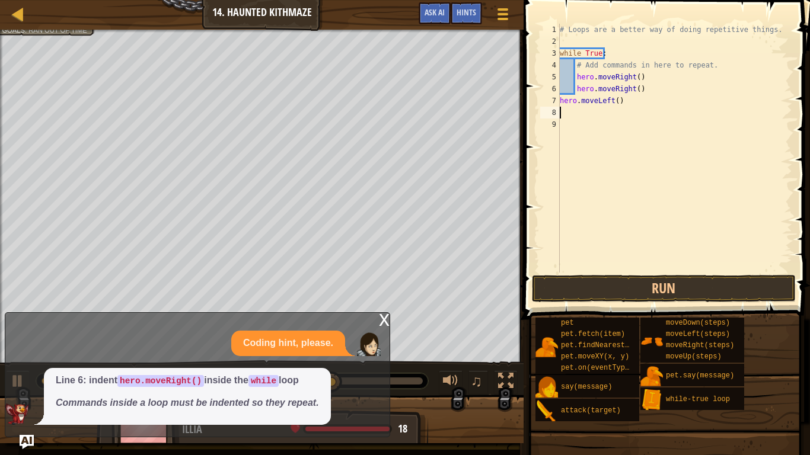
scroll to position [5, 0]
click at [620, 282] on button "Run" at bounding box center [664, 288] width 264 height 27
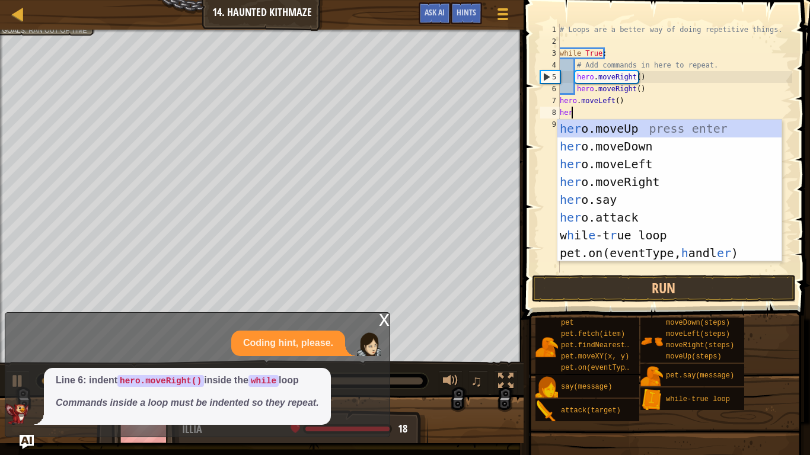
scroll to position [5, 1]
type textarea "hero"
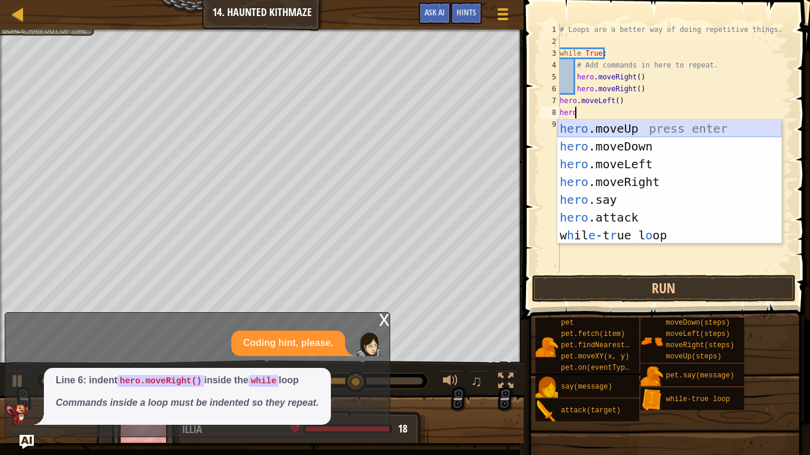
click at [657, 128] on div "hero .moveUp press enter hero .moveDown press enter hero .moveLeft press enter …" at bounding box center [669, 200] width 224 height 160
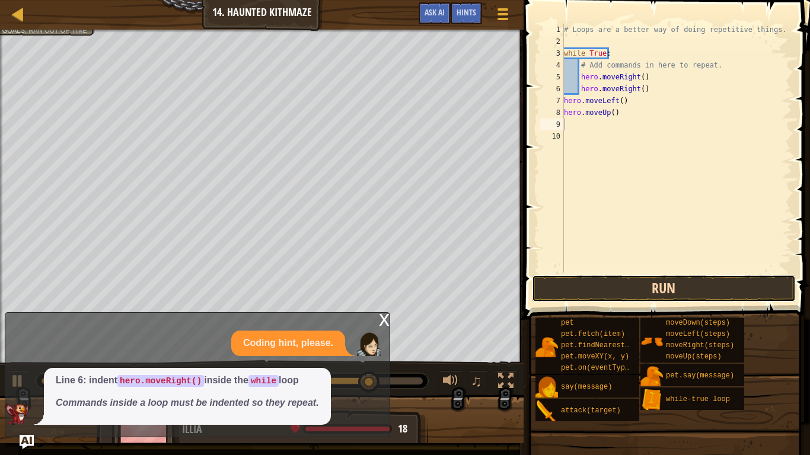
click at [640, 291] on button "Run" at bounding box center [664, 288] width 264 height 27
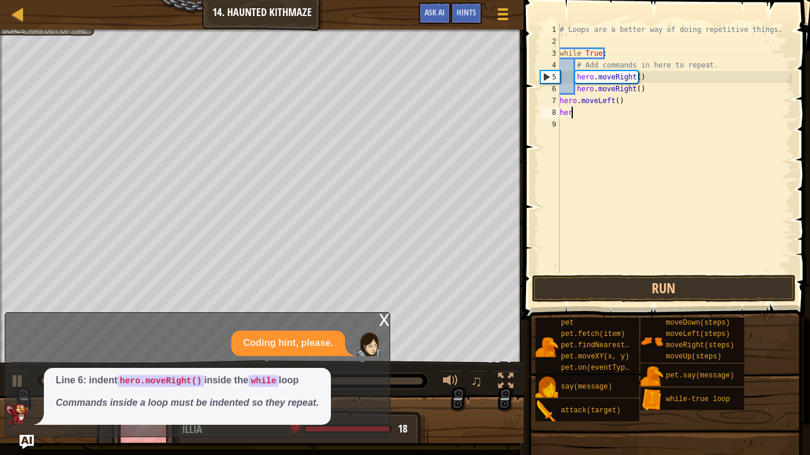
type textarea "h"
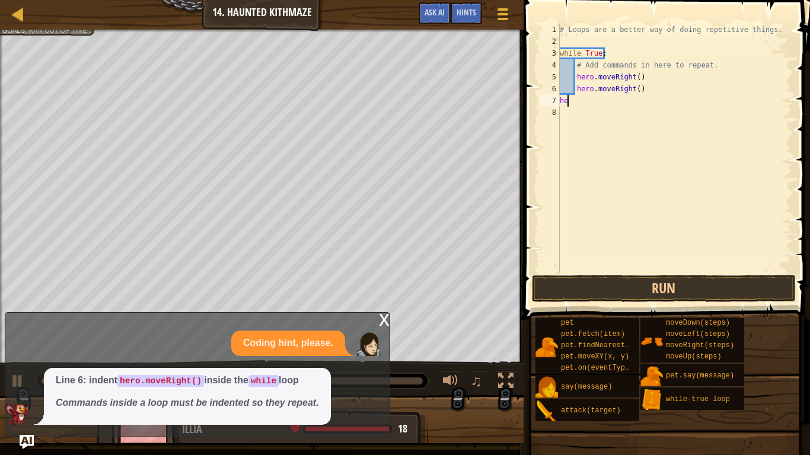
type textarea "h"
click at [436, 9] on span "Ask AI" at bounding box center [434, 12] width 20 height 11
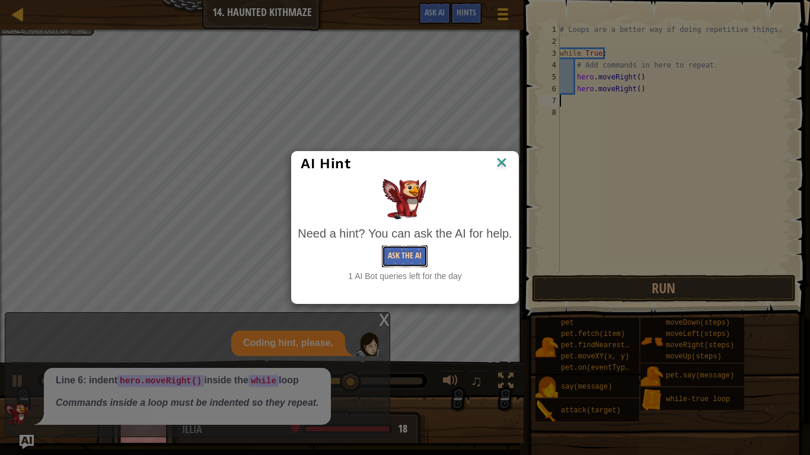
click at [399, 252] on button "Ask the AI" at bounding box center [405, 256] width 46 height 22
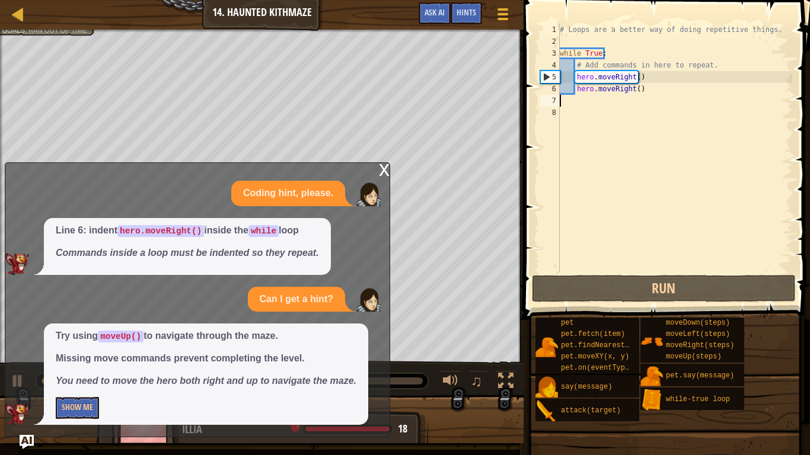
click at [61, 380] on div "Try using moveUp() to navigate through the maze. Missing move commands prevent …" at bounding box center [206, 374] width 324 height 101
click at [81, 380] on button "Show Me" at bounding box center [77, 408] width 43 height 22
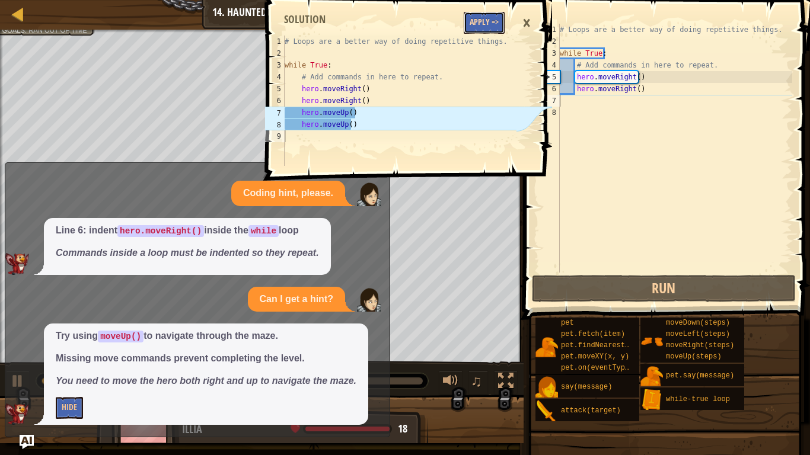
click at [477, 22] on button "Apply =>" at bounding box center [484, 23] width 41 height 22
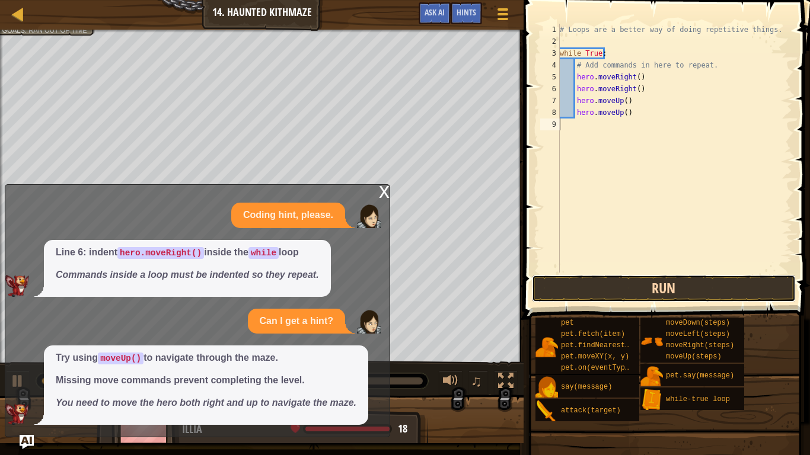
click at [620, 290] on button "Run" at bounding box center [664, 288] width 264 height 27
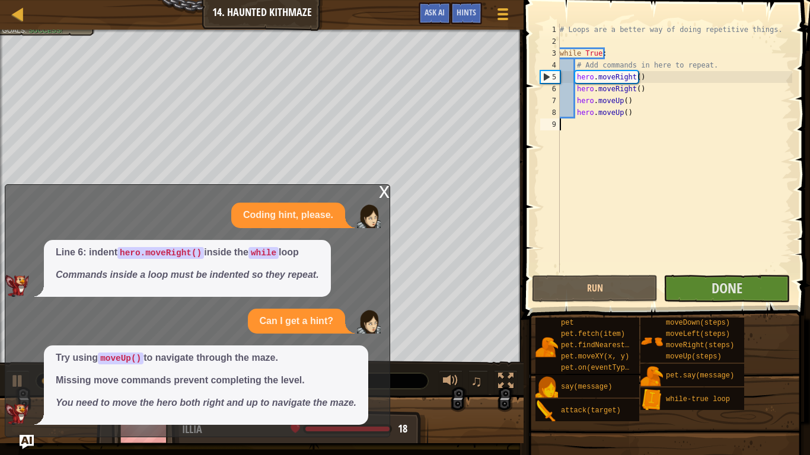
click at [380, 191] on div "x" at bounding box center [384, 191] width 11 height 12
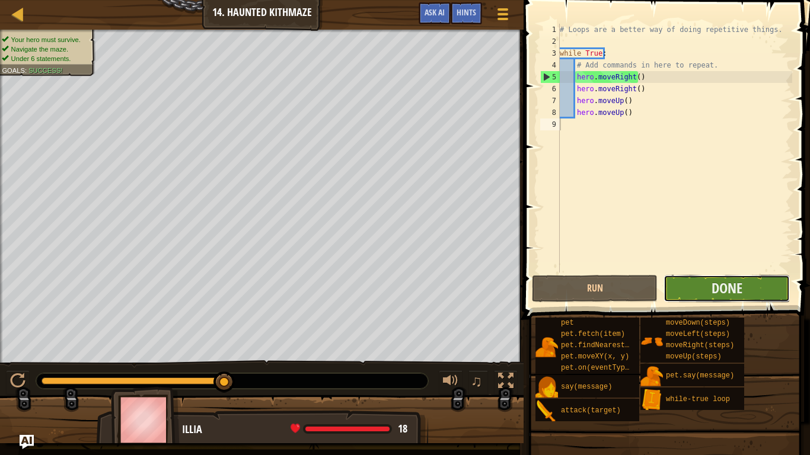
click at [750, 286] on button "Done" at bounding box center [726, 288] width 126 height 27
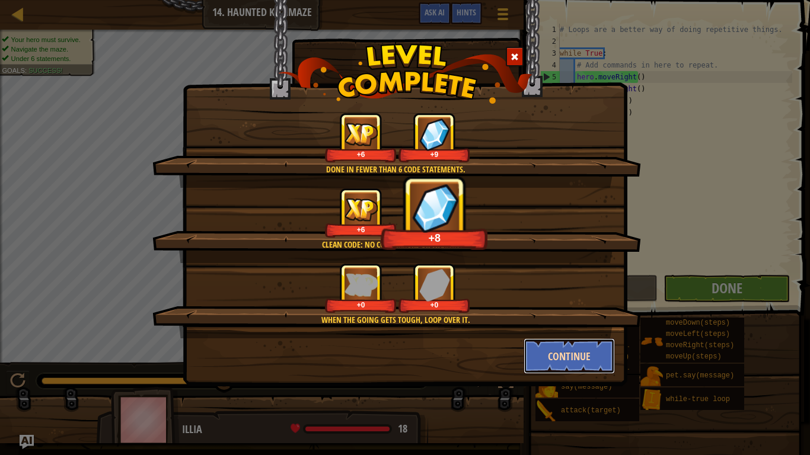
click at [601, 353] on button "Continue" at bounding box center [570, 357] width 92 height 36
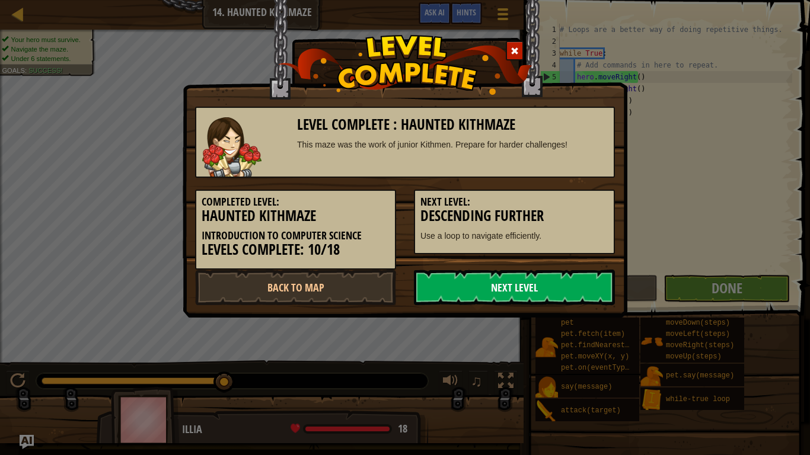
click at [533, 278] on link "Next Level" at bounding box center [514, 288] width 201 height 36
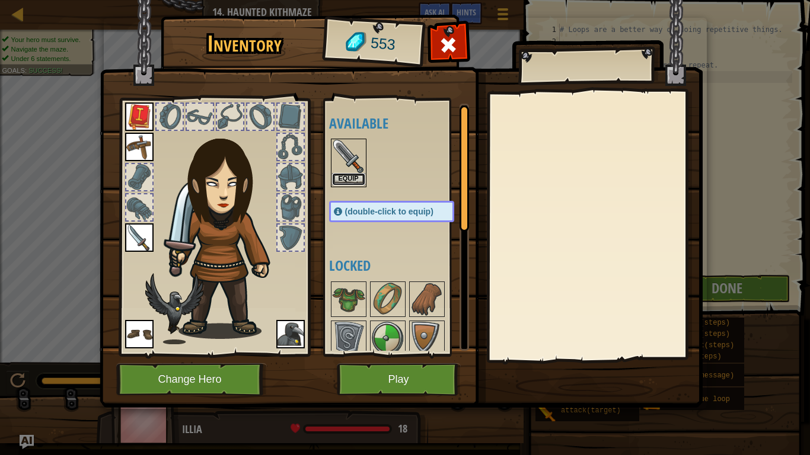
click at [359, 182] on button "Equip" at bounding box center [348, 179] width 33 height 12
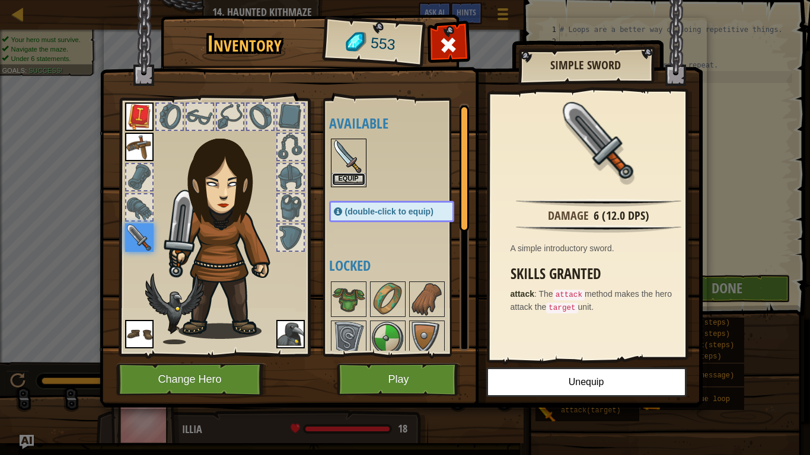
click at [347, 179] on button "Equip" at bounding box center [348, 179] width 33 height 12
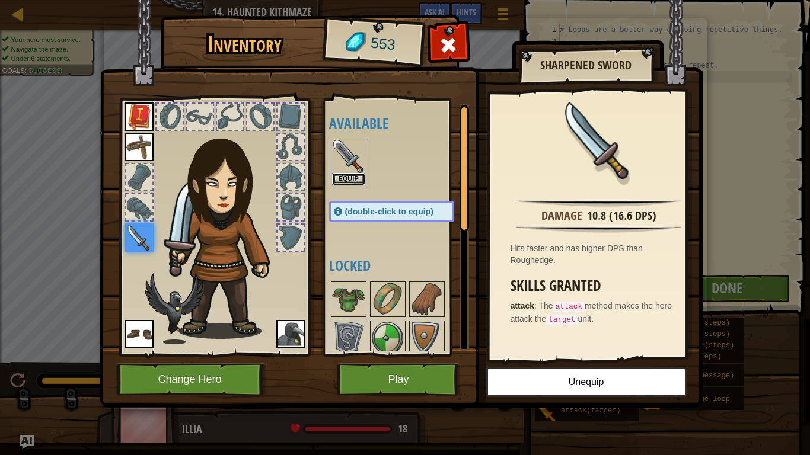
click at [341, 181] on button "Equip" at bounding box center [348, 179] width 33 height 12
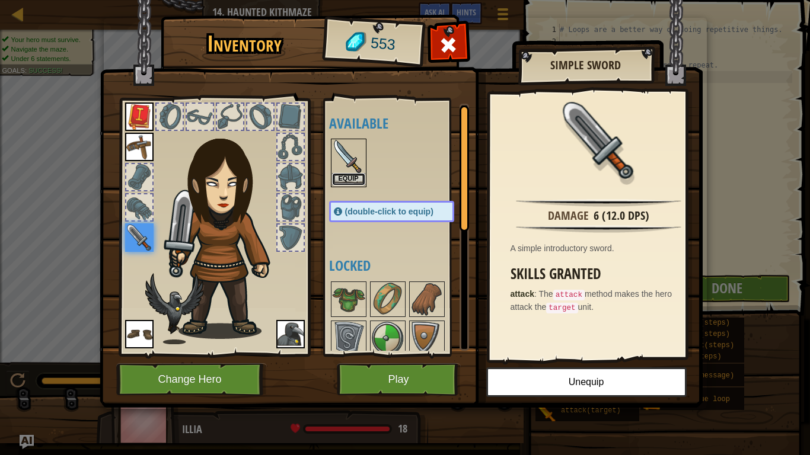
click at [347, 175] on button "Equip" at bounding box center [348, 179] width 33 height 12
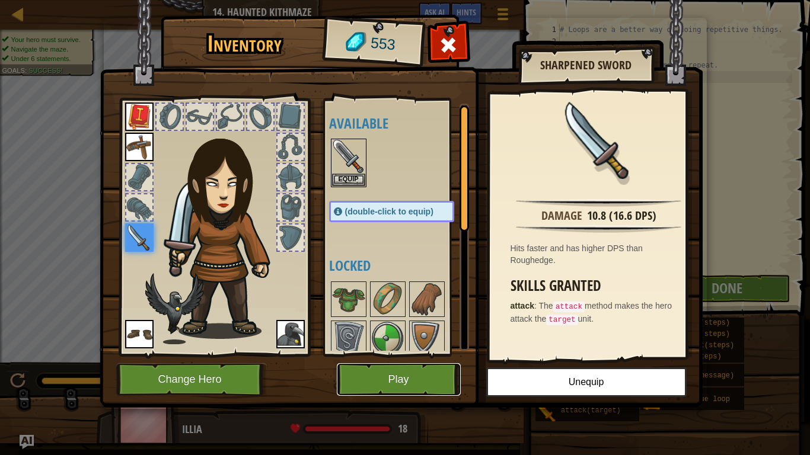
click at [385, 378] on button "Play" at bounding box center [399, 379] width 124 height 33
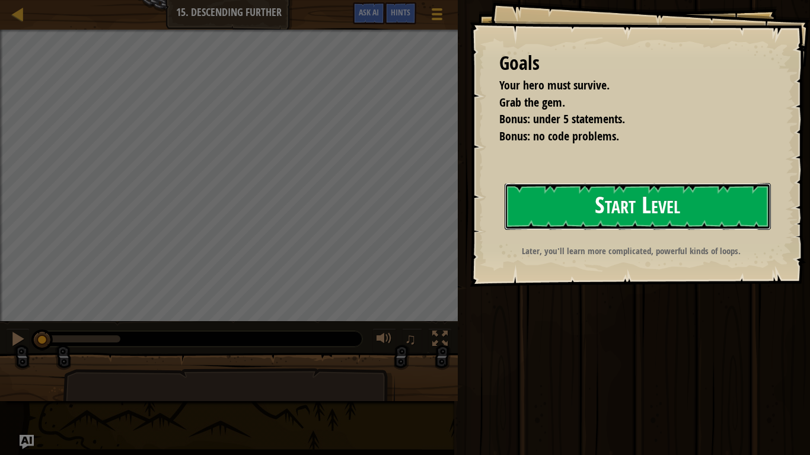
click at [553, 206] on button "Start Level" at bounding box center [638, 206] width 266 height 47
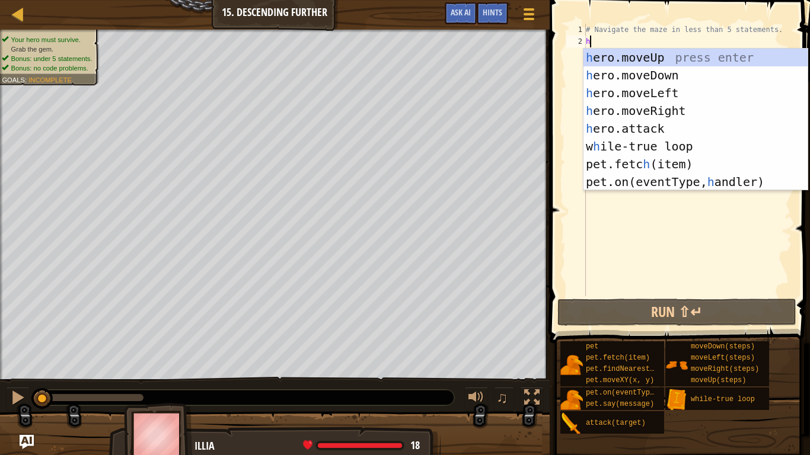
scroll to position [5, 0]
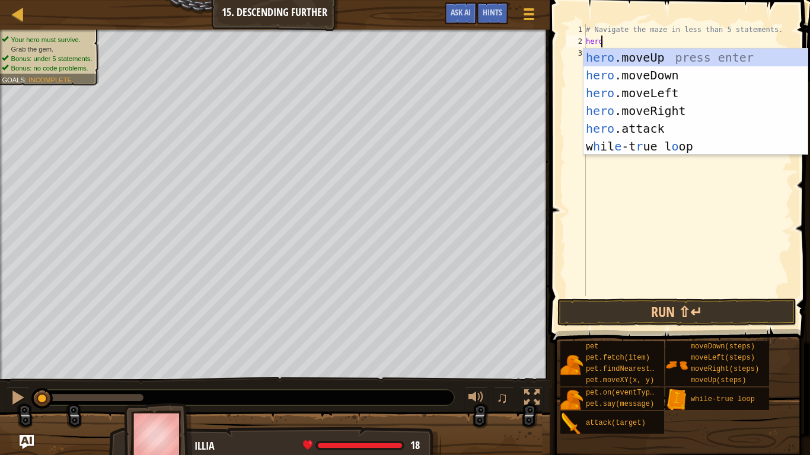
type textarea "hero"
click at [679, 104] on div "hero .moveUp press enter hero .moveDown press enter hero .moveLeft press enter …" at bounding box center [695, 120] width 224 height 142
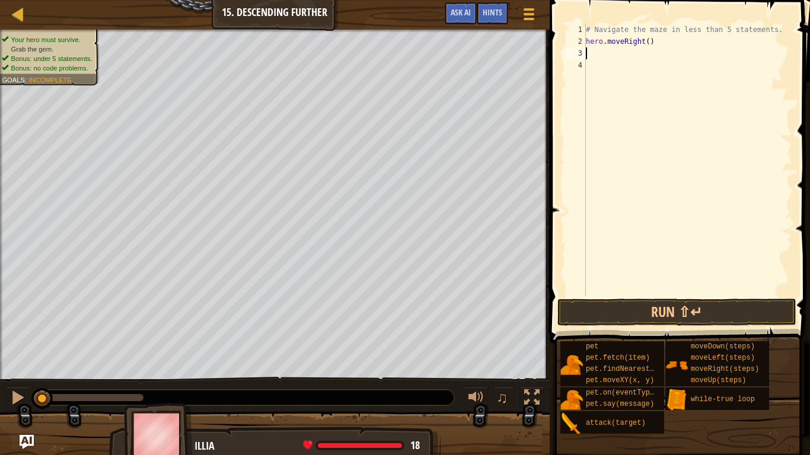
scroll to position [5, 0]
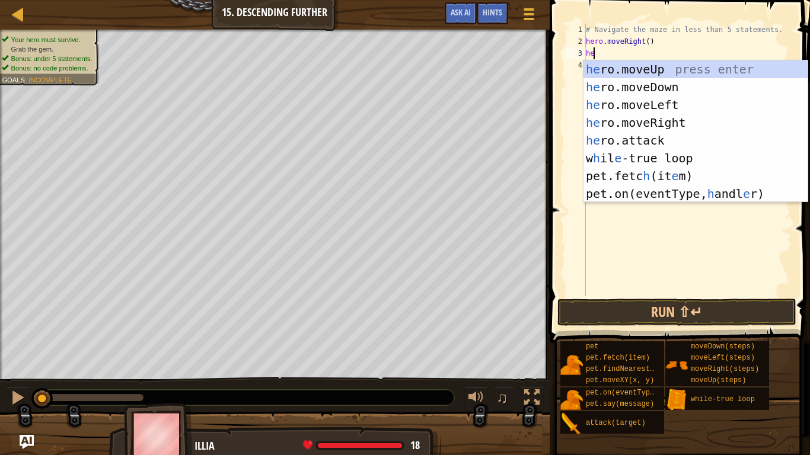
type textarea "hero"
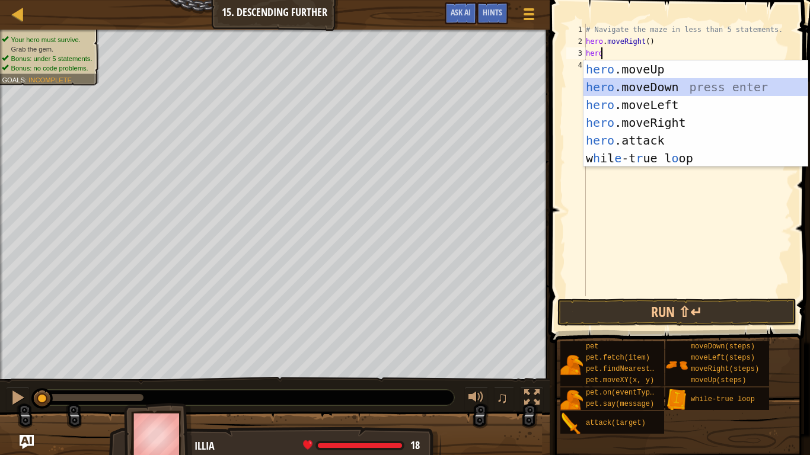
click at [675, 84] on div "hero .moveUp press enter hero .moveDown press enter hero .moveLeft press enter …" at bounding box center [695, 131] width 224 height 142
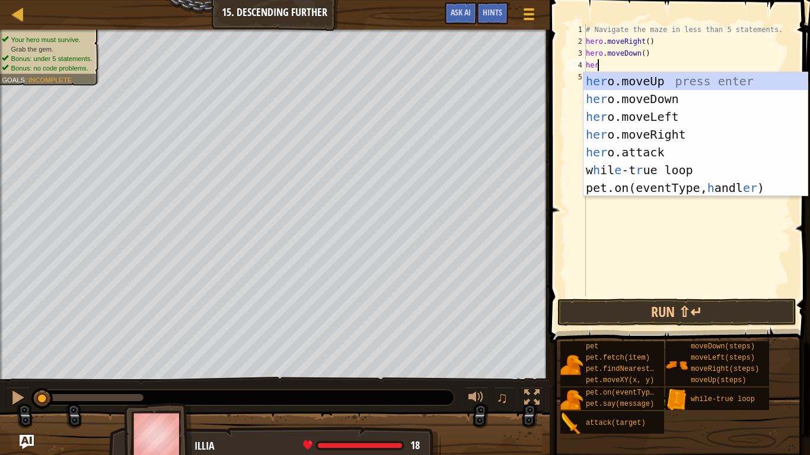
type textarea "hero"
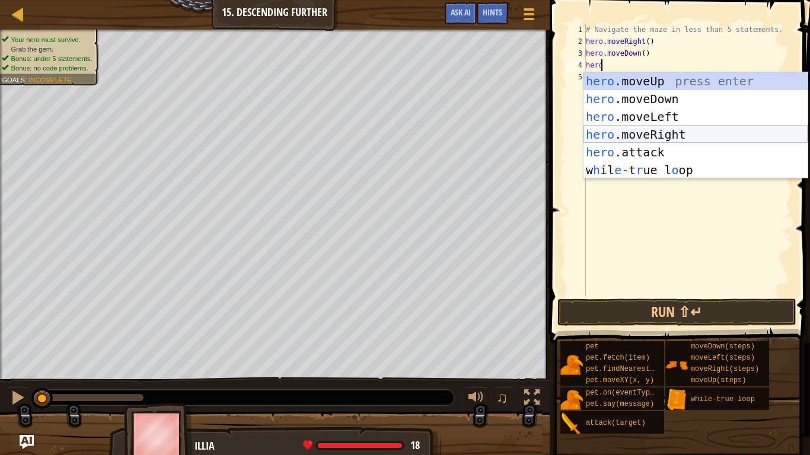
click at [688, 134] on div "hero .moveUp press enter hero .moveDown press enter hero .moveLeft press enter …" at bounding box center [695, 143] width 224 height 142
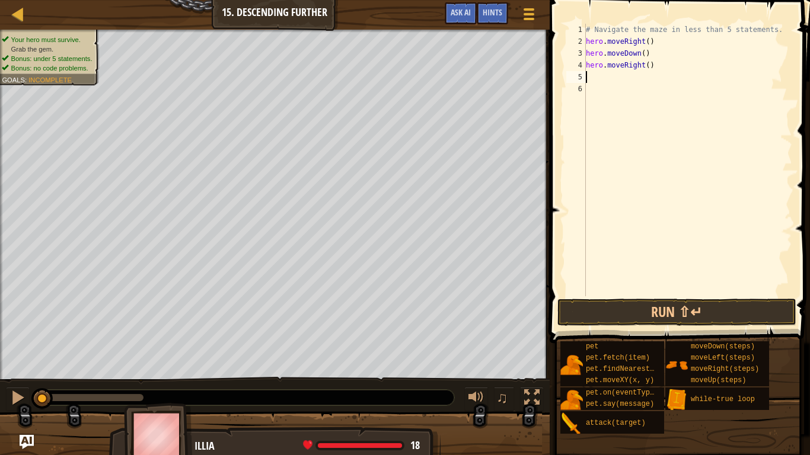
scroll to position [5, 0]
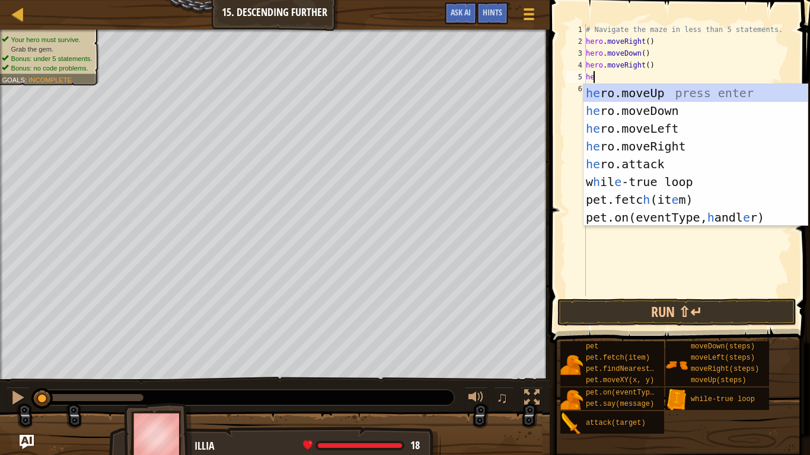
type textarea "hero"
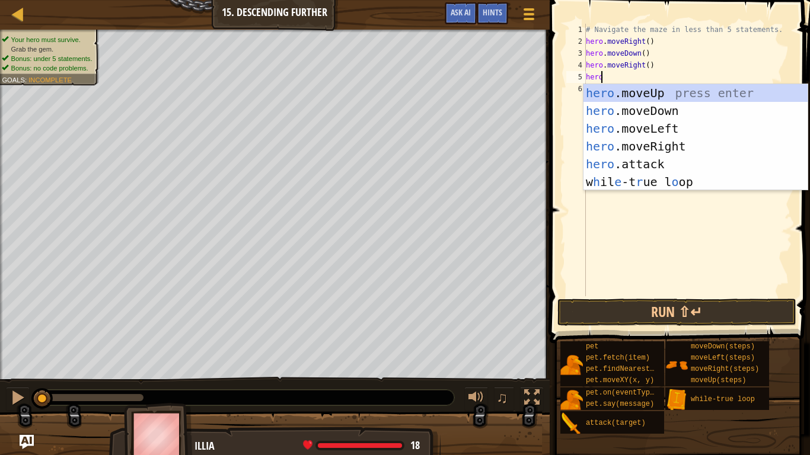
scroll to position [5, 1]
click at [660, 111] on div "hero .moveUp press enter hero .moveDown press enter hero .moveLeft press enter …" at bounding box center [695, 155] width 224 height 142
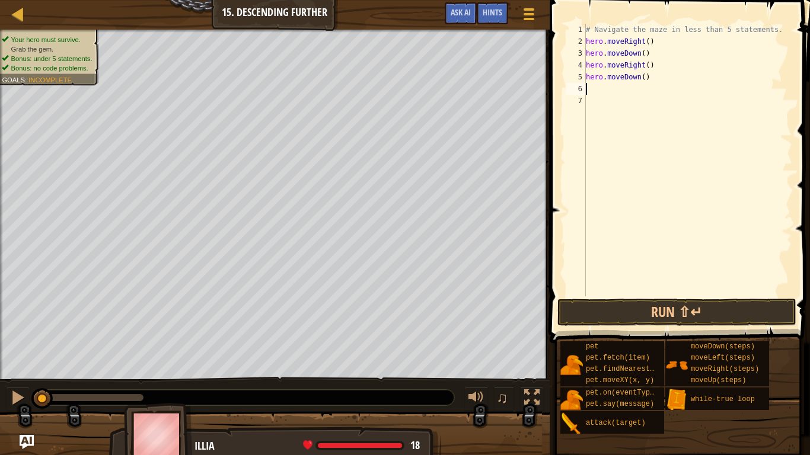
scroll to position [5, 0]
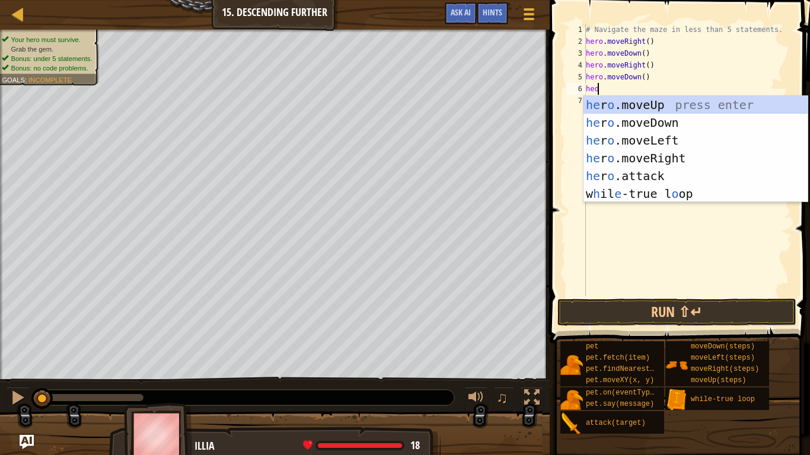
type textarea "her"
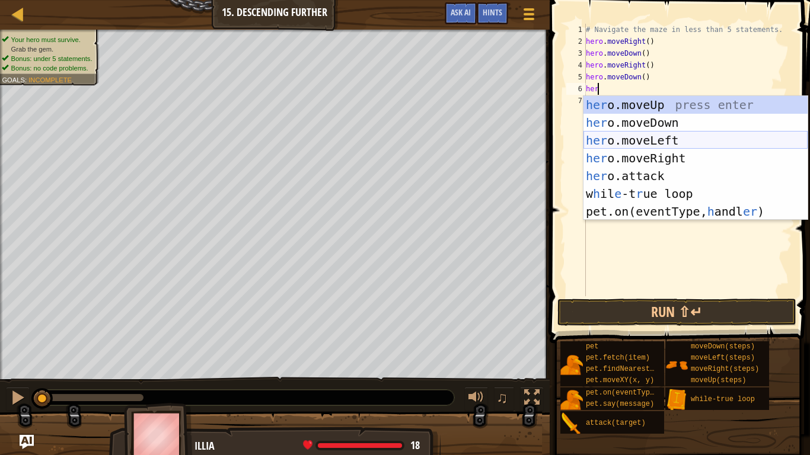
click at [664, 137] on div "her o.moveUp press enter her o.moveDown press enter her o.moveLeft press enter …" at bounding box center [695, 176] width 224 height 160
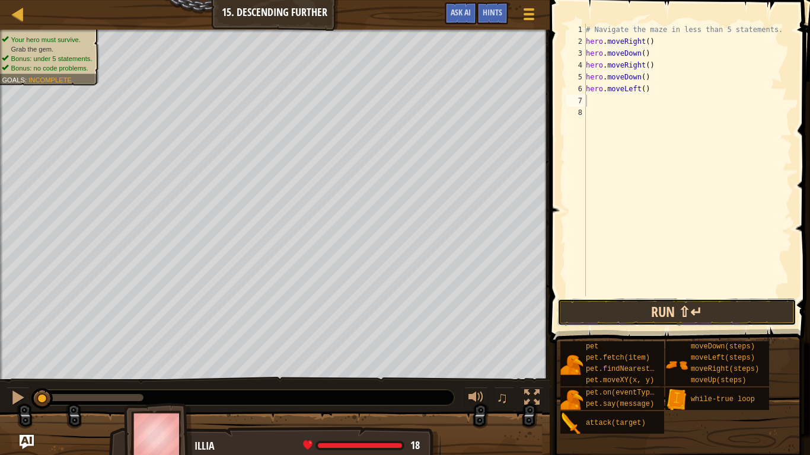
click at [649, 311] on button "Run ⇧↵" at bounding box center [676, 312] width 239 height 27
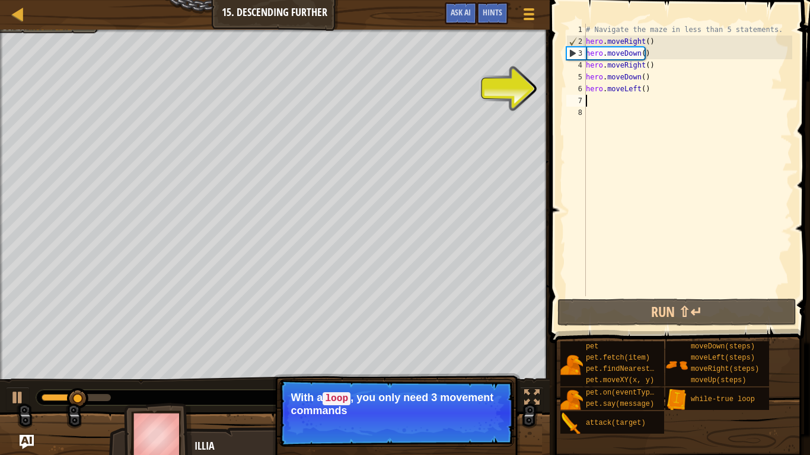
click at [23, 31] on div at bounding box center [275, 31] width 550 height 3
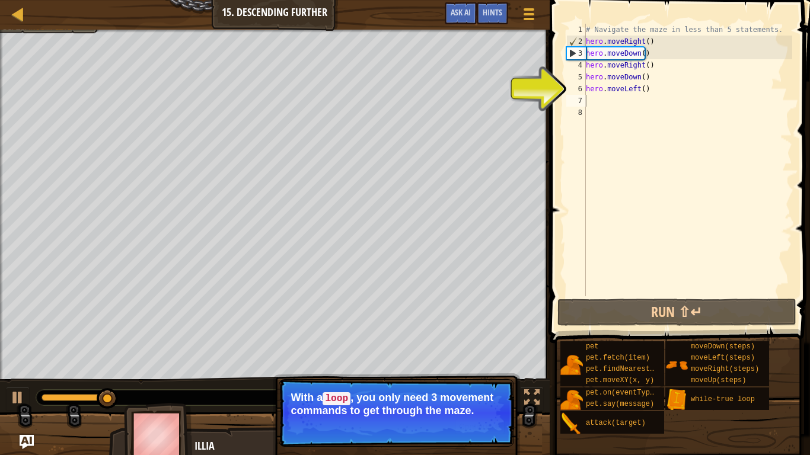
click at [31, 28] on div "Map Introduction to Computer Science 15. Descending Further Game Menu Done Hint…" at bounding box center [275, 15] width 550 height 30
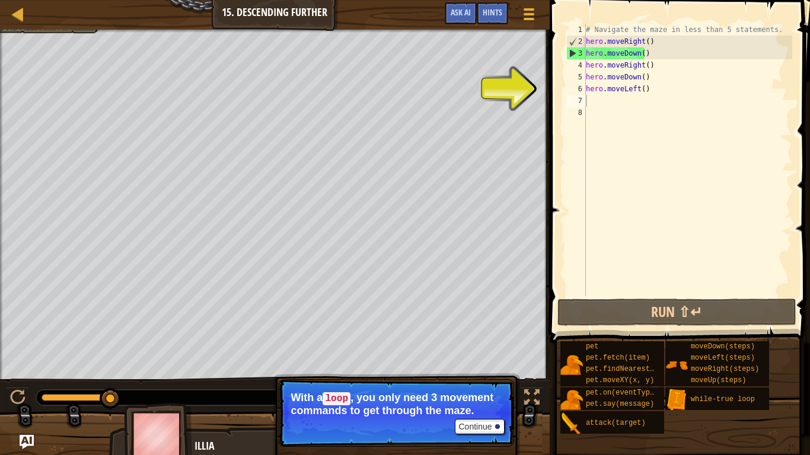
click at [48, 31] on div at bounding box center [275, 31] width 550 height 3
click at [48, 25] on div "Map Introduction to Computer Science 15. Descending Further Game Menu Done Hint…" at bounding box center [275, 15] width 550 height 30
click at [473, 380] on button "Continue" at bounding box center [479, 426] width 49 height 15
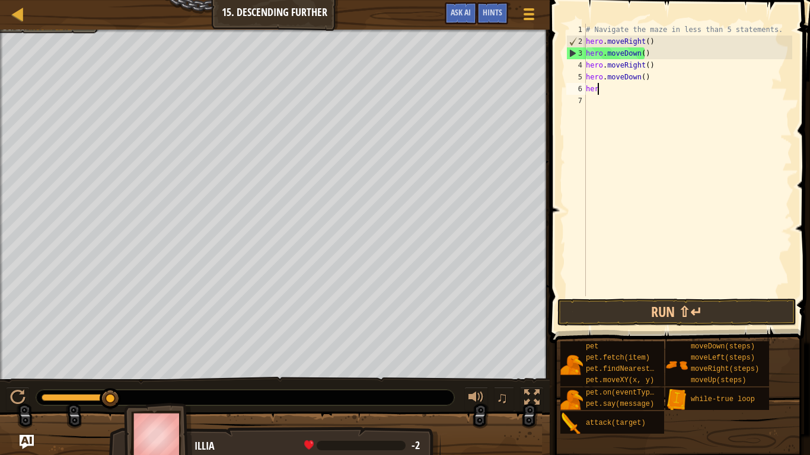
type textarea "h"
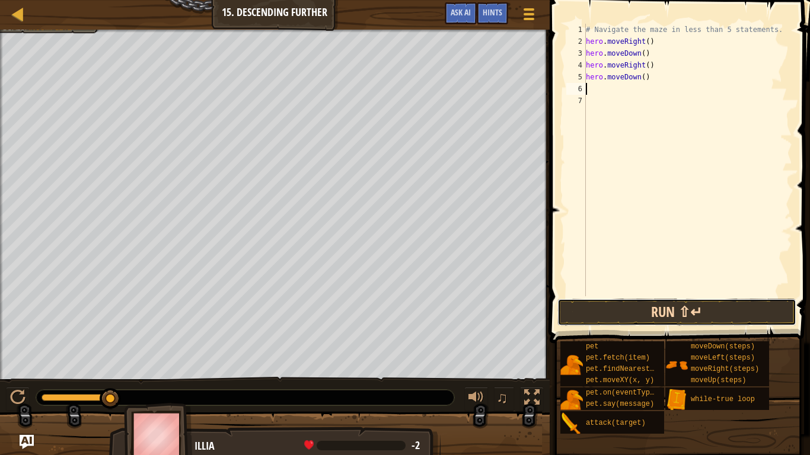
click at [644, 314] on button "Run ⇧↵" at bounding box center [676, 312] width 239 height 27
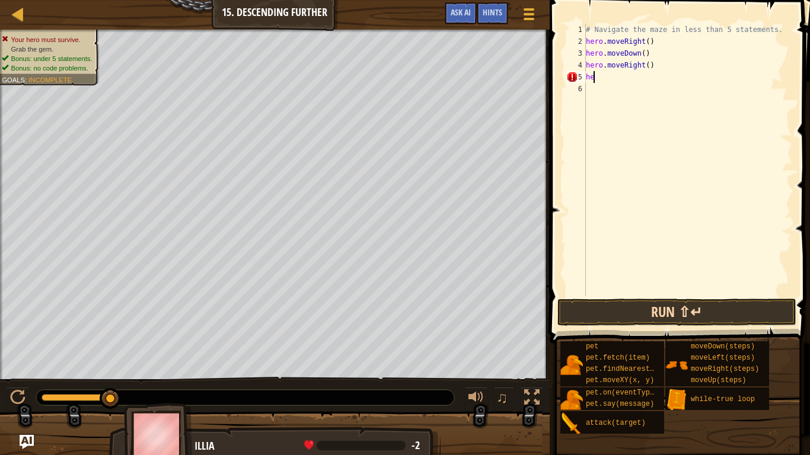
type textarea "h"
click at [641, 46] on div "# Navigate the maze in less than 5 statements. hero . moveRight ( )" at bounding box center [687, 172] width 209 height 296
click at [644, 44] on div "# Navigate the maze in less than 5 statements. hero . moveRight ( )" at bounding box center [687, 172] width 209 height 296
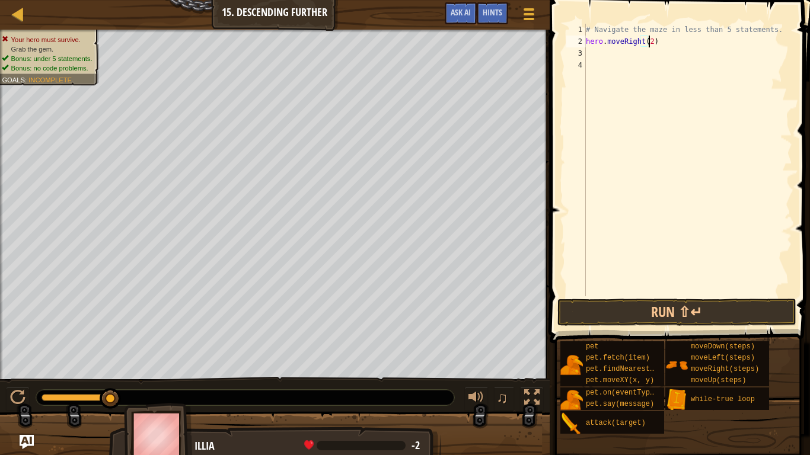
scroll to position [5, 5]
type textarea "hero.moveRight(2)"
click at [610, 311] on button "Run ⇧↵" at bounding box center [676, 312] width 239 height 27
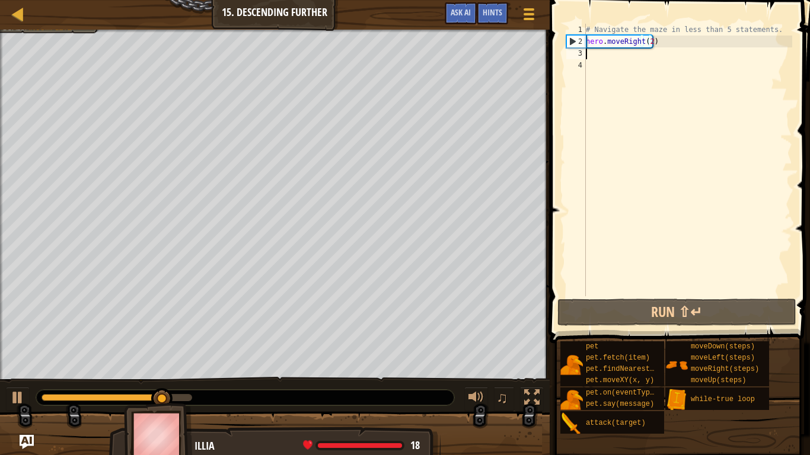
click at [602, 58] on div "# Navigate the maze in less than 5 statements. hero . moveRight ( 2 )" at bounding box center [687, 172] width 209 height 296
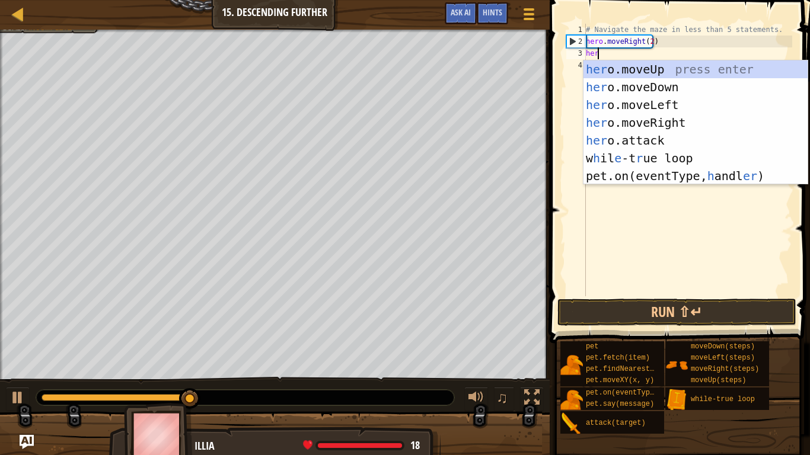
type textarea "hero"
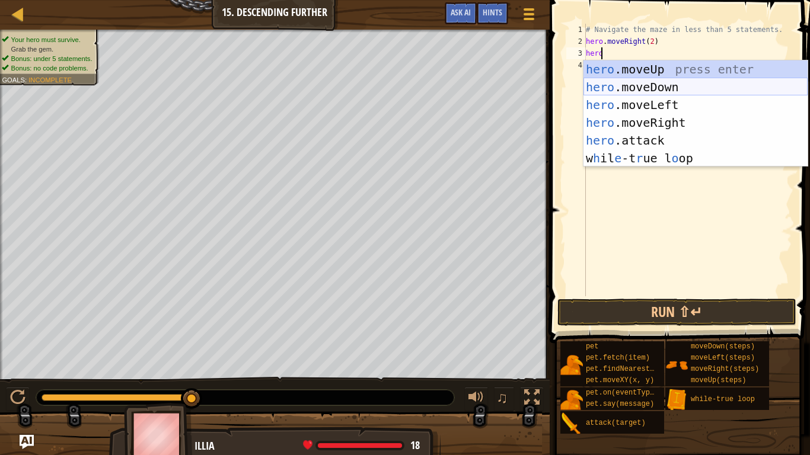
click at [687, 85] on div "hero .moveUp press enter hero .moveDown press enter hero .moveLeft press enter …" at bounding box center [695, 131] width 224 height 142
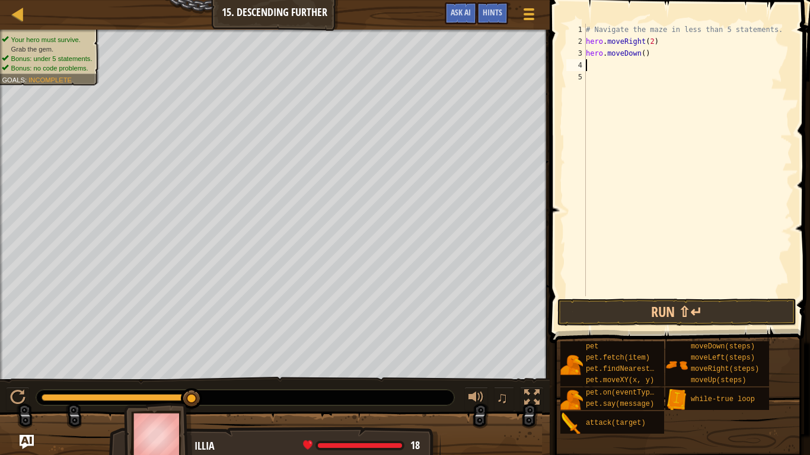
scroll to position [5, 0]
click at [649, 316] on button "Run ⇧↵" at bounding box center [676, 312] width 239 height 27
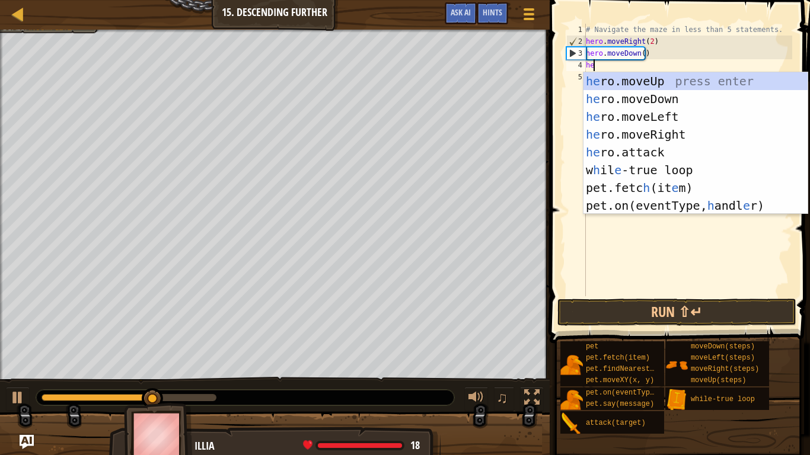
type textarea "hero"
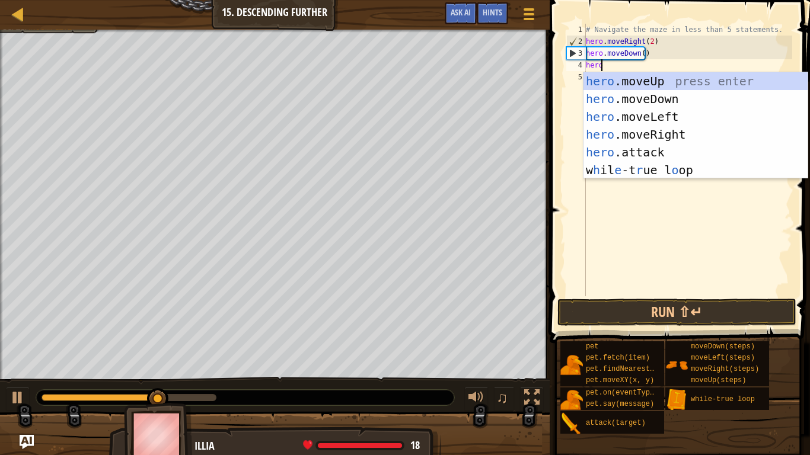
scroll to position [5, 1]
click at [671, 132] on div "hero .moveUp press enter hero .moveDown press enter hero .moveLeft press enter …" at bounding box center [695, 143] width 224 height 142
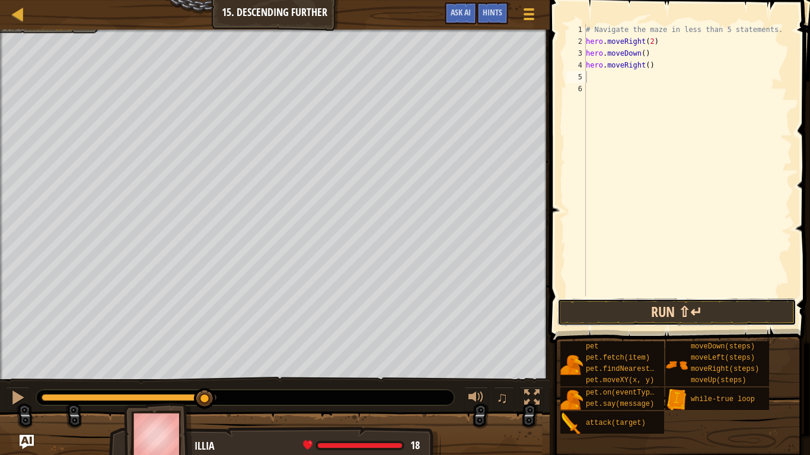
click at [631, 311] on button "Run ⇧↵" at bounding box center [676, 312] width 239 height 27
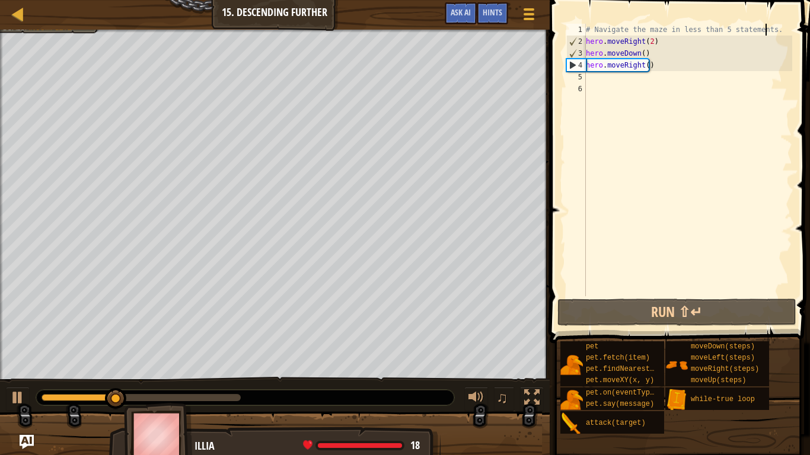
click at [771, 31] on div "# Navigate the maze in less than 5 statements. hero . moveRight ( 2 ) hero . mo…" at bounding box center [687, 172] width 209 height 296
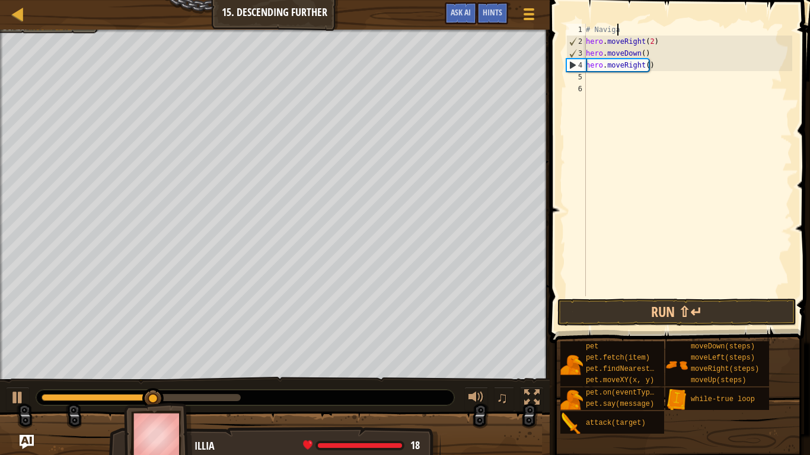
type textarea "#"
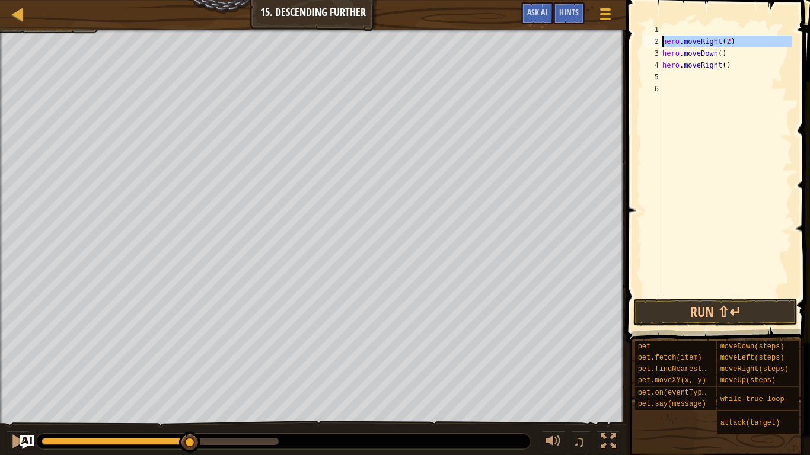
click at [660, 40] on div "2" at bounding box center [653, 42] width 20 height 12
type textarea "hero.moveRight(2)"
click at [688, 67] on div "hero . moveRight ( 2 ) hero . moveDown ( ) hero . moveRight ( )" at bounding box center [726, 172] width 132 height 296
click at [722, 56] on div "hero . moveRight ( 2 ) hero . moveDown ( ) hero . moveRight ( )" at bounding box center [726, 172] width 132 height 296
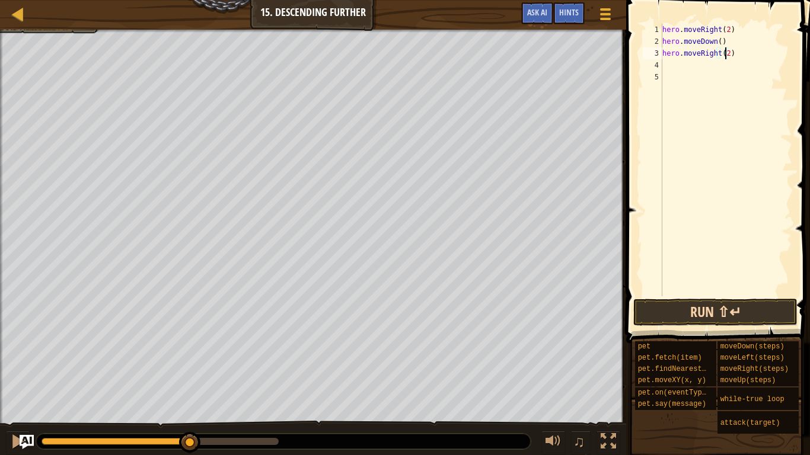
type textarea "hero.moveRight(2)"
click at [679, 312] on button "Run ⇧↵" at bounding box center [715, 312] width 164 height 27
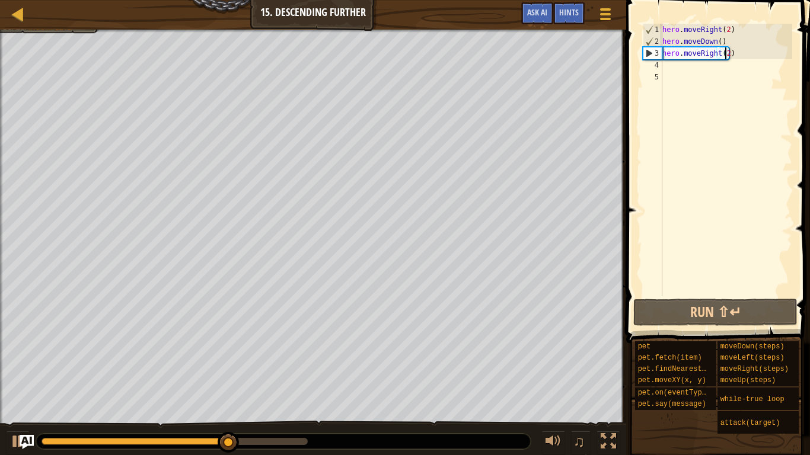
click at [681, 71] on div "hero . moveRight ( 2 ) hero . moveDown ( ) hero . moveRight ( 2 )" at bounding box center [726, 172] width 132 height 296
click at [679, 65] on div "hero . moveRight ( 2 ) hero . moveDown ( ) hero . moveRight ( 2 )" at bounding box center [726, 172] width 132 height 296
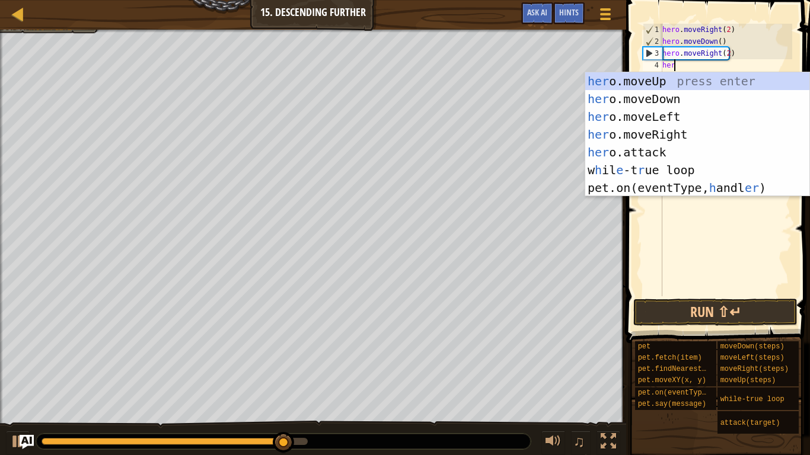
type textarea "hero"
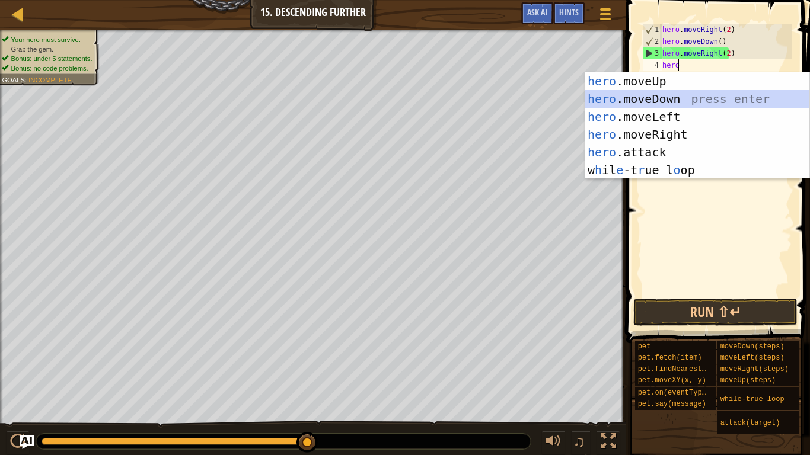
click at [687, 103] on div "hero .moveUp press enter hero .moveDown press enter hero .moveLeft press enter …" at bounding box center [697, 143] width 224 height 142
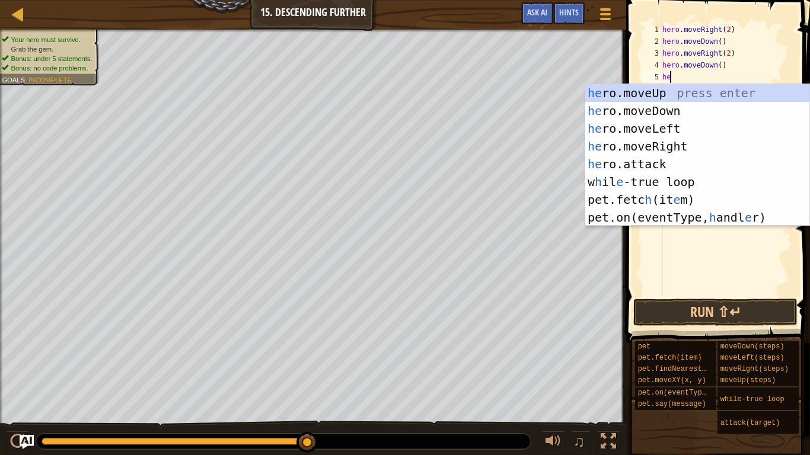
type textarea "hero"
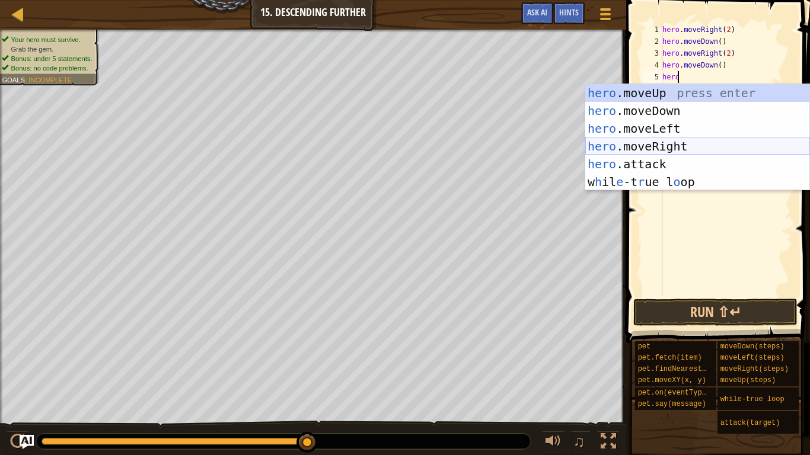
click at [680, 145] on div "hero .moveUp press enter hero .moveDown press enter hero .moveLeft press enter …" at bounding box center [697, 155] width 224 height 142
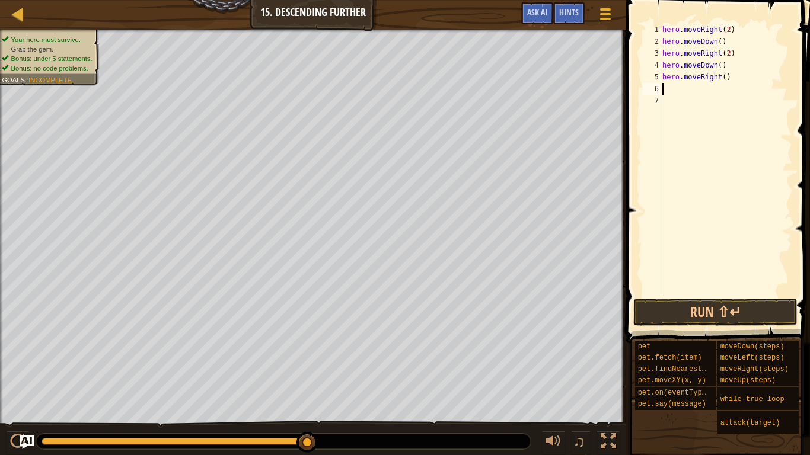
scroll to position [5, 0]
click at [717, 79] on div "hero . moveRight ( 2 ) hero . moveDown ( ) hero . moveRight ( 2 ) hero . moveDo…" at bounding box center [726, 172] width 132 height 296
click at [720, 81] on div "hero . moveRight ( 2 ) hero . moveDown ( ) hero . moveRight ( 2 ) hero . moveDo…" at bounding box center [726, 172] width 132 height 296
click at [697, 311] on button "Run ⇧↵" at bounding box center [715, 312] width 164 height 27
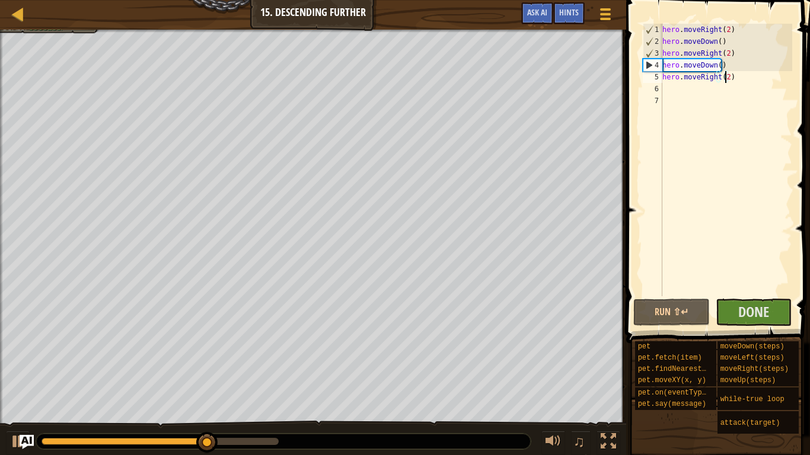
click at [45, 29] on div "Map Introduction to Computer Science 15. Descending Further Game Menu Done Hint…" at bounding box center [313, 15] width 626 height 30
click at [63, 28] on div "Map Introduction to Computer Science 15. Descending Further Game Menu Done Hint…" at bounding box center [313, 15] width 626 height 30
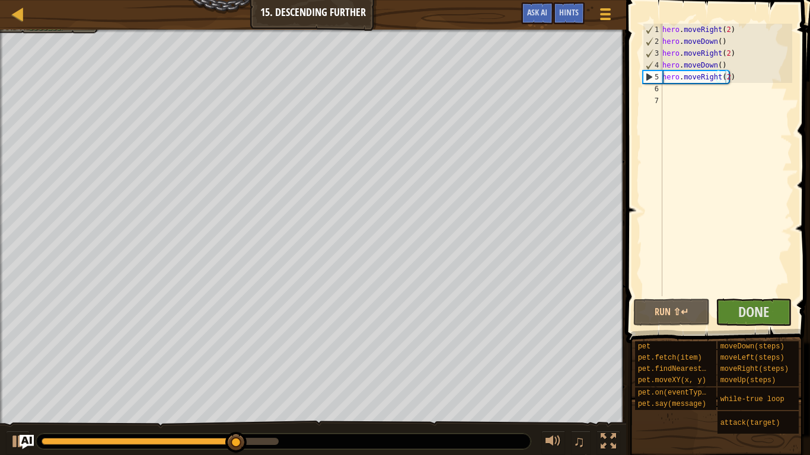
click at [66, 28] on div "Map Introduction to Computer Science 15. Descending Further Game Menu Done Hint…" at bounding box center [313, 15] width 626 height 30
click at [44, 31] on div at bounding box center [313, 31] width 626 height 3
click at [739, 79] on div "hero . moveRight ( 2 ) hero . moveDown ( ) hero . moveRight ( 2 ) hero . moveDo…" at bounding box center [726, 172] width 132 height 296
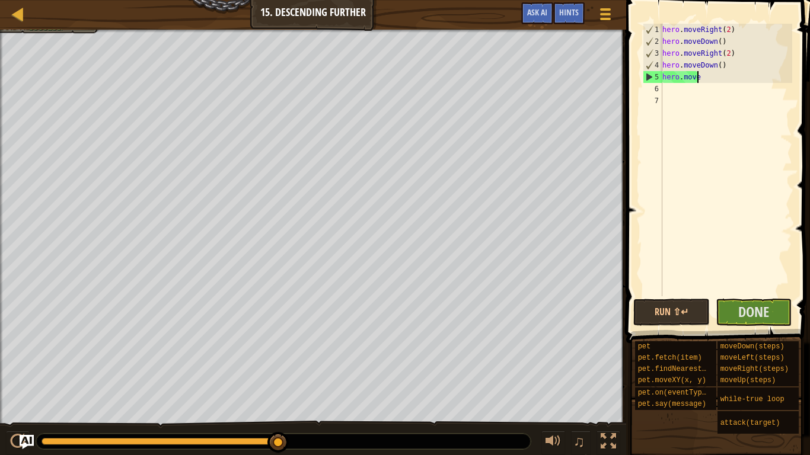
scroll to position [5, 0]
type textarea "h"
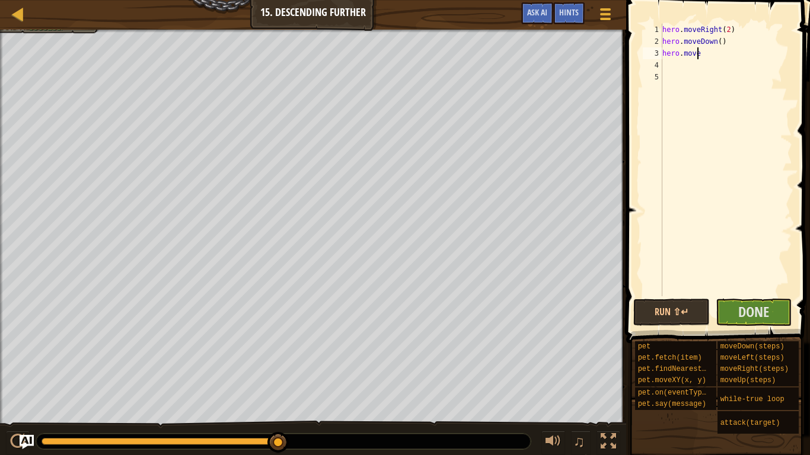
type textarea "h"
click at [675, 20] on span at bounding box center [719, 155] width 193 height 378
click at [660, 29] on div "1" at bounding box center [653, 30] width 20 height 12
click at [662, 28] on div "hero . moveRight ( 2 ) hero . moveDown ( )" at bounding box center [726, 172] width 132 height 296
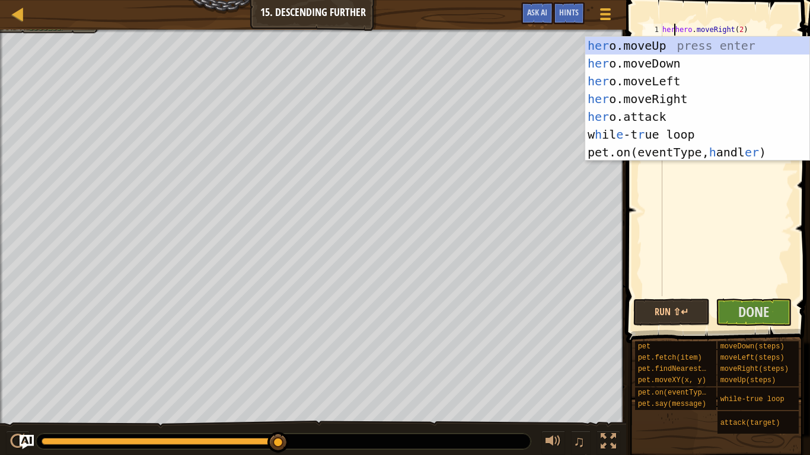
scroll to position [5, 2]
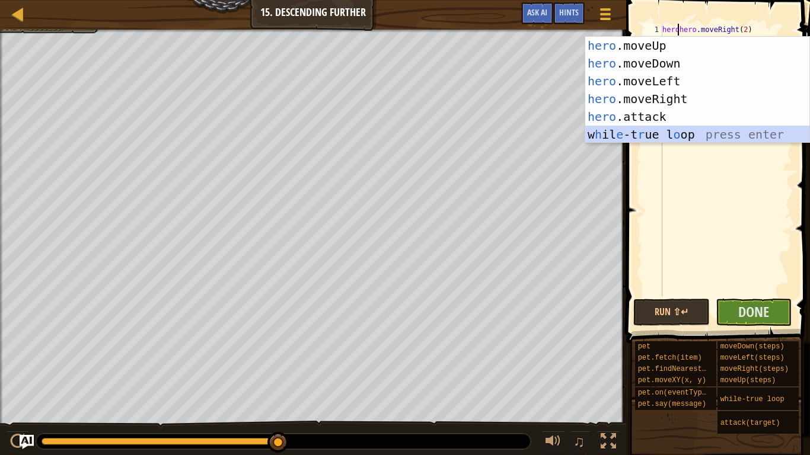
click at [675, 133] on div "hero .moveUp press enter hero .moveDown press enter hero .moveLeft press enter …" at bounding box center [697, 108] width 224 height 142
type textarea ".moveRight(2)"
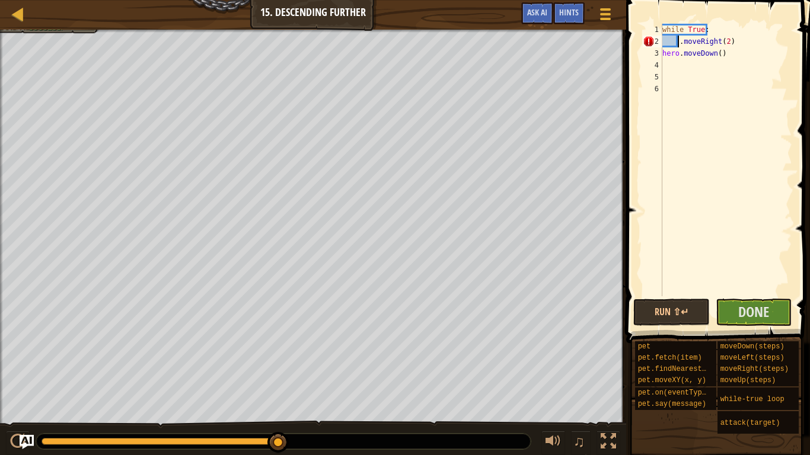
click at [694, 129] on div "while True : . moveRight ( 2 ) hero . moveDown ( )" at bounding box center [726, 172] width 132 height 296
click at [742, 318] on span "Done" at bounding box center [753, 311] width 31 height 19
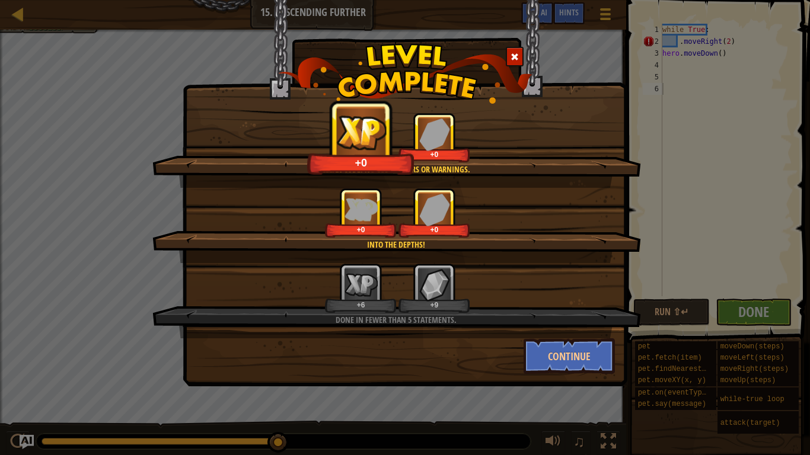
click at [607, 74] on div at bounding box center [404, 74] width 443 height 60
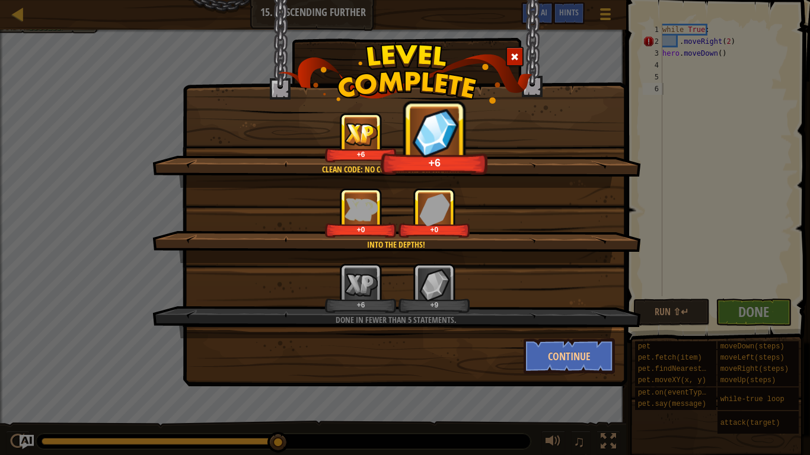
click at [519, 59] on div at bounding box center [515, 57] width 18 height 20
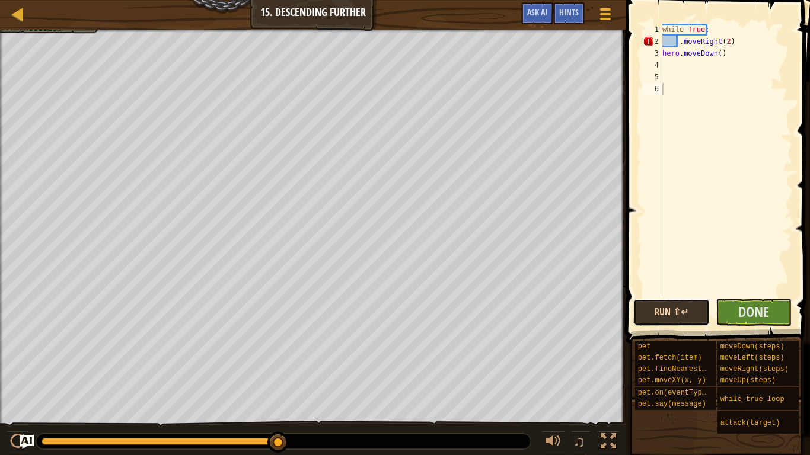
click at [681, 311] on button "Run ⇧↵" at bounding box center [671, 312] width 76 height 27
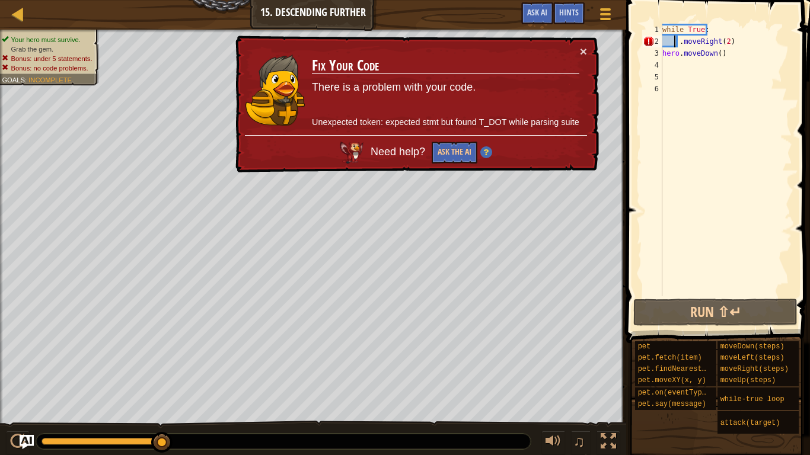
click at [675, 44] on div "while True : . moveRight ( 2 ) hero . moveDown ( )" at bounding box center [726, 172] width 132 height 296
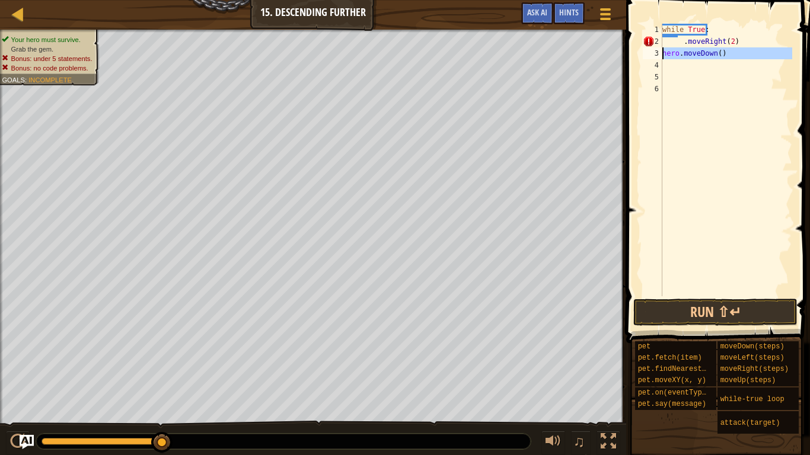
click at [661, 54] on div "3" at bounding box center [653, 53] width 20 height 12
type textarea "hero.moveDown()"
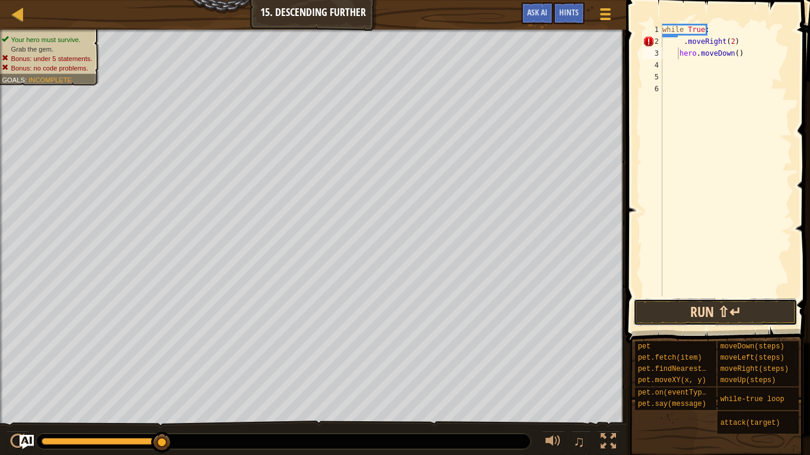
click at [701, 302] on button "Run ⇧↵" at bounding box center [715, 312] width 164 height 27
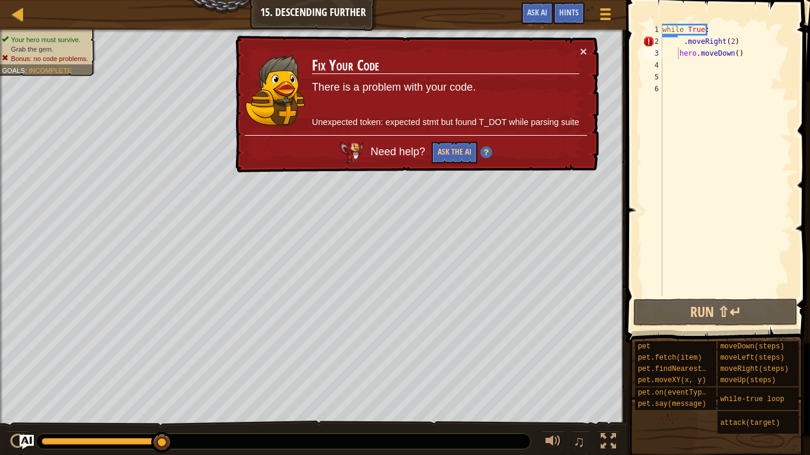
click at [481, 152] on img at bounding box center [486, 152] width 12 height 12
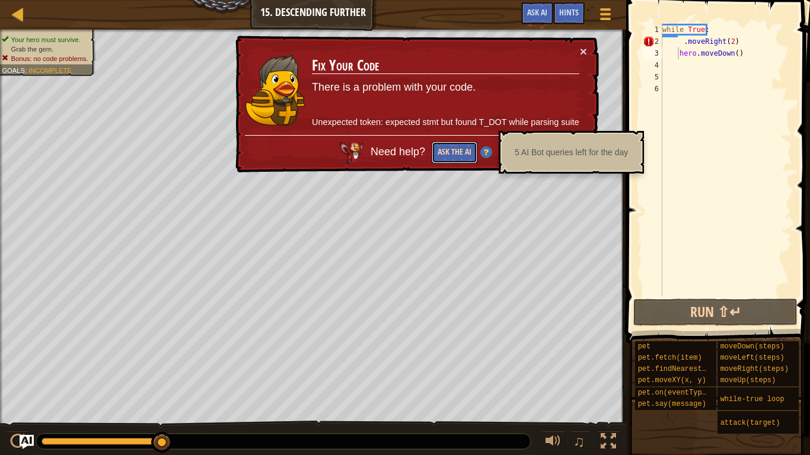
click at [455, 151] on button "Ask the AI" at bounding box center [455, 153] width 46 height 22
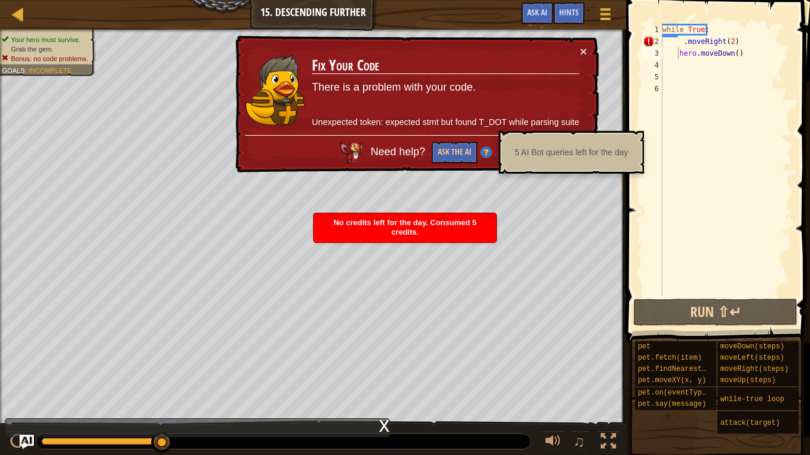
click at [393, 141] on div "Need help? Ask the AI" at bounding box center [416, 149] width 342 height 28
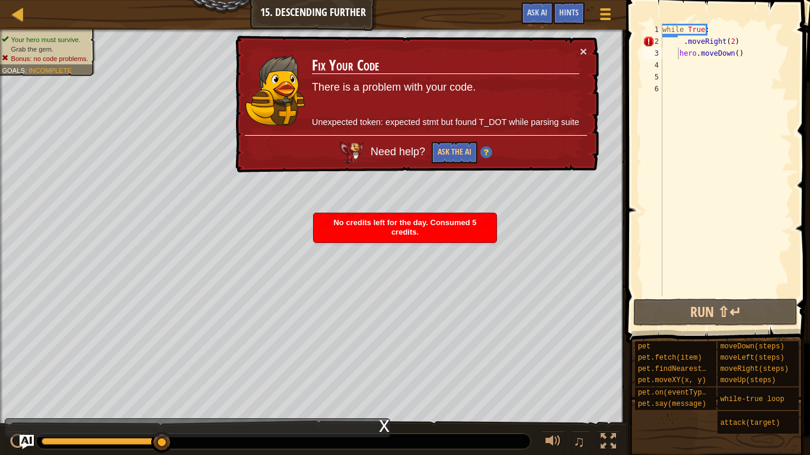
click at [535, 69] on h3 "Fix Your Code" at bounding box center [445, 66] width 267 height 17
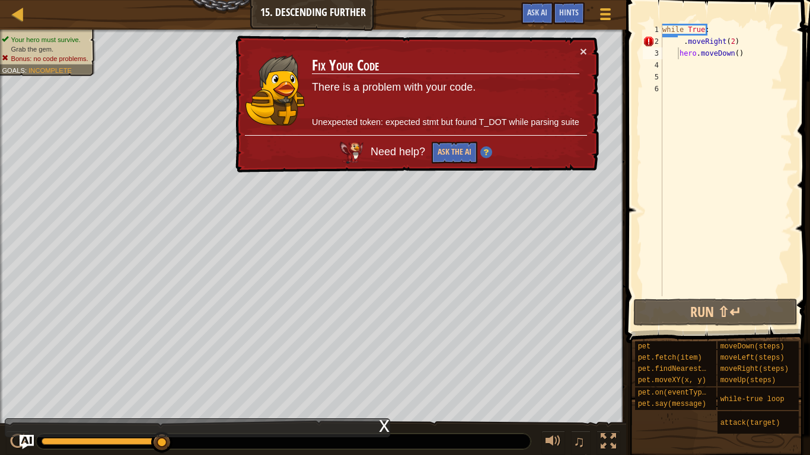
click at [588, 58] on div "× Fix Your Code There is a problem with your code. Unexpected token: expected s…" at bounding box center [416, 104] width 368 height 143
click at [588, 56] on div "× Fix Your Code There is a problem with your code. Unexpected token: expected s…" at bounding box center [415, 104] width 366 height 140
click at [582, 49] on button "×" at bounding box center [583, 51] width 7 height 12
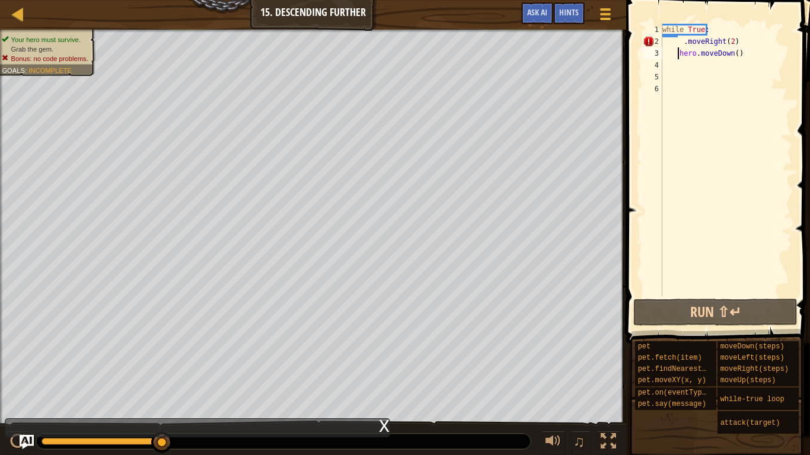
click at [767, 69] on div "while True : . moveRight ( 2 ) hero . moveDown ( )" at bounding box center [726, 172] width 132 height 296
click at [765, 49] on div "while True : . moveRight ( 2 ) hero . moveDown ( )" at bounding box center [726, 172] width 132 height 296
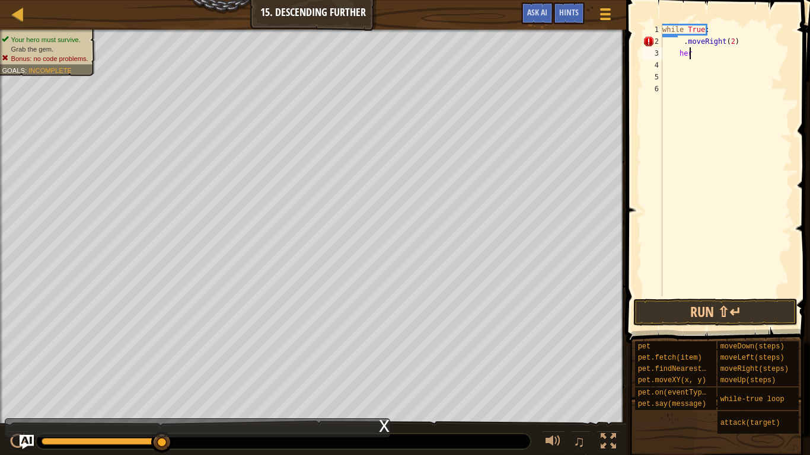
type textarea "h"
type textarea "."
click at [681, 80] on div "while True :" at bounding box center [726, 172] width 132 height 296
type textarea "while True:"
click at [674, 43] on div "while True :" at bounding box center [726, 172] width 132 height 296
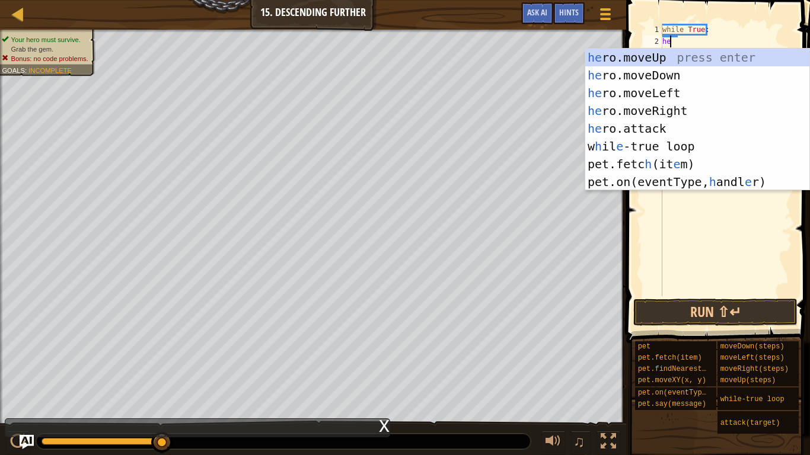
scroll to position [5, 1]
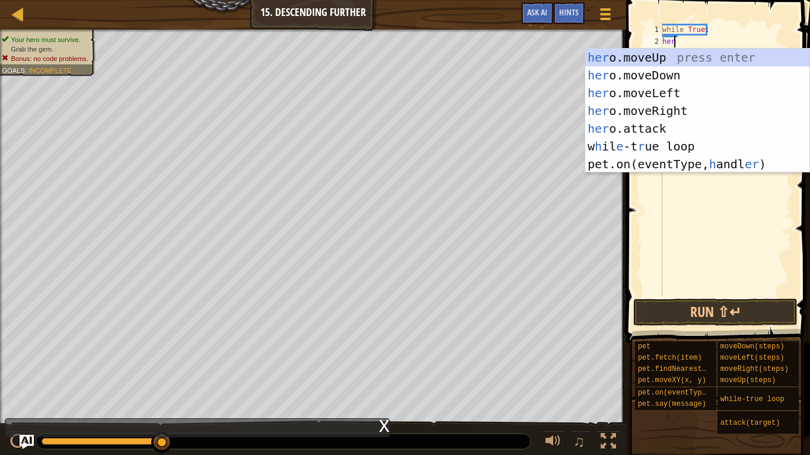
type textarea "hero"
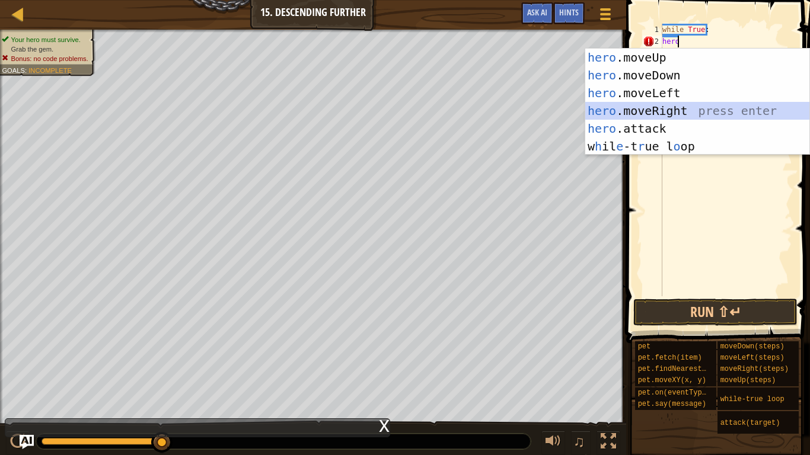
click at [657, 108] on div "hero .moveUp press enter hero .moveDown press enter hero .moveLeft press enter …" at bounding box center [697, 120] width 224 height 142
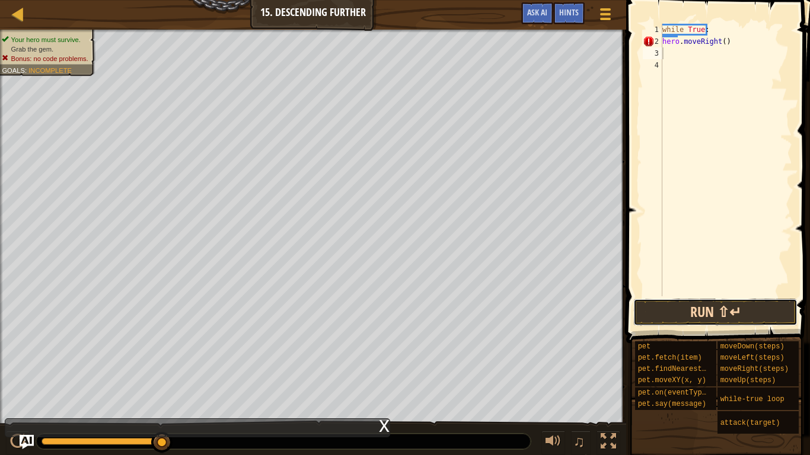
click at [672, 315] on button "Run ⇧↵" at bounding box center [715, 312] width 164 height 27
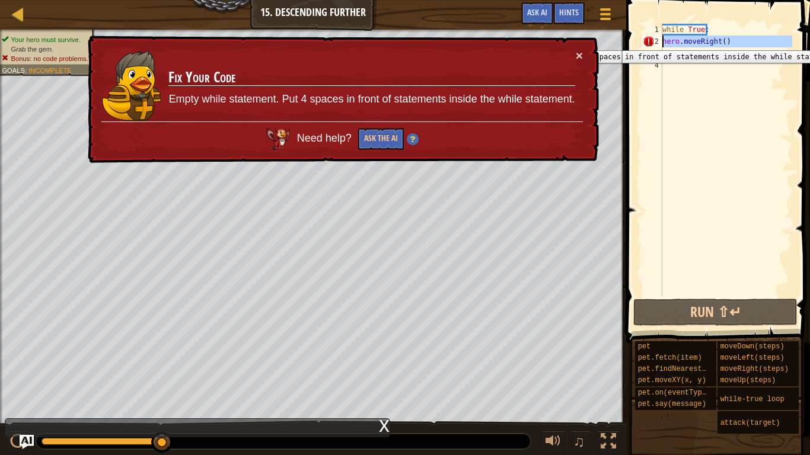
click at [659, 42] on div "2" at bounding box center [653, 42] width 20 height 12
click at [662, 42] on div "2" at bounding box center [653, 42] width 20 height 12
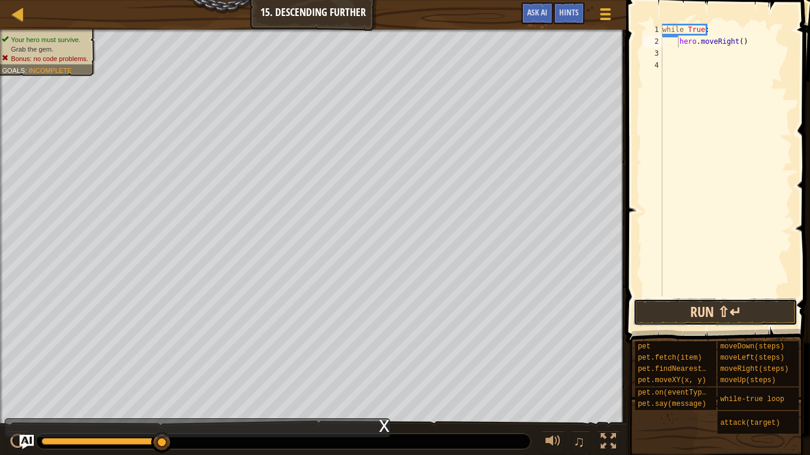
click at [710, 311] on button "Run ⇧↵" at bounding box center [715, 312] width 164 height 27
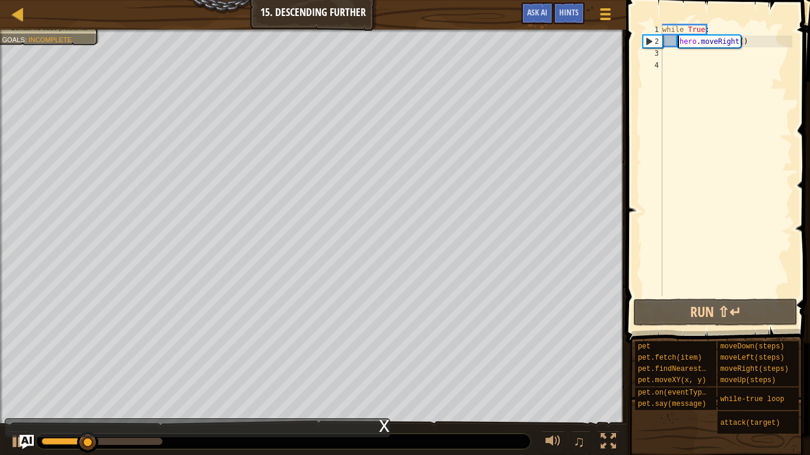
click at [736, 45] on div "while True : hero . moveRight ( )" at bounding box center [726, 172] width 132 height 296
type textarea "hero.moveRight(2)"
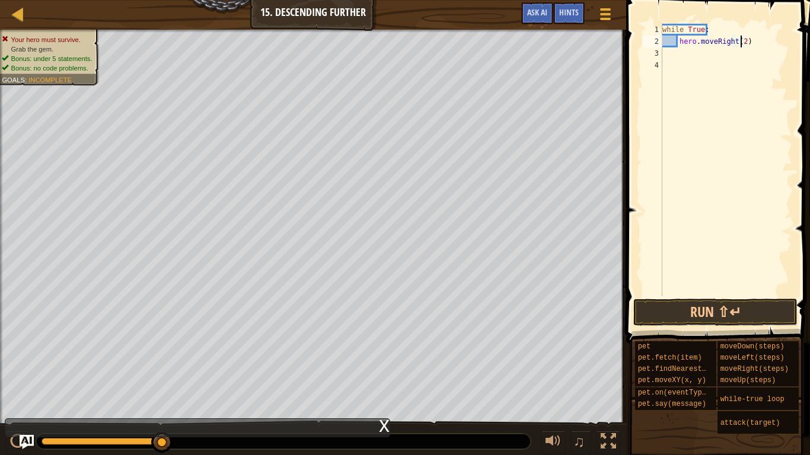
click at [706, 57] on div "while True : hero . moveRight ( 2 )" at bounding box center [726, 172] width 132 height 296
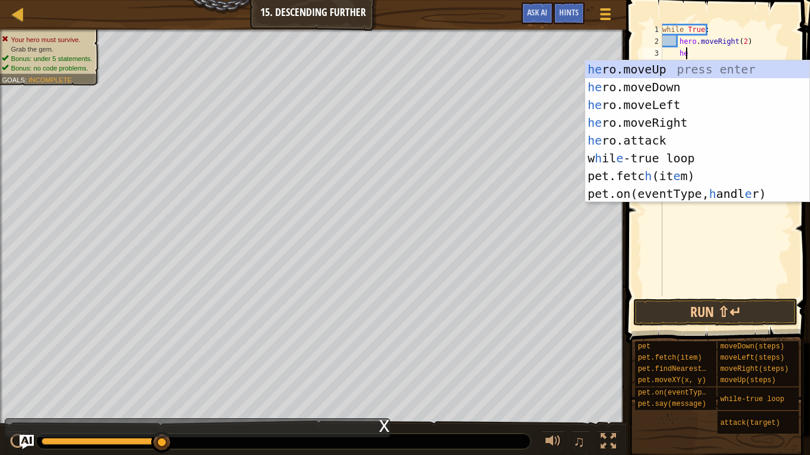
type textarea "her"
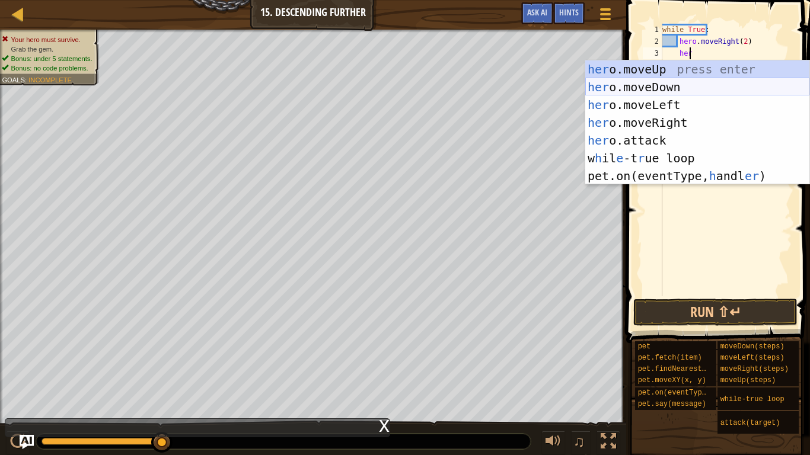
click at [688, 88] on div "her o.moveUp press enter her o.moveDown press enter her o.moveLeft press enter …" at bounding box center [697, 140] width 224 height 160
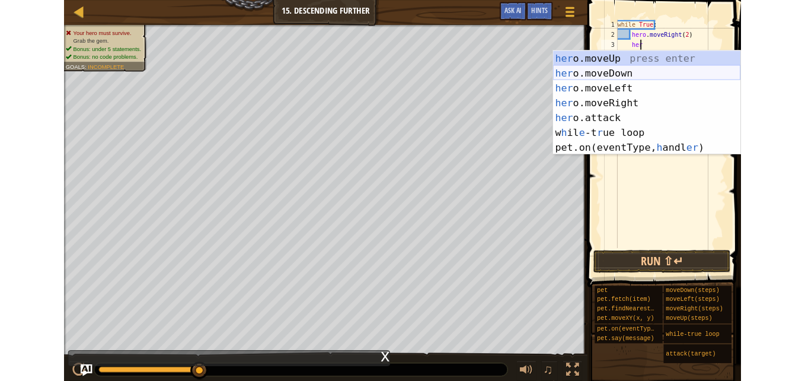
scroll to position [5, 1]
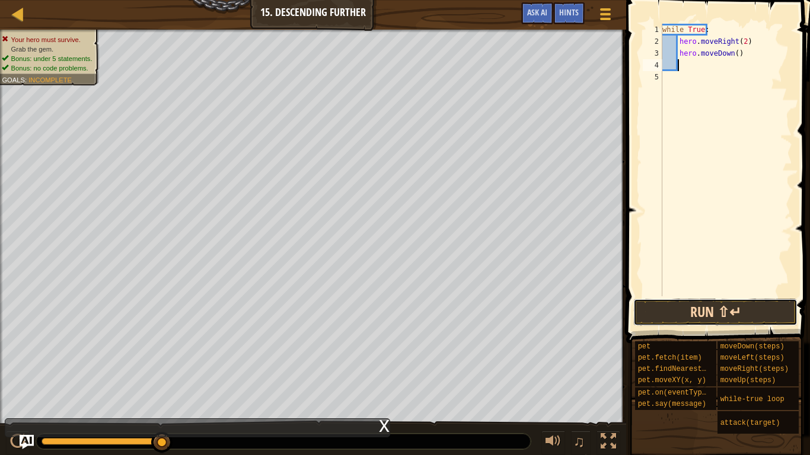
click at [695, 313] on button "Run ⇧↵" at bounding box center [715, 312] width 164 height 27
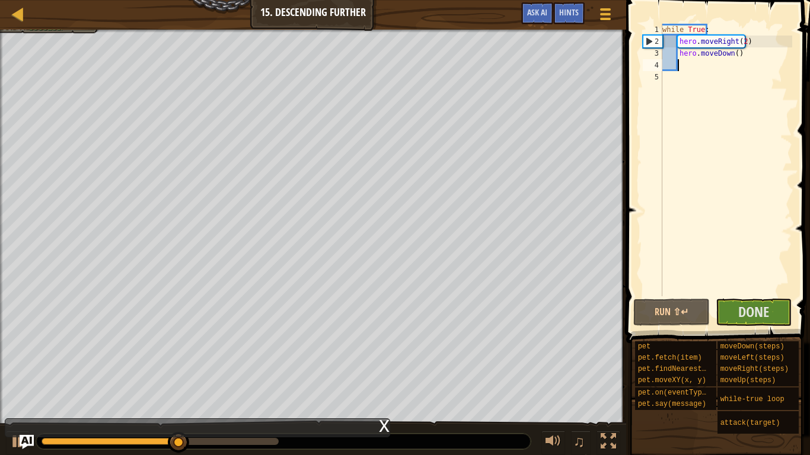
click at [43, 29] on div "Map Introduction to Computer Science 15. Descending Further Game Menu Done Hint…" at bounding box center [313, 15] width 626 height 30
click at [79, 30] on div at bounding box center [313, 31] width 626 height 3
click at [53, 29] on div "Map Introduction to Computer Science 15. Descending Further Game Menu Done Hint…" at bounding box center [313, 15] width 626 height 30
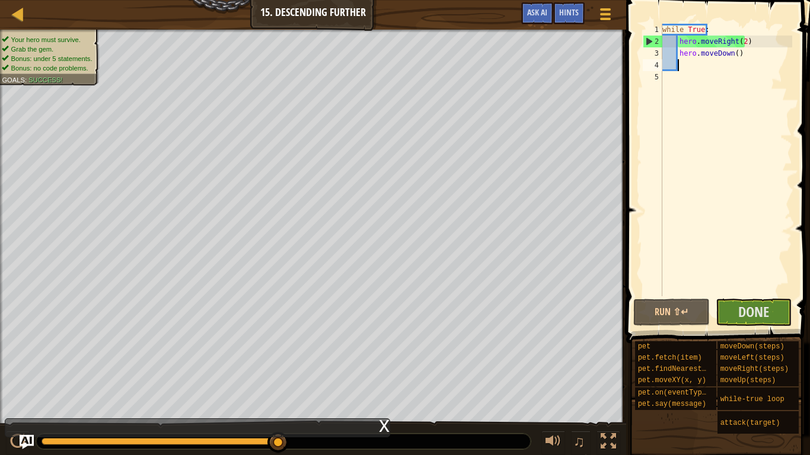
click at [17, 30] on div at bounding box center [313, 31] width 626 height 3
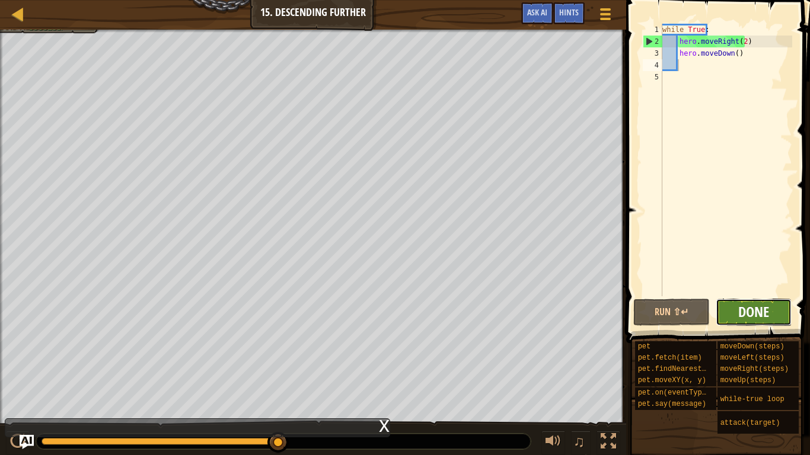
click at [750, 316] on span "Done" at bounding box center [753, 311] width 31 height 19
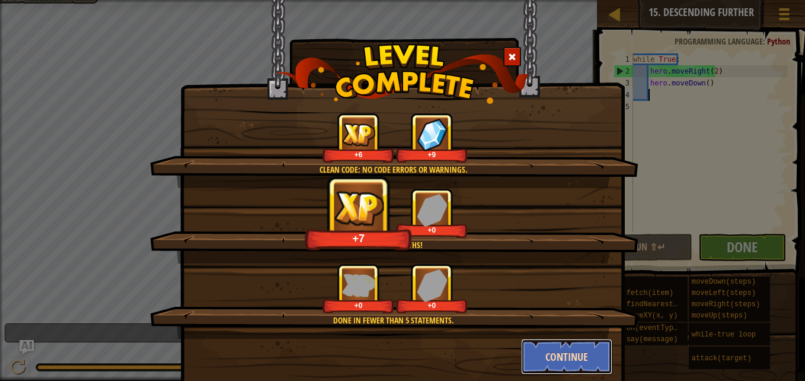
click at [574, 363] on button "Continue" at bounding box center [567, 357] width 92 height 36
click at [556, 355] on div "Clean code: no code errors or warnings. +6 +9 Into the depths! +7 +0 Done in fe…" at bounding box center [402, 190] width 805 height 381
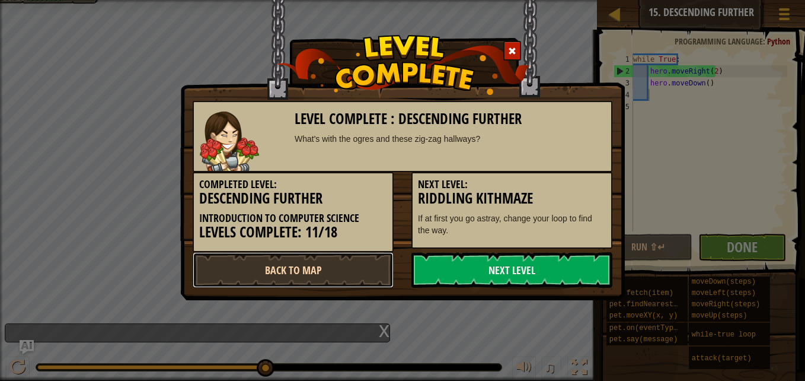
click at [310, 270] on link "Back to Map" at bounding box center [293, 270] width 201 height 36
